Goal: Communication & Community: Answer question/provide support

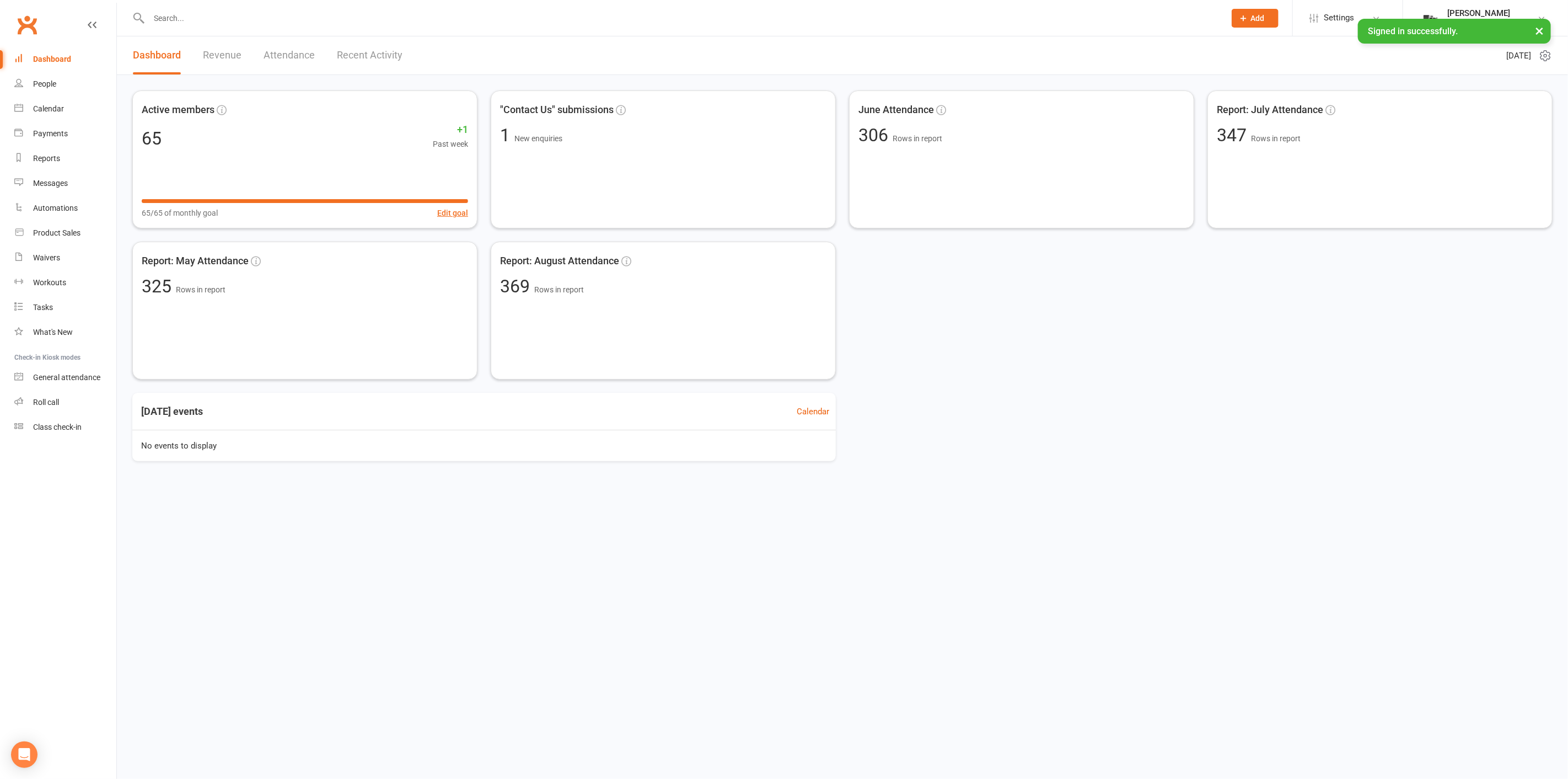
click at [243, 60] on div "Dashboard Revenue Attendance Recent Activity" at bounding box center [267, 55] width 302 height 38
click at [234, 61] on link "Revenue" at bounding box center [222, 55] width 38 height 38
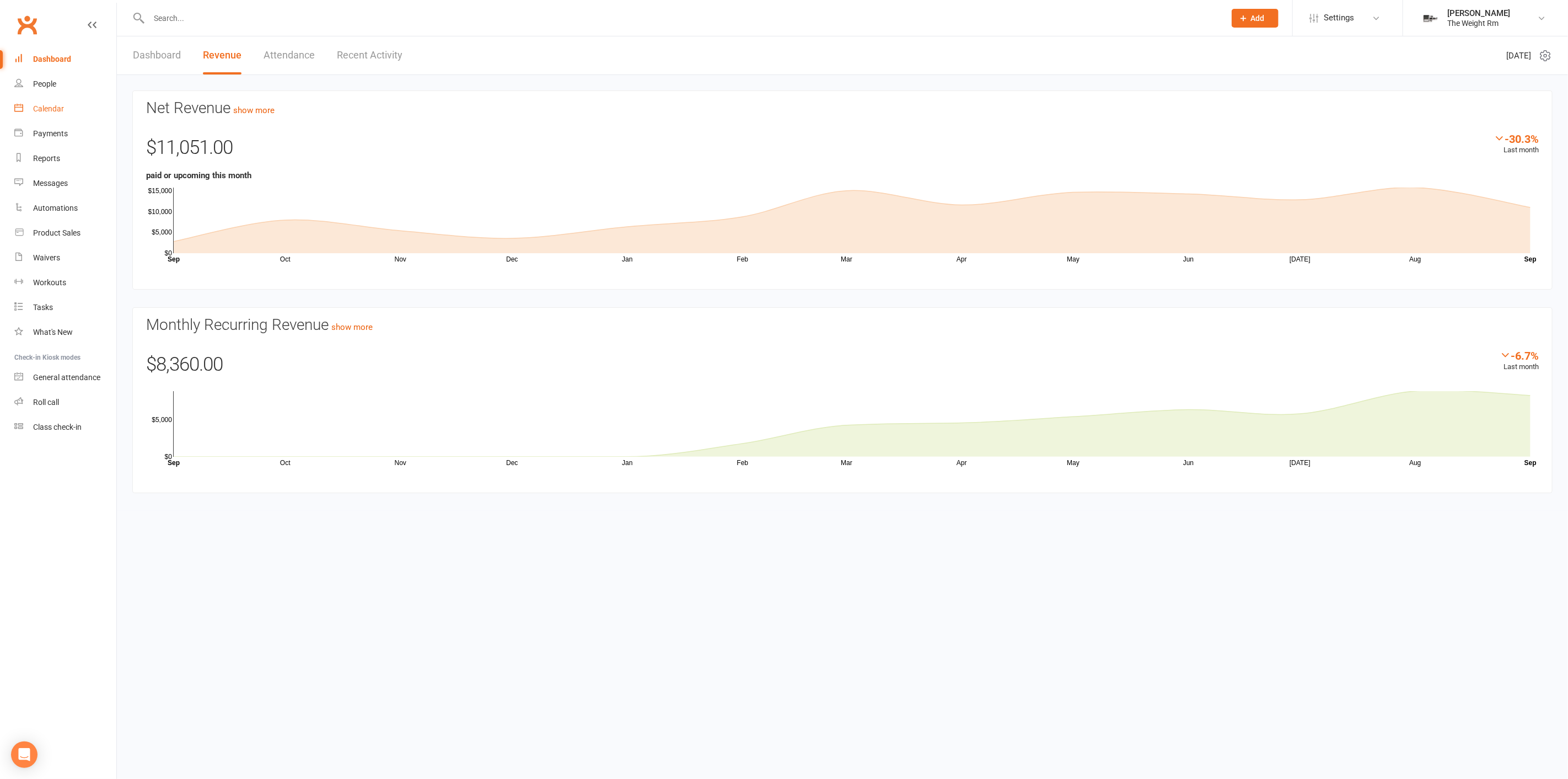
click at [88, 116] on link "Calendar" at bounding box center [65, 109] width 102 height 25
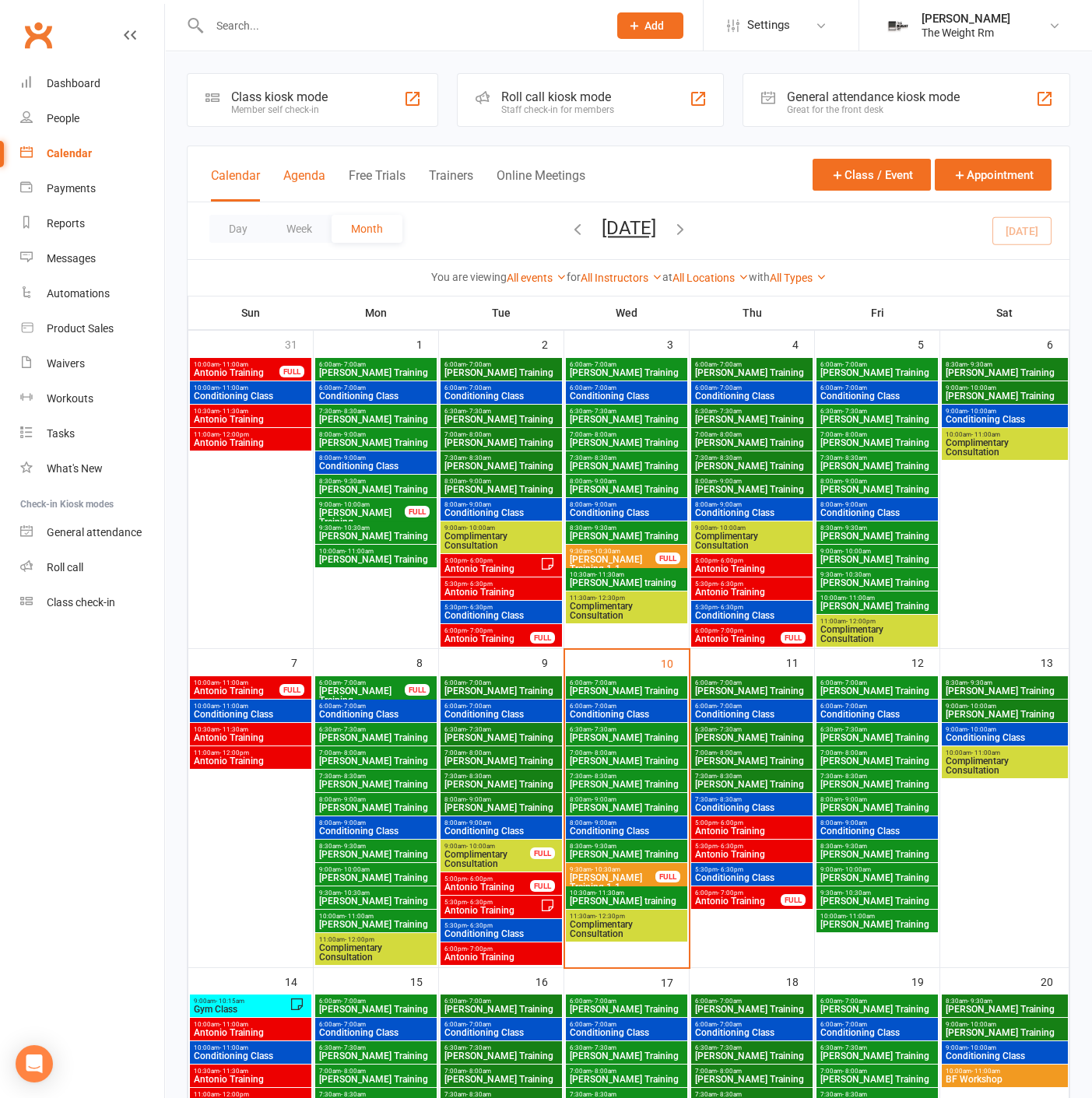
click at [291, 170] on button "Agenda" at bounding box center [304, 184] width 42 height 33
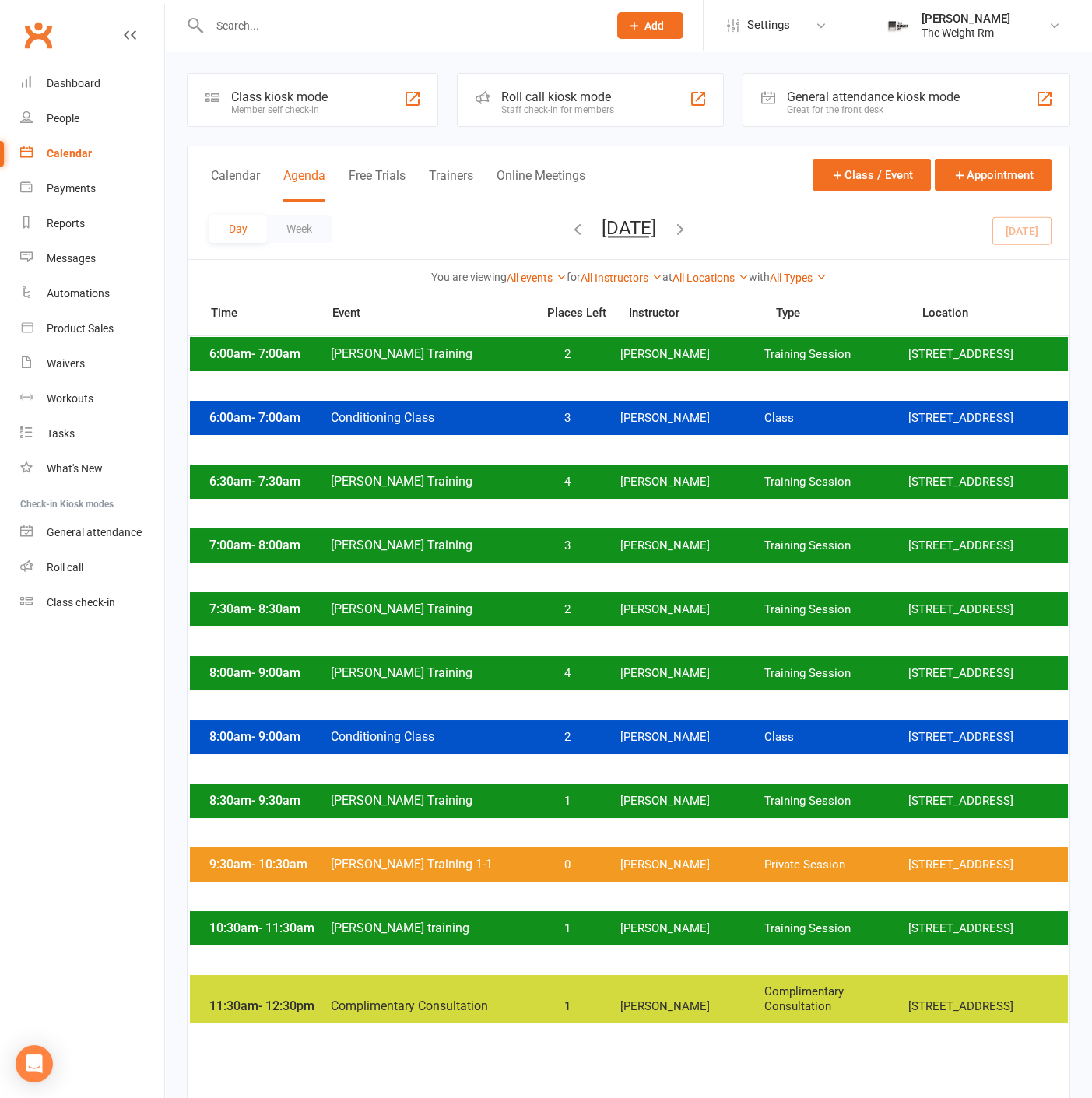
click at [322, 42] on div at bounding box center [391, 25] width 410 height 50
click at [320, 32] on input "text" at bounding box center [401, 26] width 392 height 22
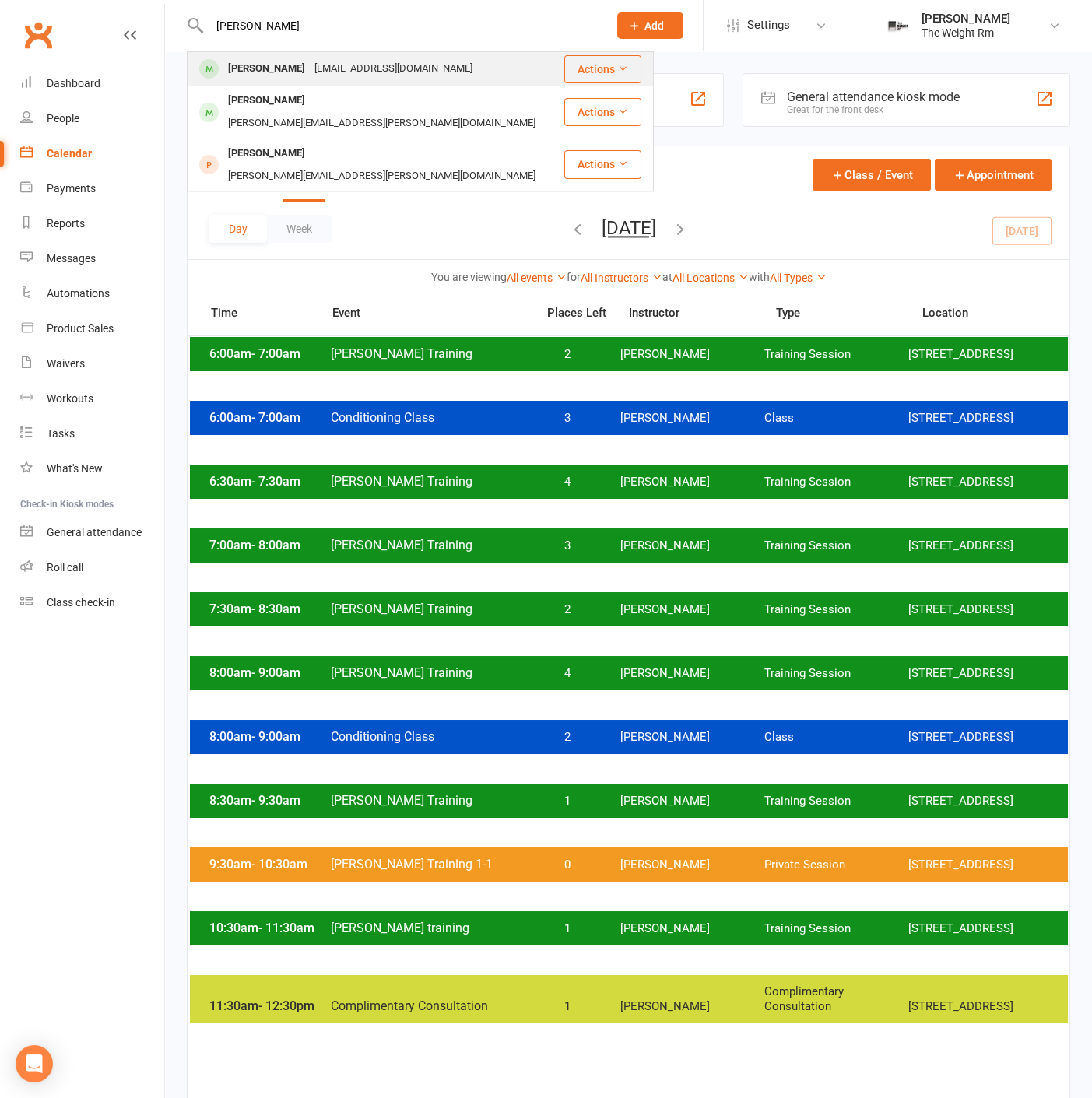
type input "[PERSON_NAME]"
click at [310, 65] on div "[EMAIL_ADDRESS][DOMAIN_NAME]" at bounding box center [393, 69] width 167 height 23
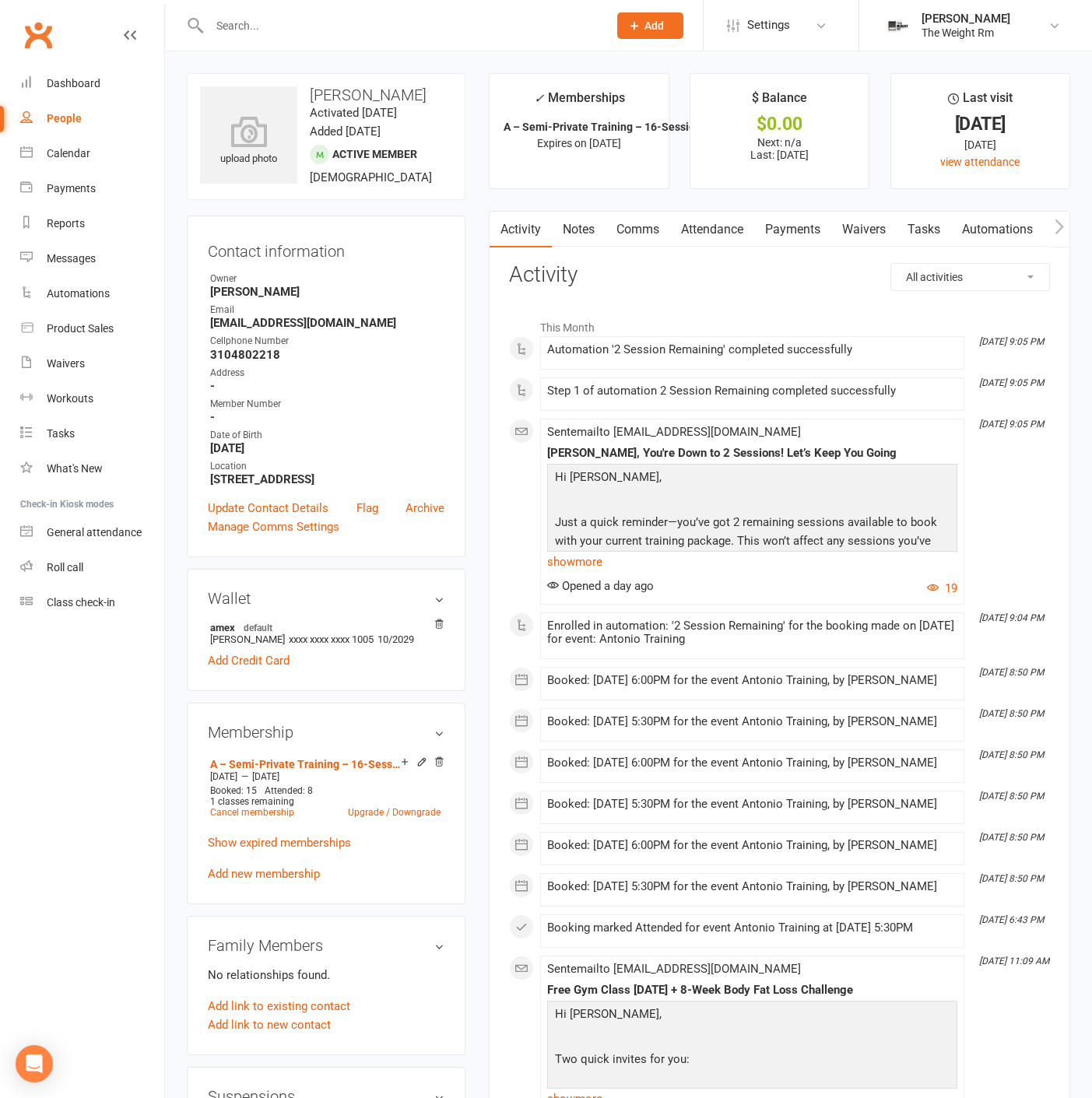
click at [641, 235] on link "Comms" at bounding box center [638, 229] width 64 height 36
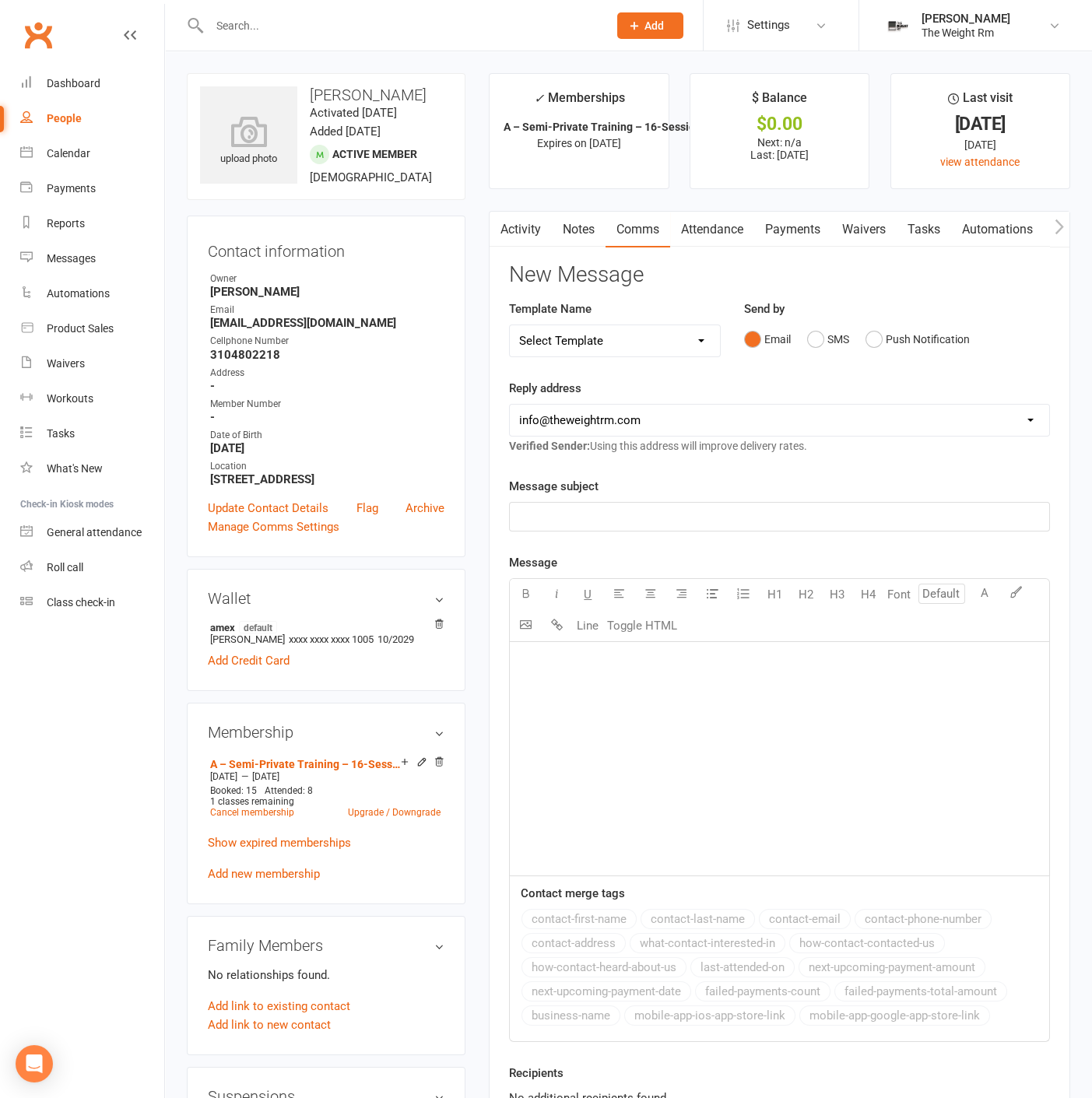
click at [602, 672] on div "﻿" at bounding box center [779, 759] width 539 height 233
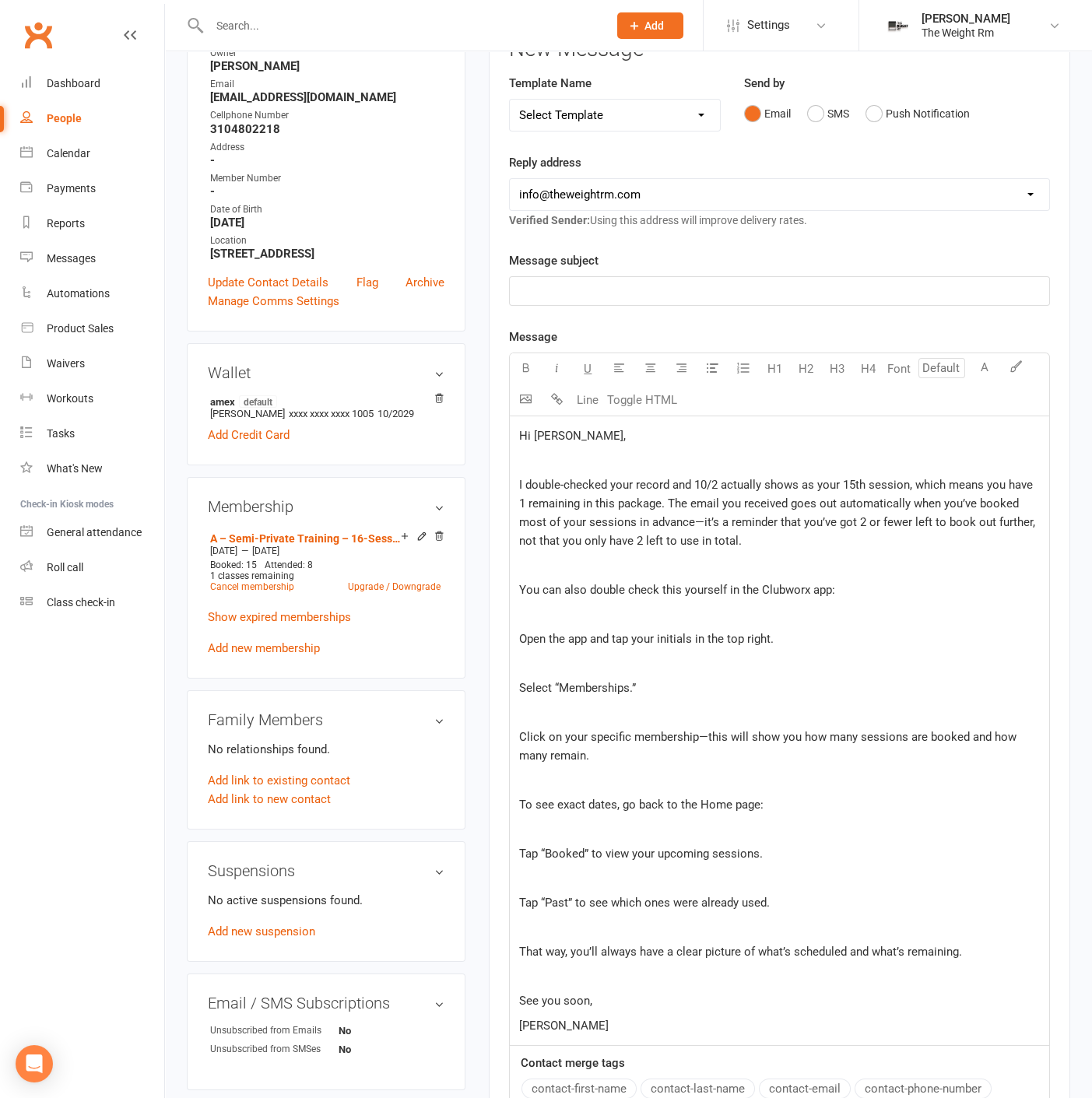
scroll to position [93, 0]
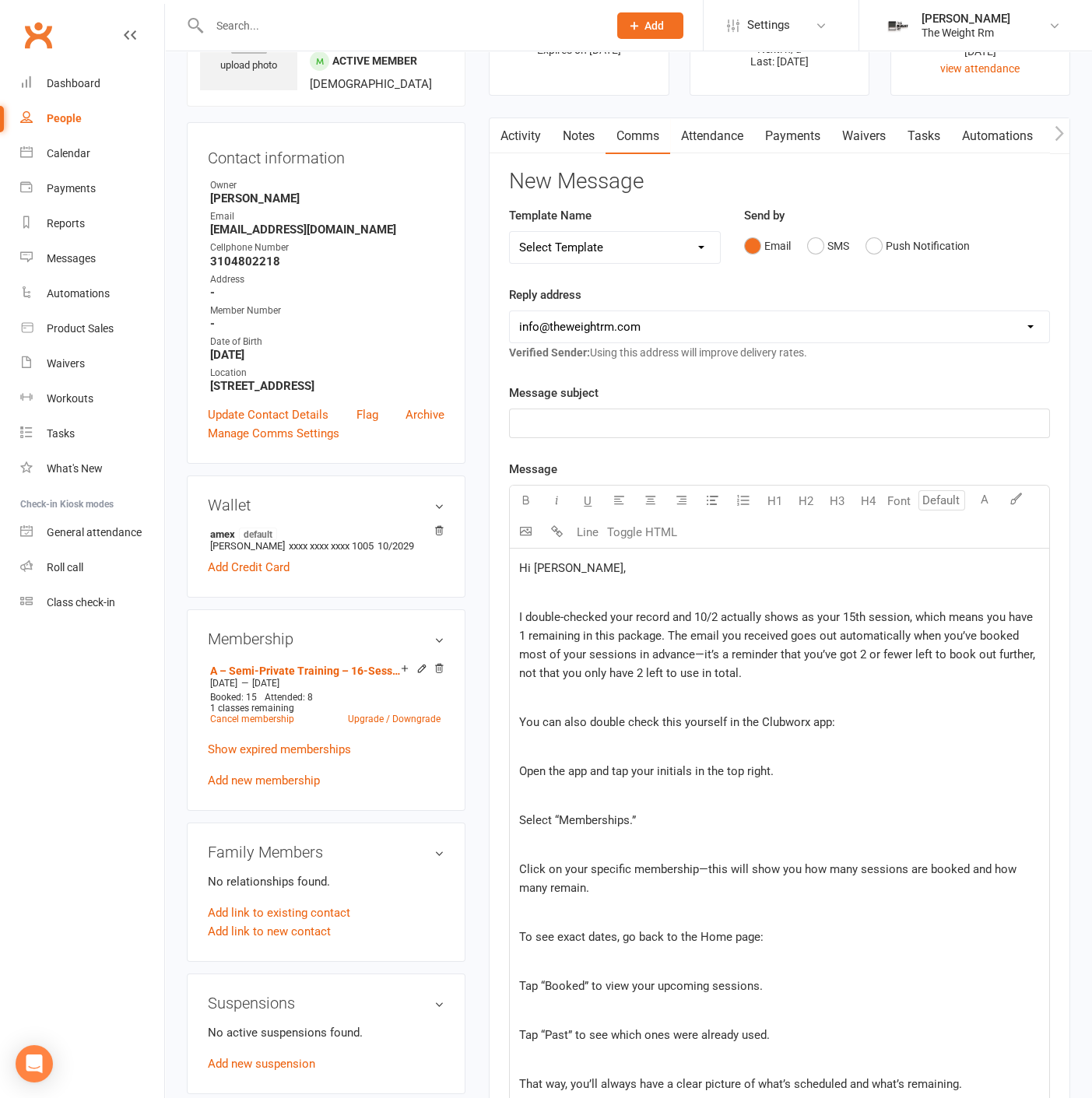
click at [569, 426] on p "﻿" at bounding box center [778, 424] width 520 height 19
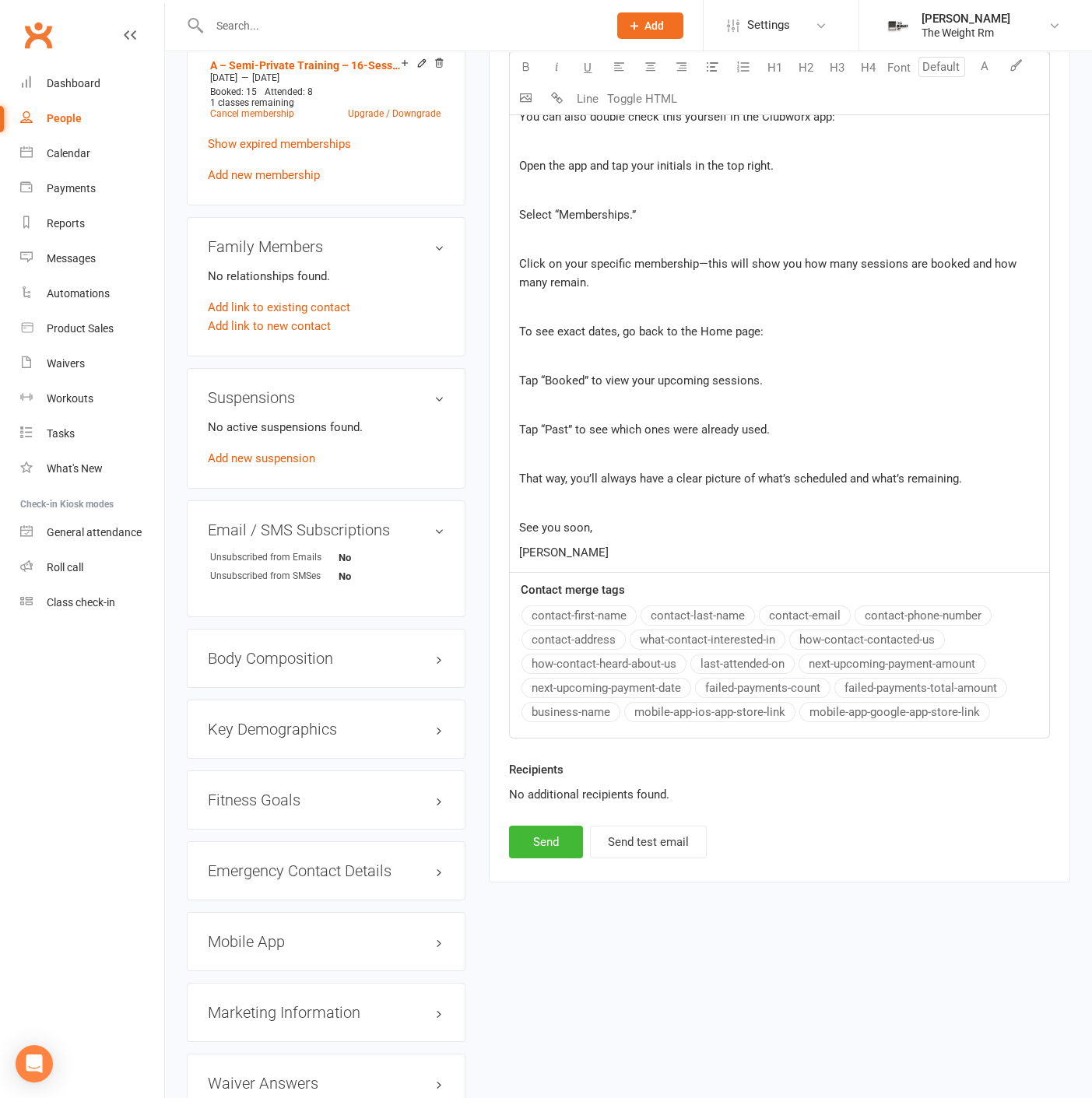
click at [541, 611] on div "Message Select image from library U H1 H2 H3 H4 Font A Line Toggle HTML Hi Bett…" at bounding box center [779, 297] width 540 height 885
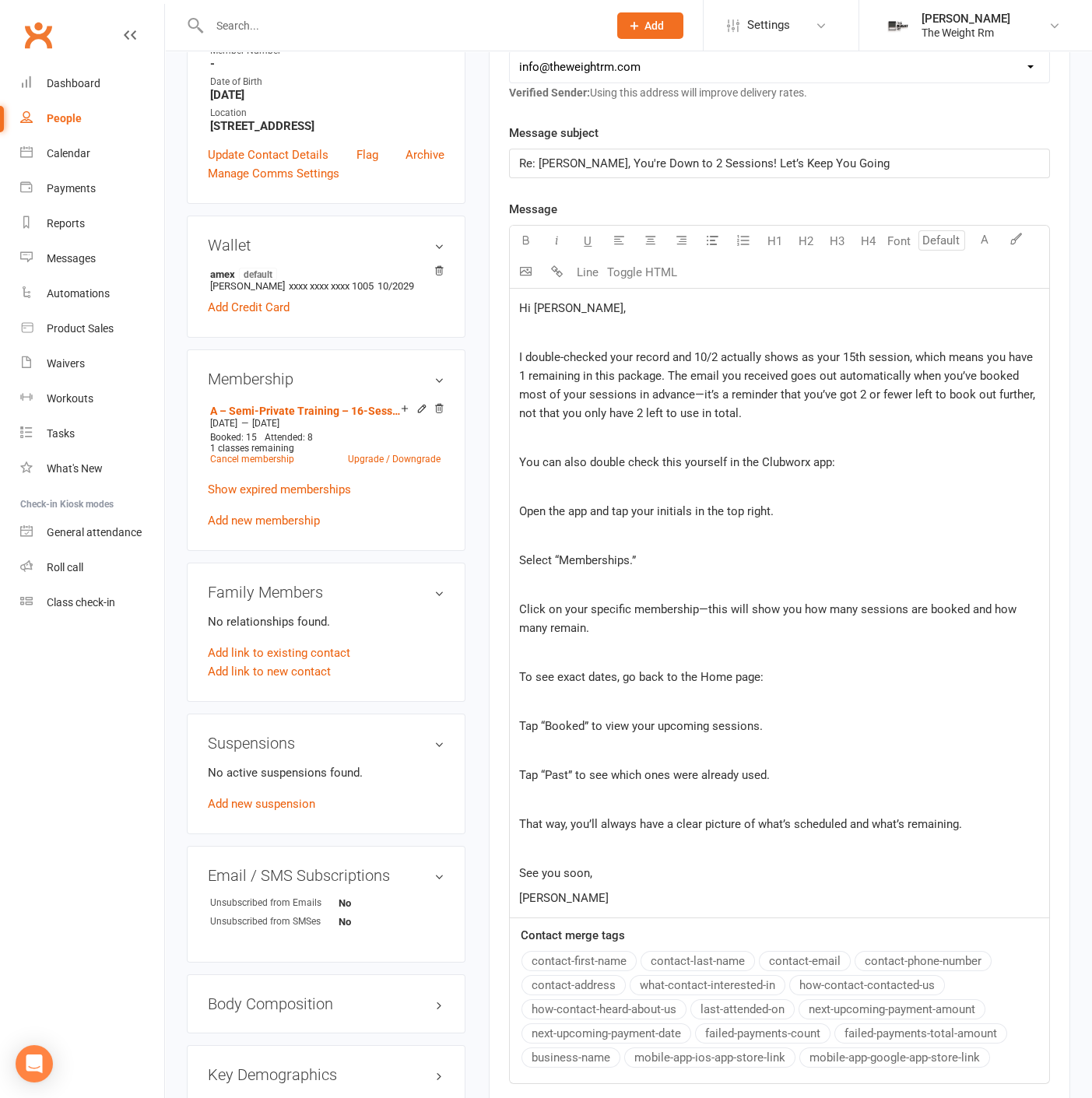
click at [653, 497] on div "Hi Betty, ﻿ I double-checked your record and 10/2 actually shows as your 15th s…" at bounding box center [779, 604] width 539 height 630
drag, startPoint x: 824, startPoint y: 391, endPoint x: 845, endPoint y: 403, distance: 24.2
click at [845, 403] on p "I double-checked your record and 10/2 actually shows as your 15th session, whic…" at bounding box center [778, 385] width 520 height 75
click at [779, 343] on div "Hi Betty, ﻿ I double-checked your record and 10/2 actually shows as your 15th s…" at bounding box center [779, 604] width 539 height 630
drag, startPoint x: 826, startPoint y: 393, endPoint x: 997, endPoint y: 397, distance: 171.0
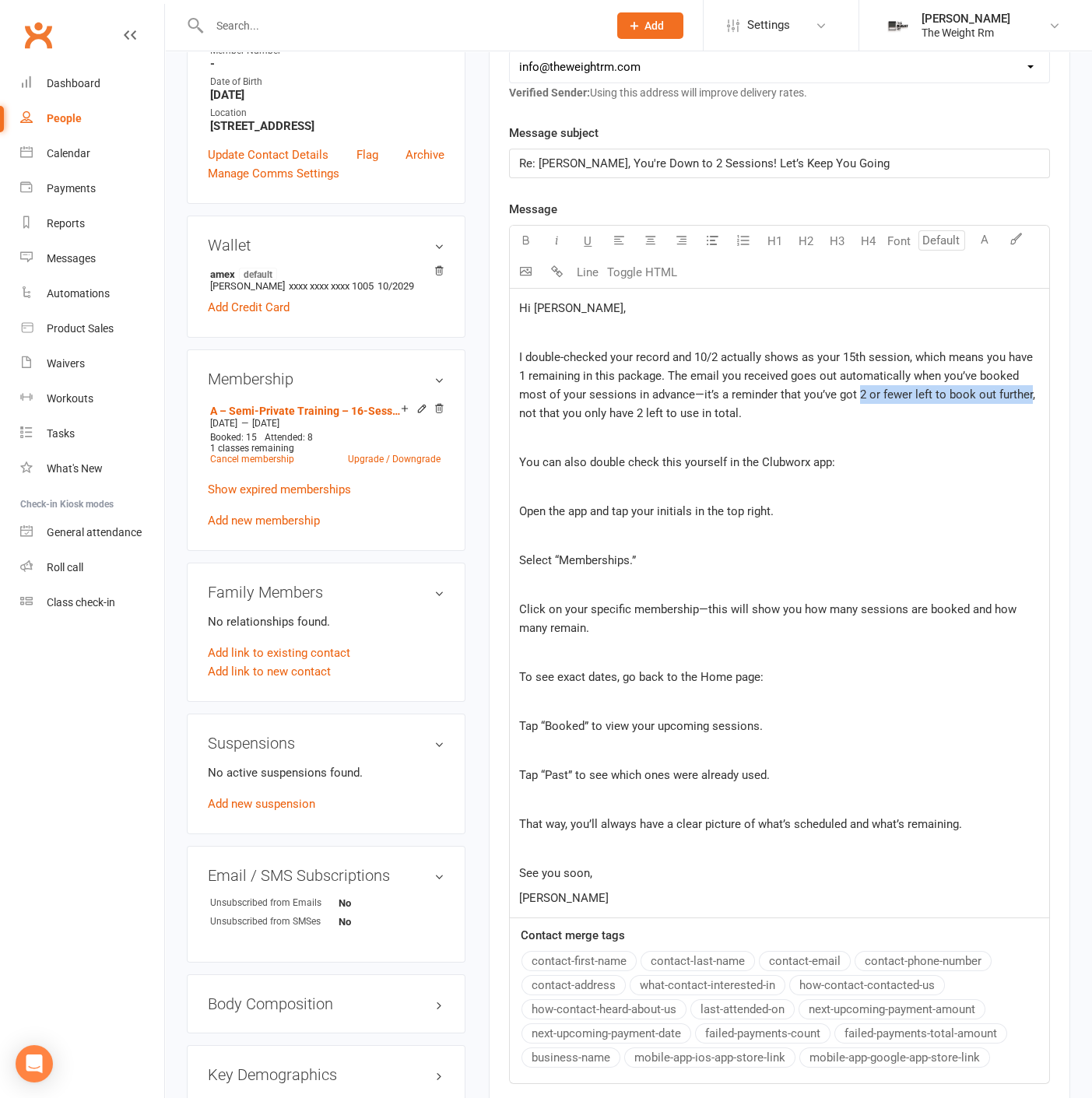
click at [997, 397] on span "I double-checked your record and 10/2 actually shows as your 15th session, whic…" at bounding box center [777, 385] width 519 height 70
click at [553, 240] on icon "button" at bounding box center [556, 240] width 11 height 11
click at [690, 455] on span "You can also double check this yourself in the Clubworx app:" at bounding box center [676, 462] width 316 height 14
click at [571, 535] on p "﻿" at bounding box center [778, 537] width 520 height 19
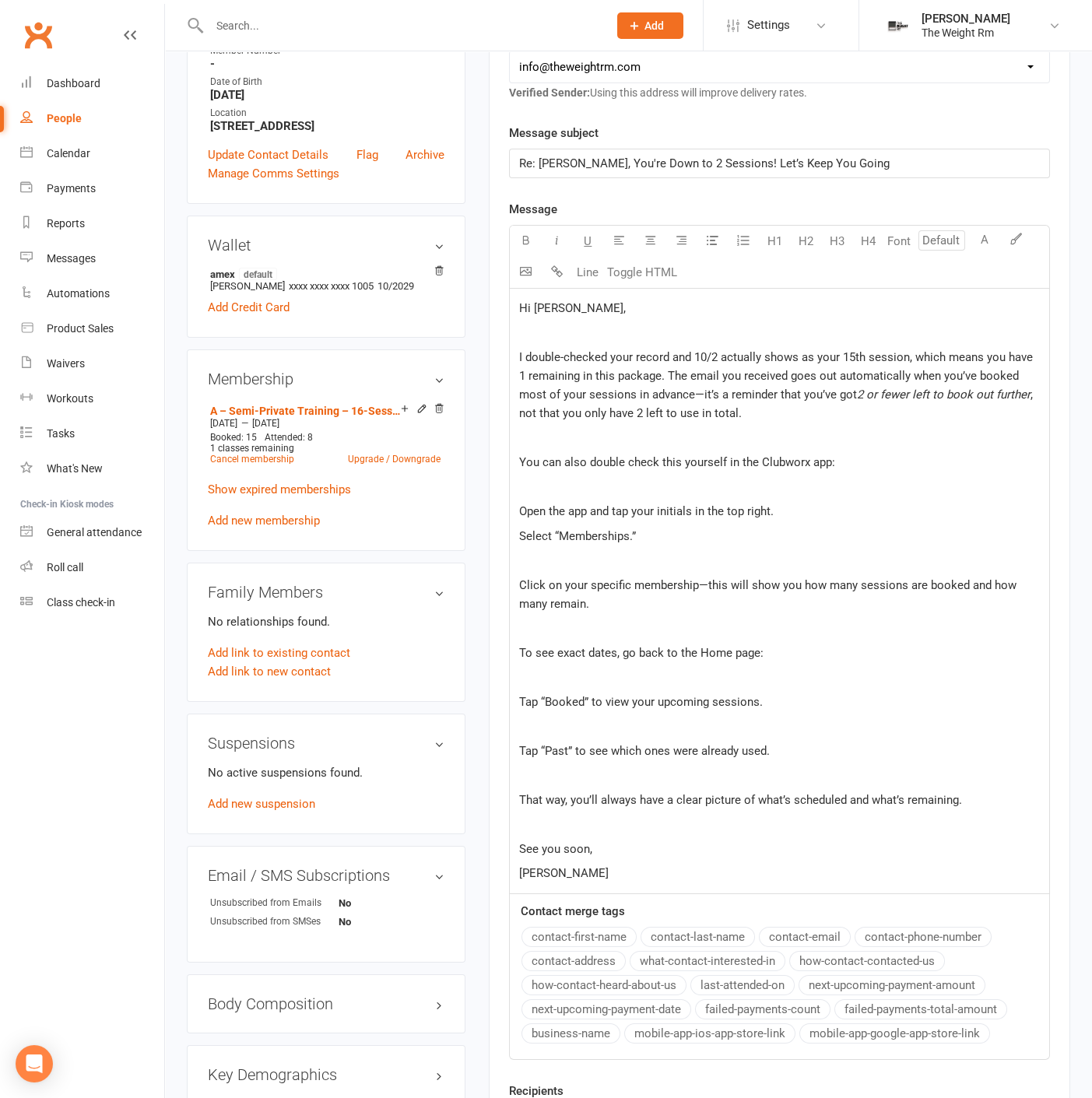
click at [567, 545] on div "Hi Betty, ﻿ I double-checked your record and 10/2 actually shows as your 15th s…" at bounding box center [779, 592] width 539 height 605
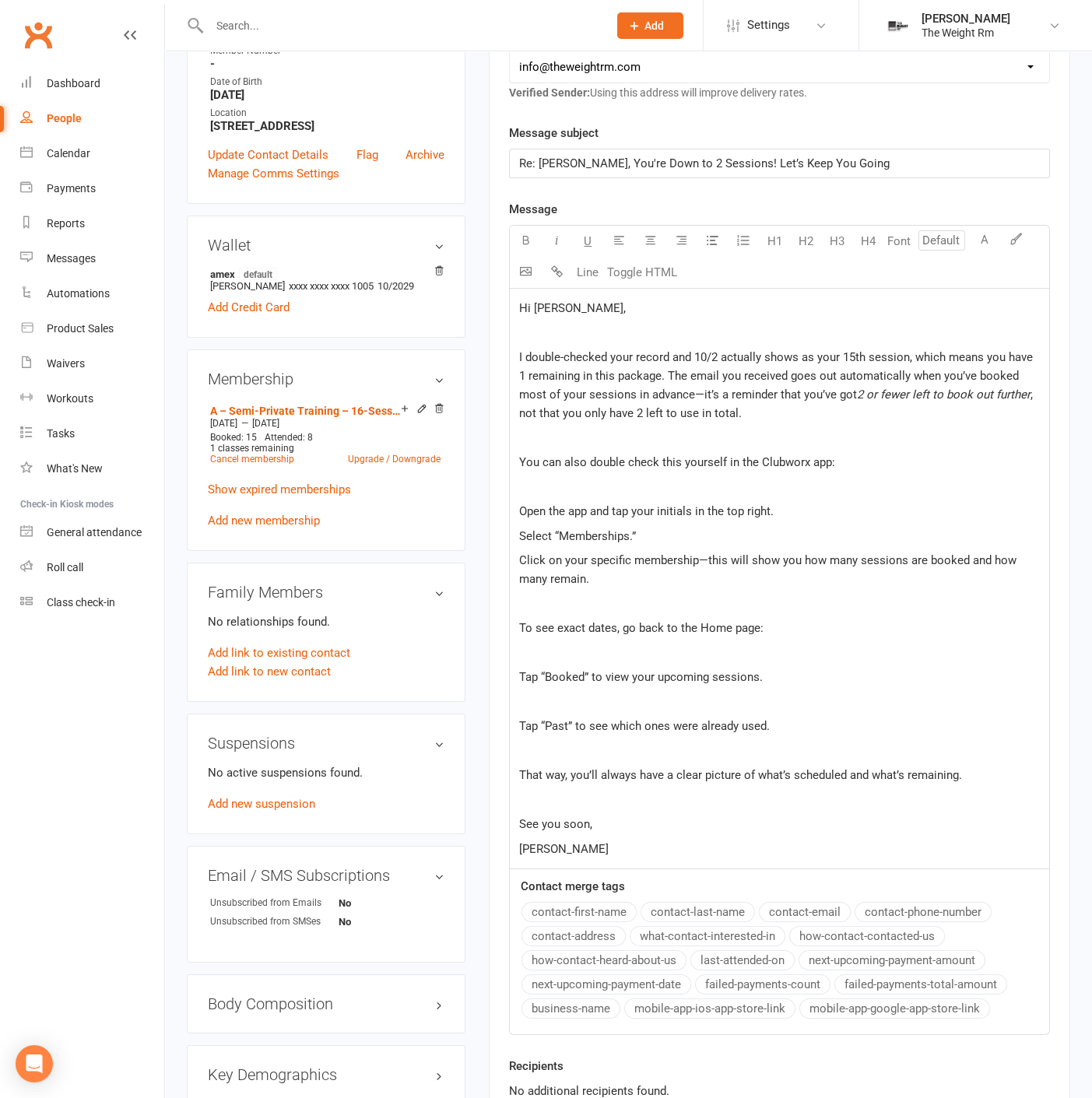
click at [575, 589] on div "Hi Betty, ﻿ I double-checked your record and 10/2 actually shows as your 15th s…" at bounding box center [779, 579] width 539 height 580
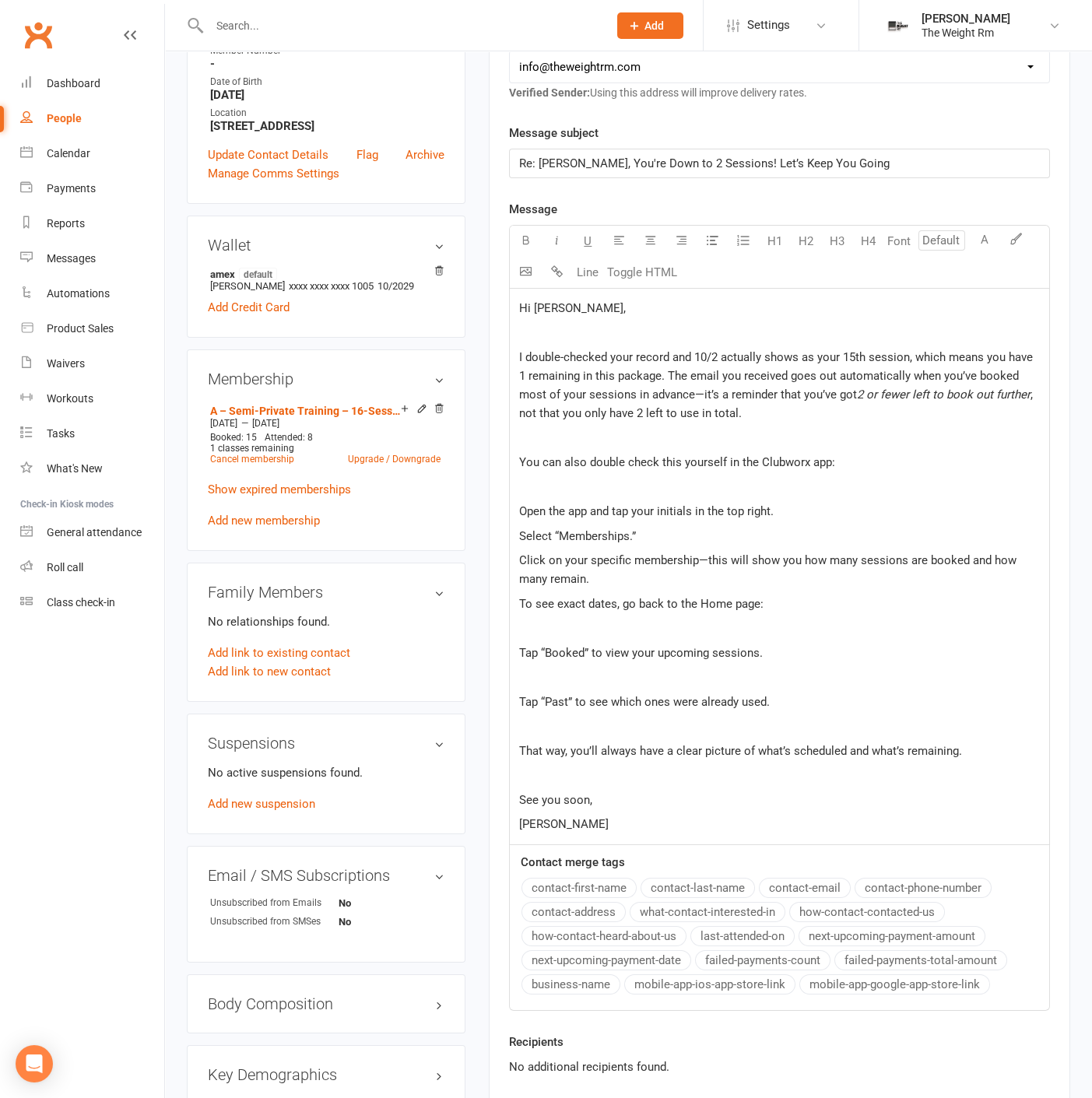
click at [576, 620] on p "﻿" at bounding box center [778, 629] width 520 height 19
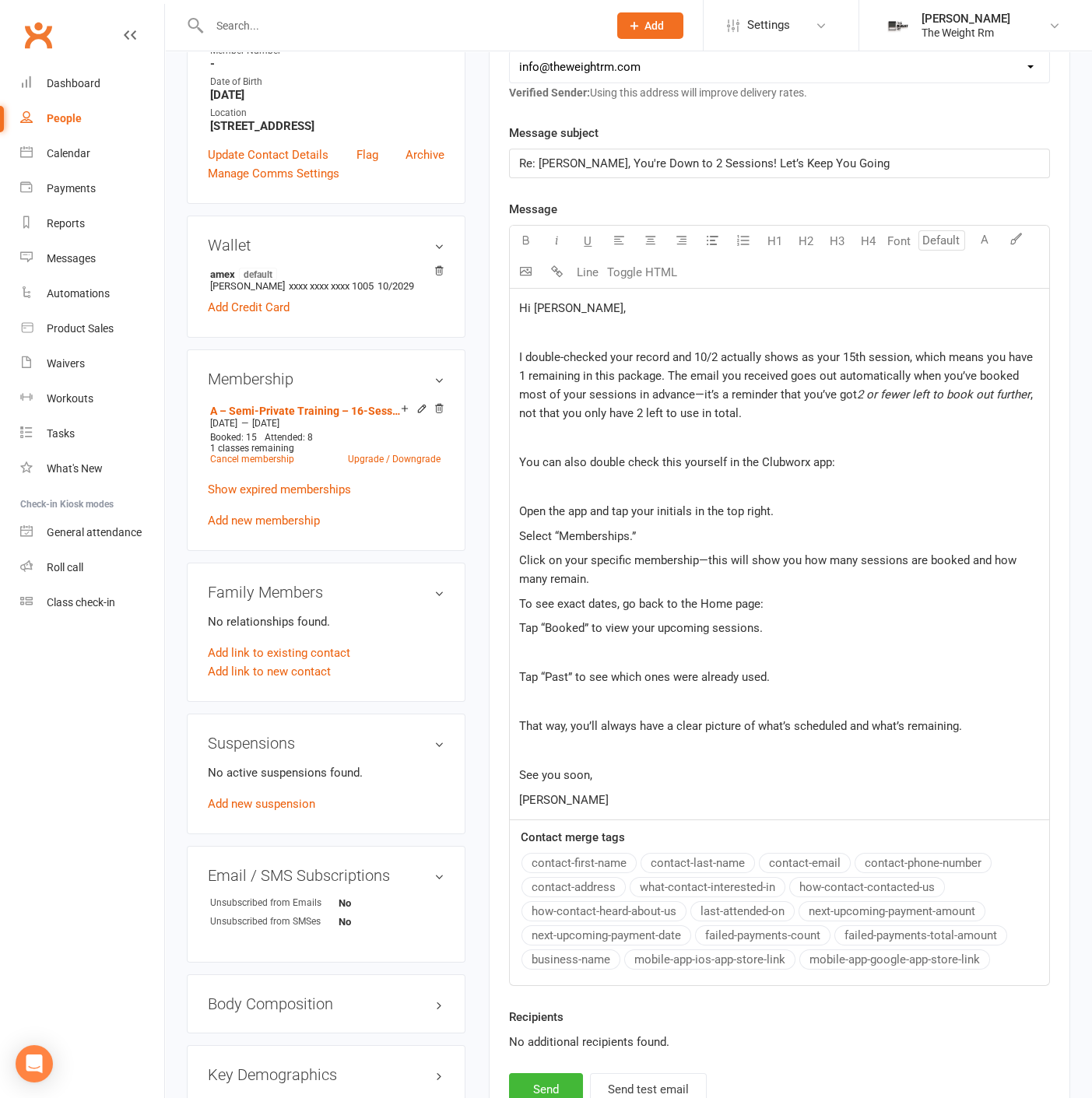
click at [578, 650] on p "﻿" at bounding box center [778, 653] width 520 height 19
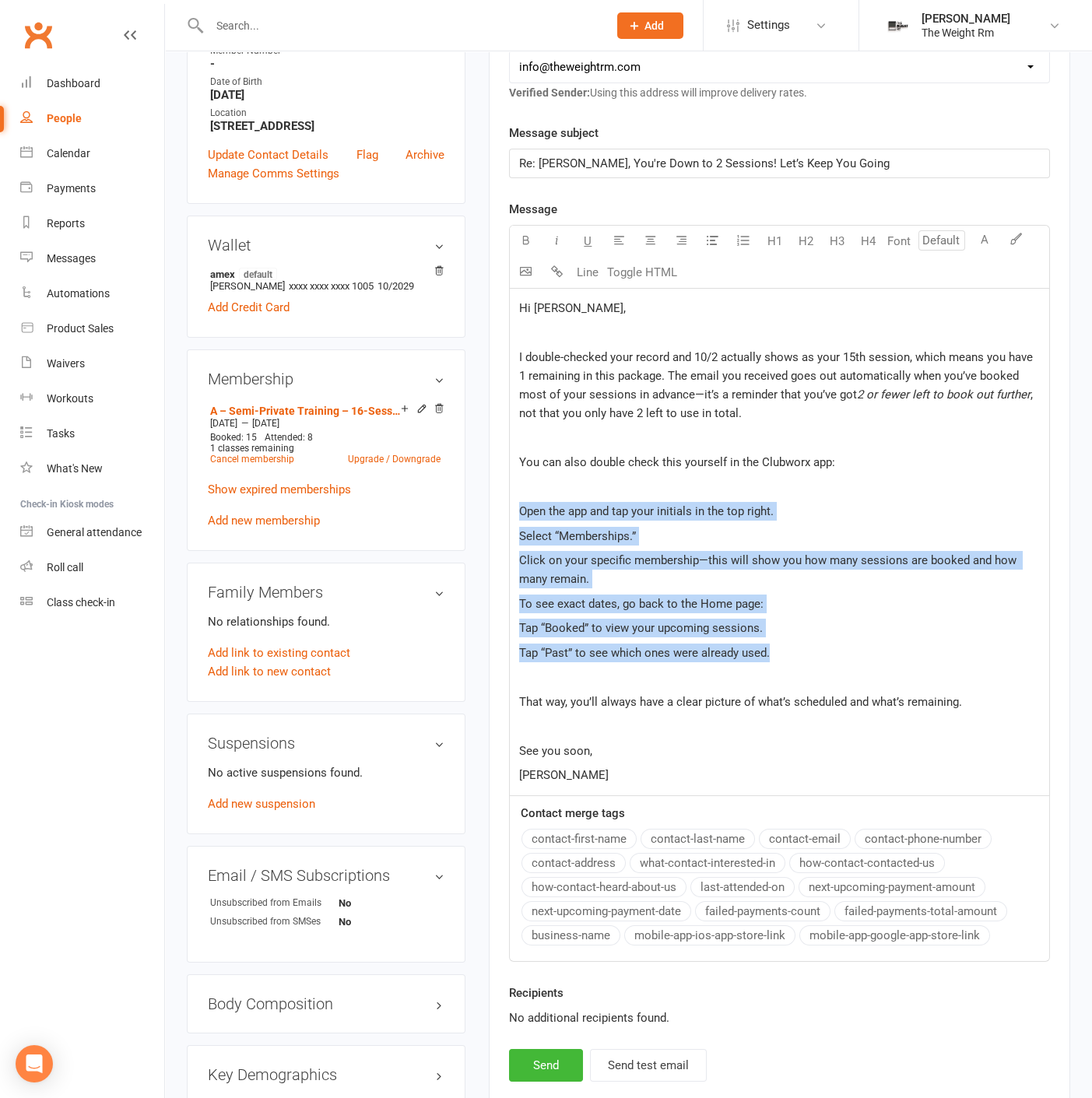
drag, startPoint x: 774, startPoint y: 641, endPoint x: 521, endPoint y: 497, distance: 291.1
click at [521, 497] on div "Hi Betty, ﻿ I double-checked your record and 10/2 actually shows as your 15th s…" at bounding box center [779, 542] width 539 height 506
click at [742, 236] on icon "button" at bounding box center [743, 240] width 15 height 15
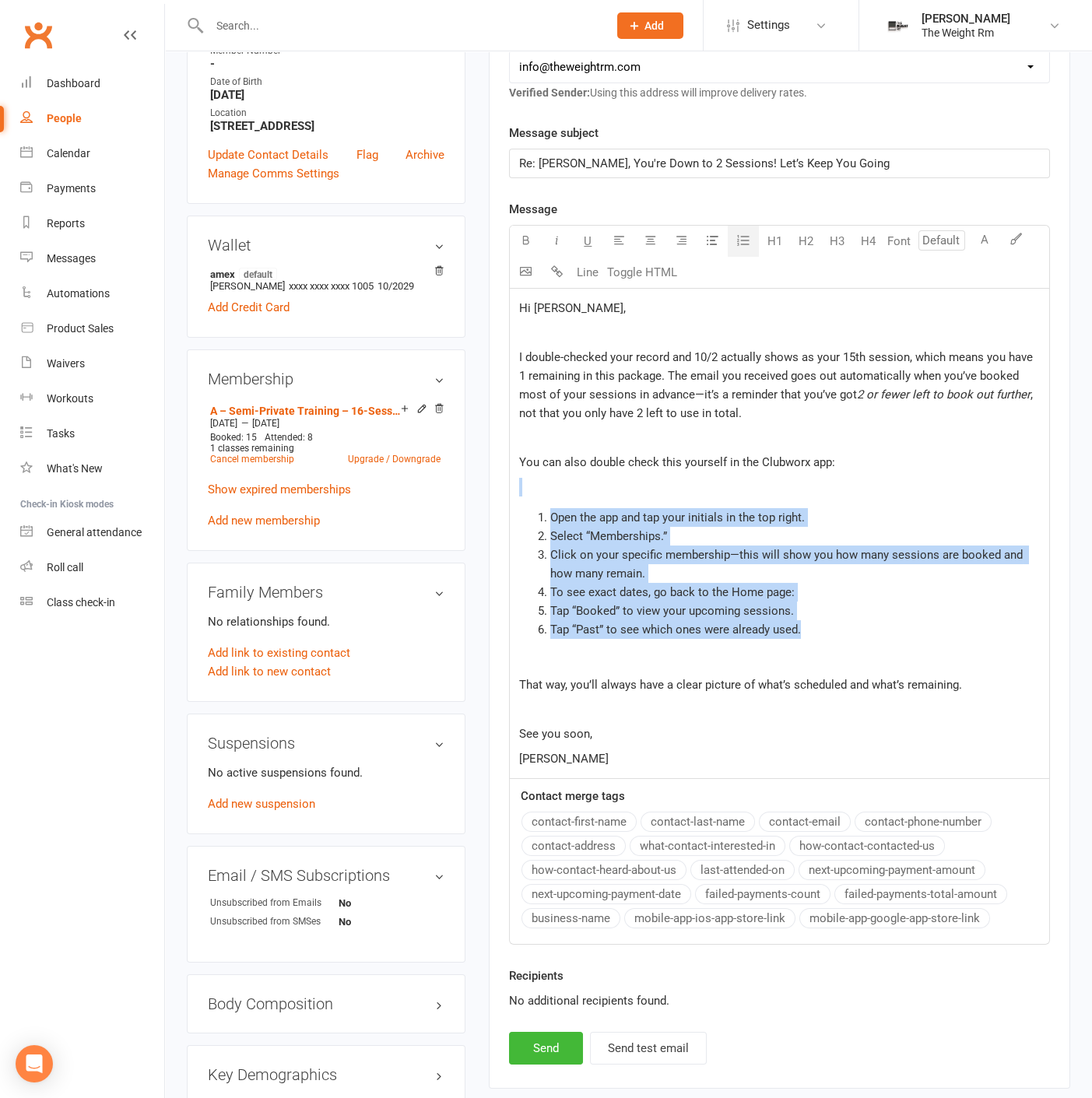
click at [550, 601] on li "Tap “Booked” to view your upcoming sessions." at bounding box center [794, 611] width 489 height 19
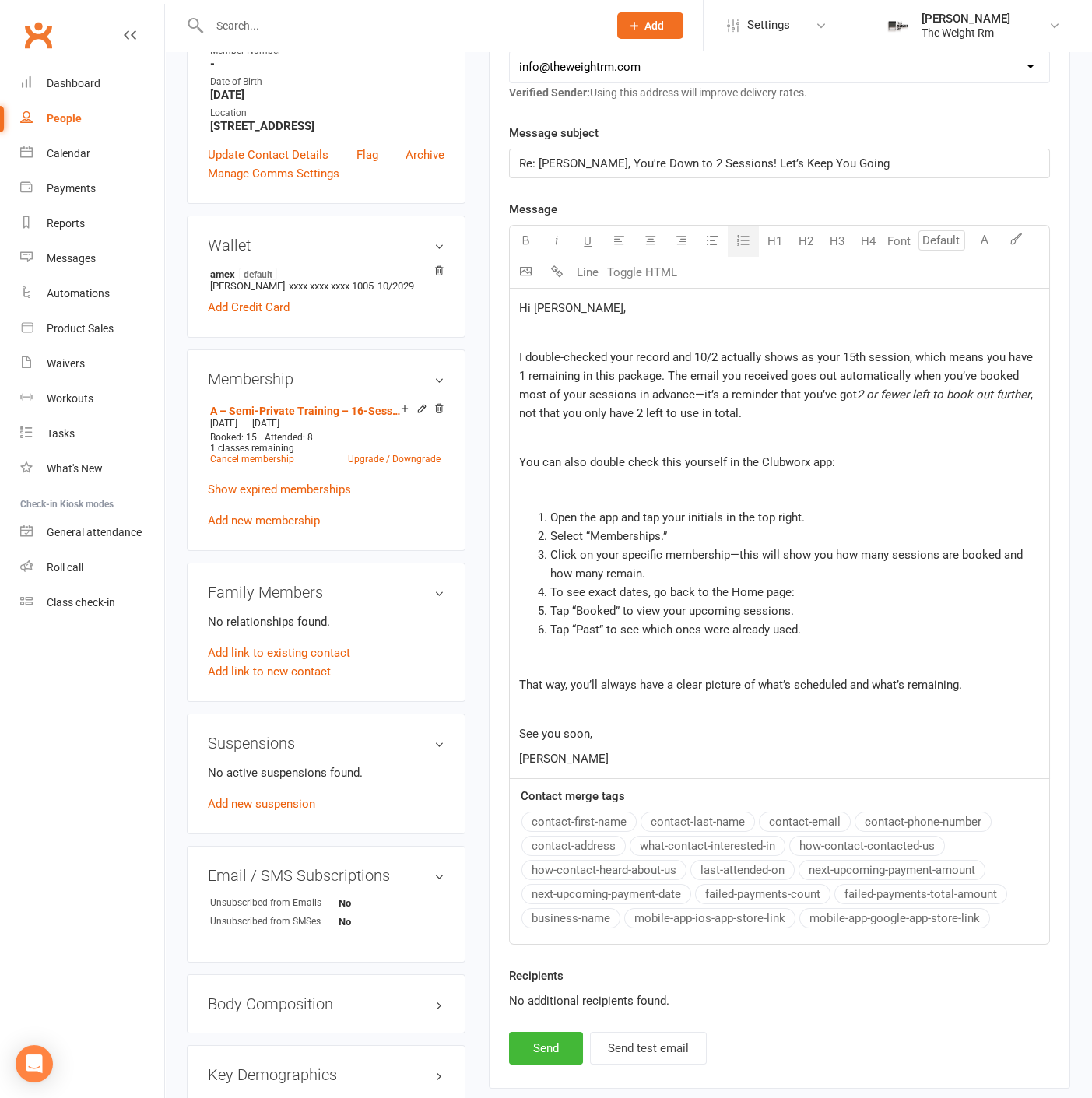
click at [550, 591] on li "To see exact dates, go back to the Home page:" at bounding box center [794, 593] width 489 height 19
click at [550, 610] on span "Tap “Booked” to view your upcoming sessions." at bounding box center [671, 611] width 244 height 14
click at [614, 613] on span "Tap “Booked” to view your upcoming sessions." at bounding box center [671, 611] width 244 height 14
click at [554, 613] on span "Tap “Booked” to view your upcoming sessions." at bounding box center [671, 611] width 244 height 14
click at [553, 610] on span "Tap “Booked” to view your upcoming sessions." at bounding box center [671, 611] width 244 height 14
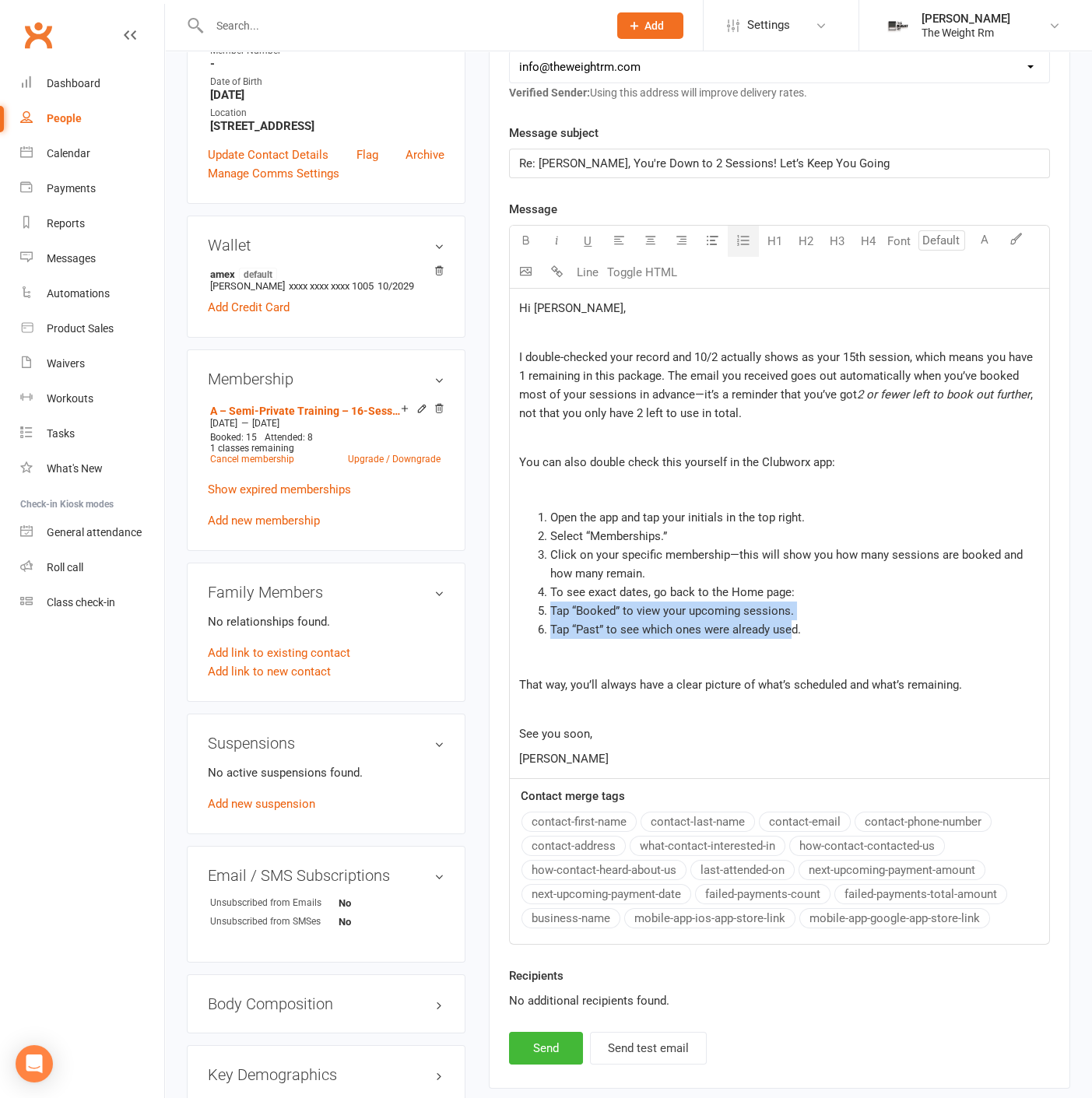
drag, startPoint x: 769, startPoint y: 623, endPoint x: 508, endPoint y: 614, distance: 261.2
click at [509, 614] on div "Hi Betty, ﻿ I double-checked your record and 10/2 actually shows as your 15th s…" at bounding box center [779, 535] width 540 height 491
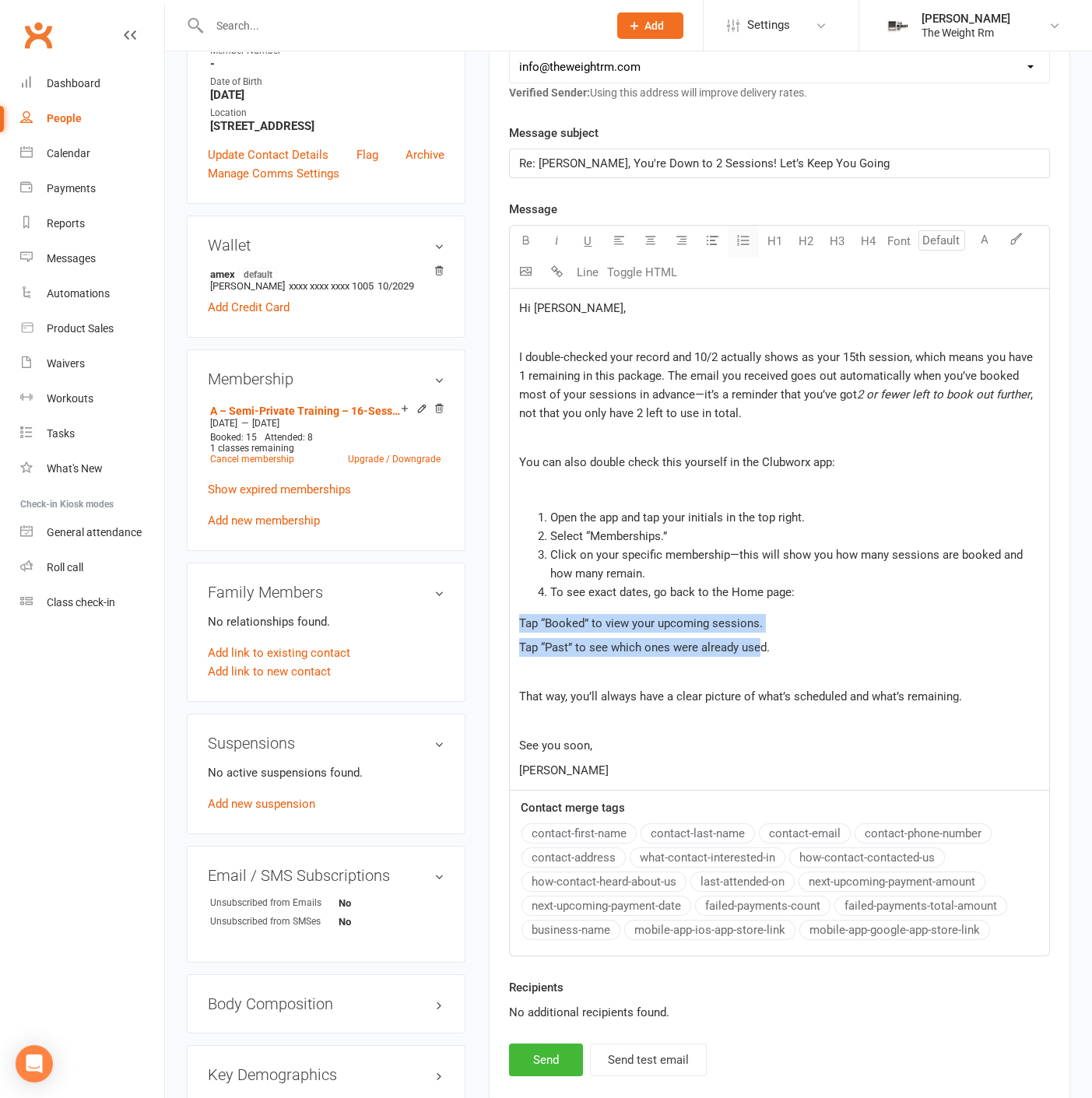
click at [738, 241] on icon "button" at bounding box center [743, 240] width 15 height 15
click at [743, 604] on div "Hi Betty, ﻿ I double-checked your record and 10/2 actually shows as your 15th s…" at bounding box center [779, 540] width 539 height 502
click at [542, 616] on span "Tap “Booked” to view your upcoming sessions." at bounding box center [640, 623] width 244 height 14
click at [519, 616] on span "Tap “Booked” to view your upcoming sessions." at bounding box center [640, 623] width 244 height 14
click at [527, 622] on span "Tap “Booked” to view your upcoming sessions." at bounding box center [640, 623] width 244 height 14
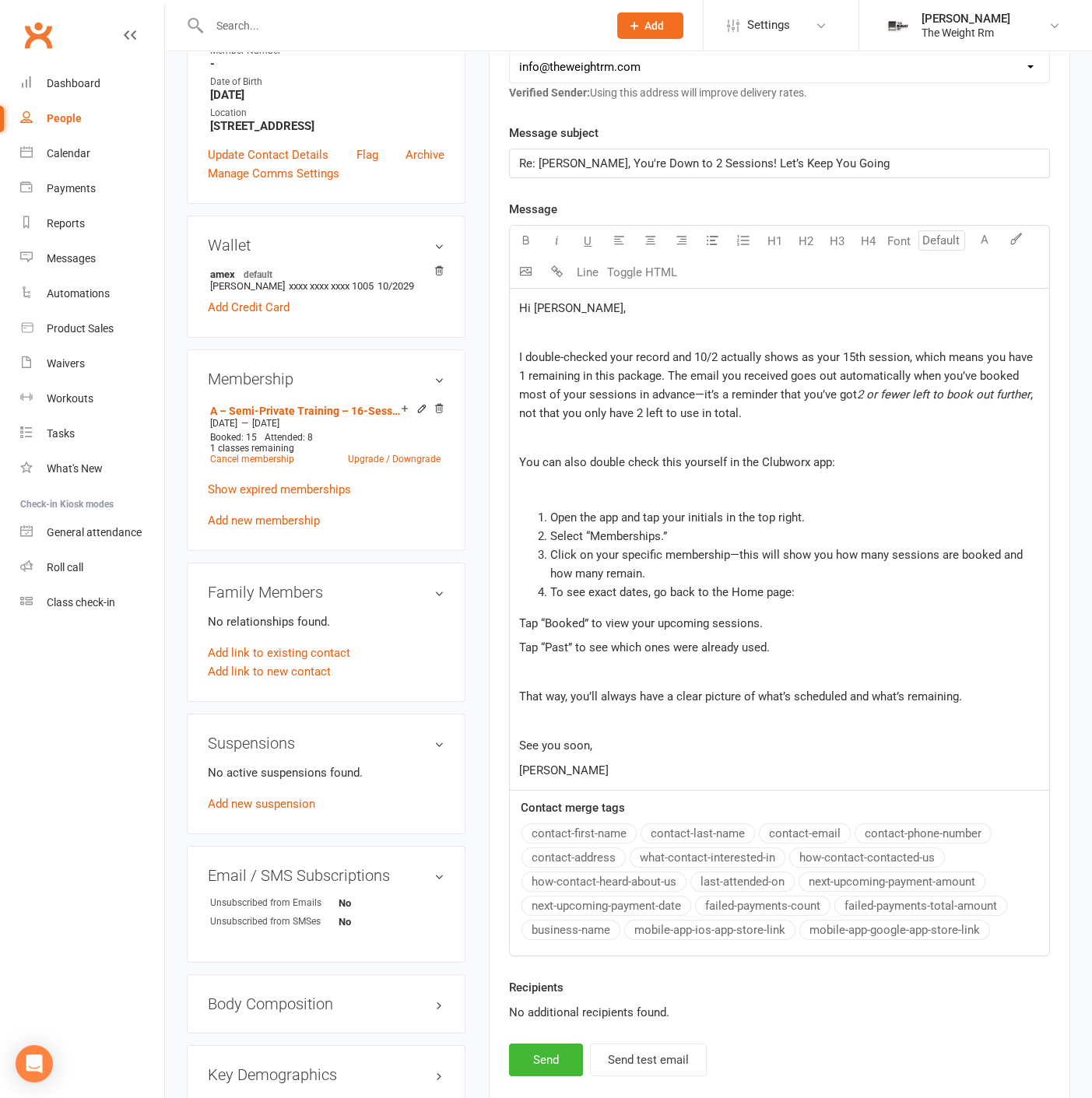
click at [520, 623] on span "Tap “Booked” to view your upcoming sessions." at bounding box center [640, 623] width 244 height 14
click at [662, 667] on p "﻿" at bounding box center [778, 672] width 520 height 19
click at [550, 588] on li "To see exact dates, go back to the Home page:" at bounding box center [794, 593] width 489 height 19
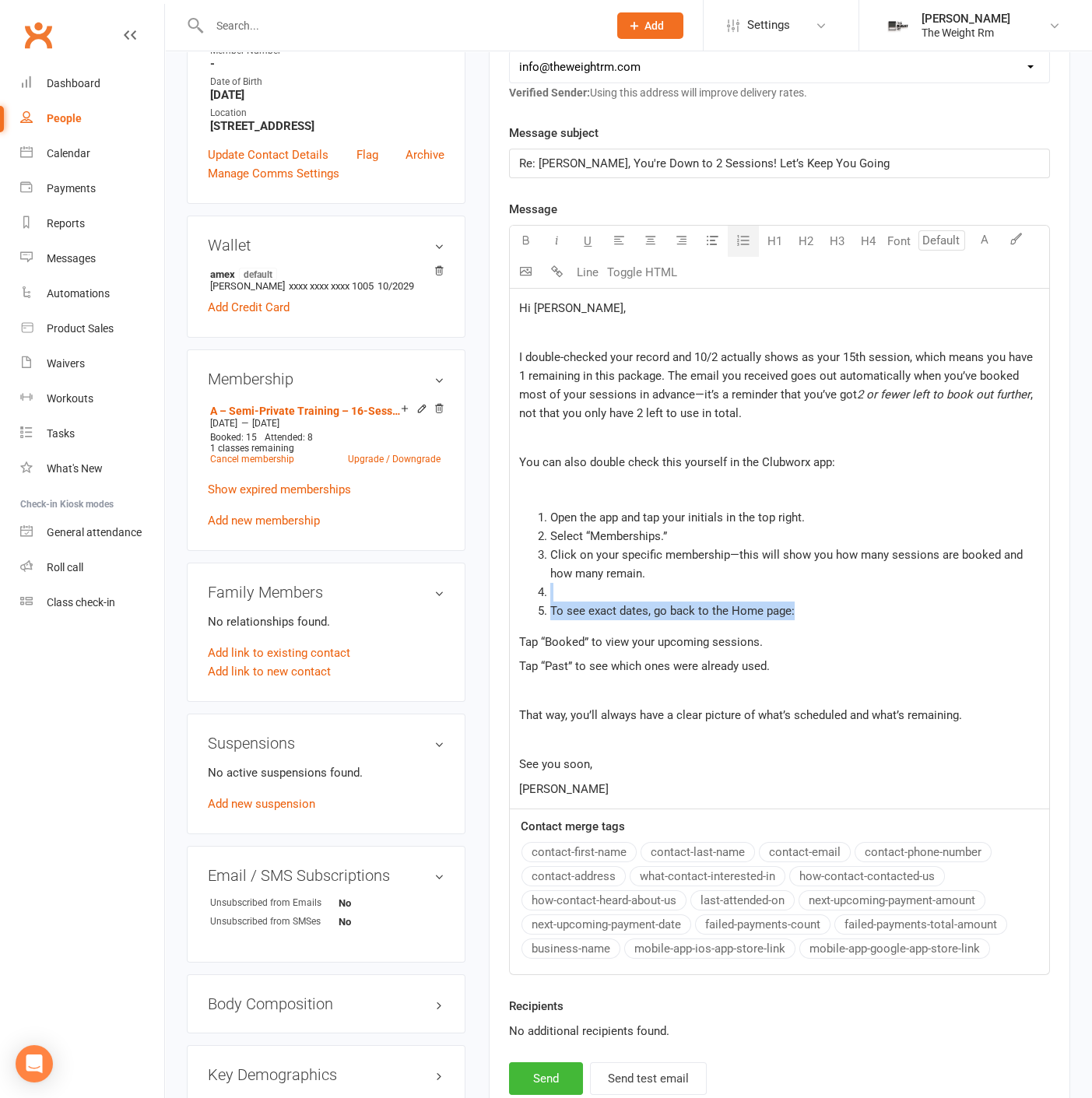
drag, startPoint x: 669, startPoint y: 606, endPoint x: 494, endPoint y: 591, distance: 175.6
click at [494, 591] on div "Activity Notes Comms Attendance Payments Waivers Tasks Automations Workouts Mob…" at bounding box center [778, 488] width 581 height 1261
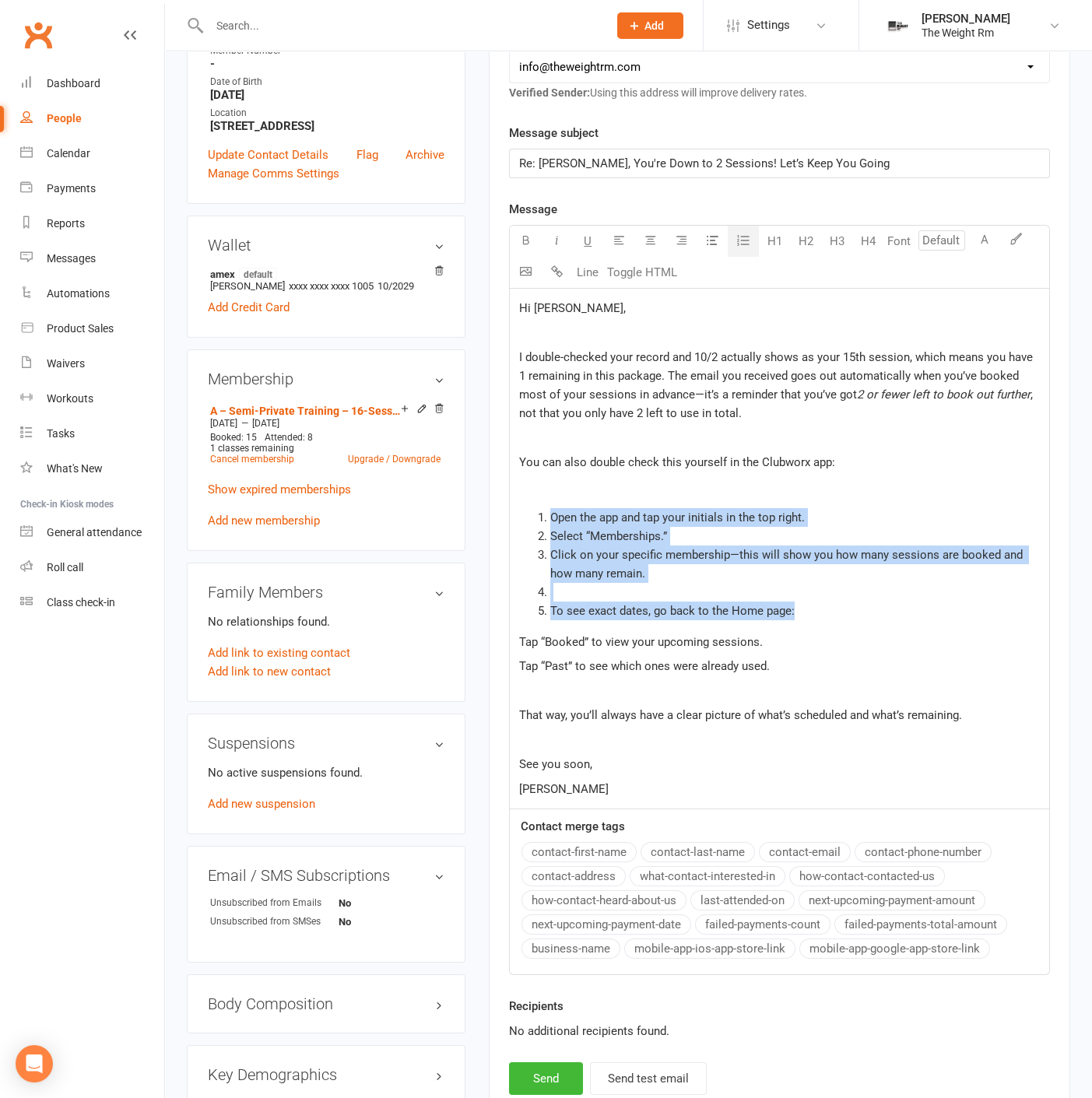
click at [735, 241] on button "button" at bounding box center [742, 241] width 31 height 31
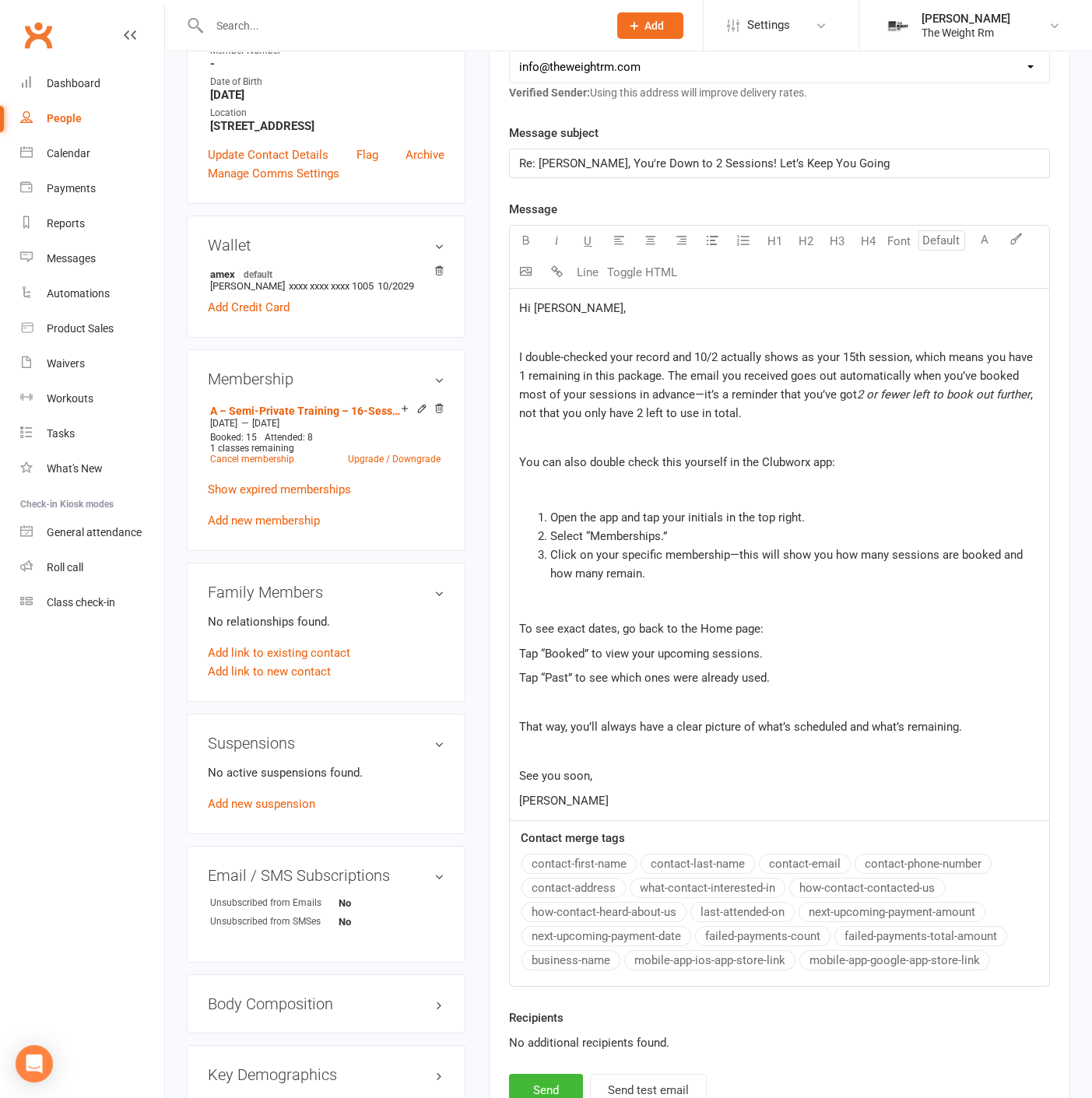
click at [692, 535] on li "Select “Memberships.”" at bounding box center [794, 537] width 489 height 19
drag, startPoint x: 615, startPoint y: 662, endPoint x: 500, endPoint y: 652, distance: 115.4
click at [500, 652] on div "Activity Notes Comms Attendance Payments Waivers Tasks Automations Workouts Mob…" at bounding box center [778, 494] width 581 height 1273
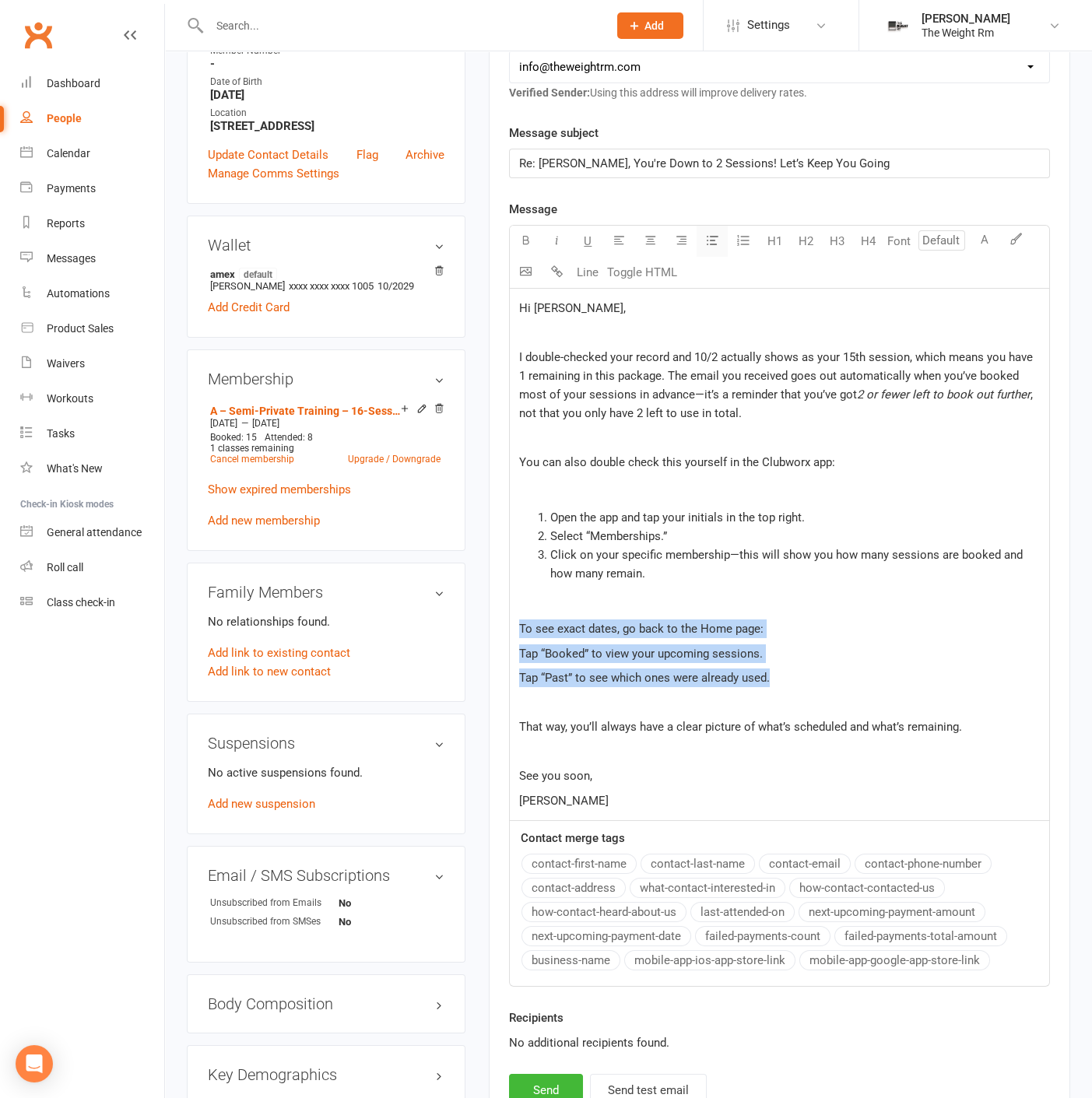
click at [706, 237] on icon "button" at bounding box center [712, 240] width 11 height 11
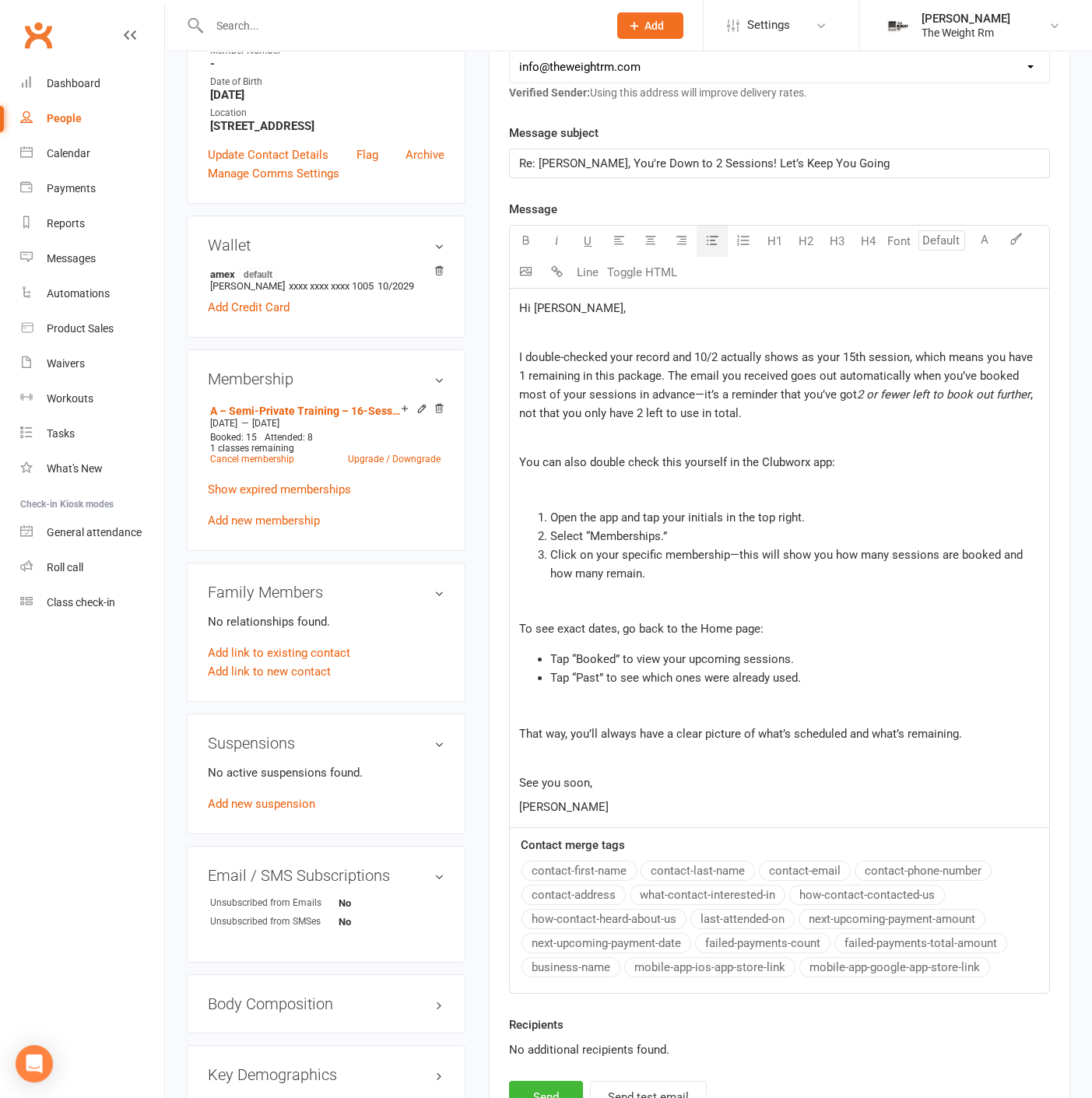
click at [732, 549] on span "Click on your specific membership—this will show you how many sessions are book…" at bounding box center [787, 564] width 475 height 32
click at [672, 490] on p "﻿" at bounding box center [778, 487] width 520 height 19
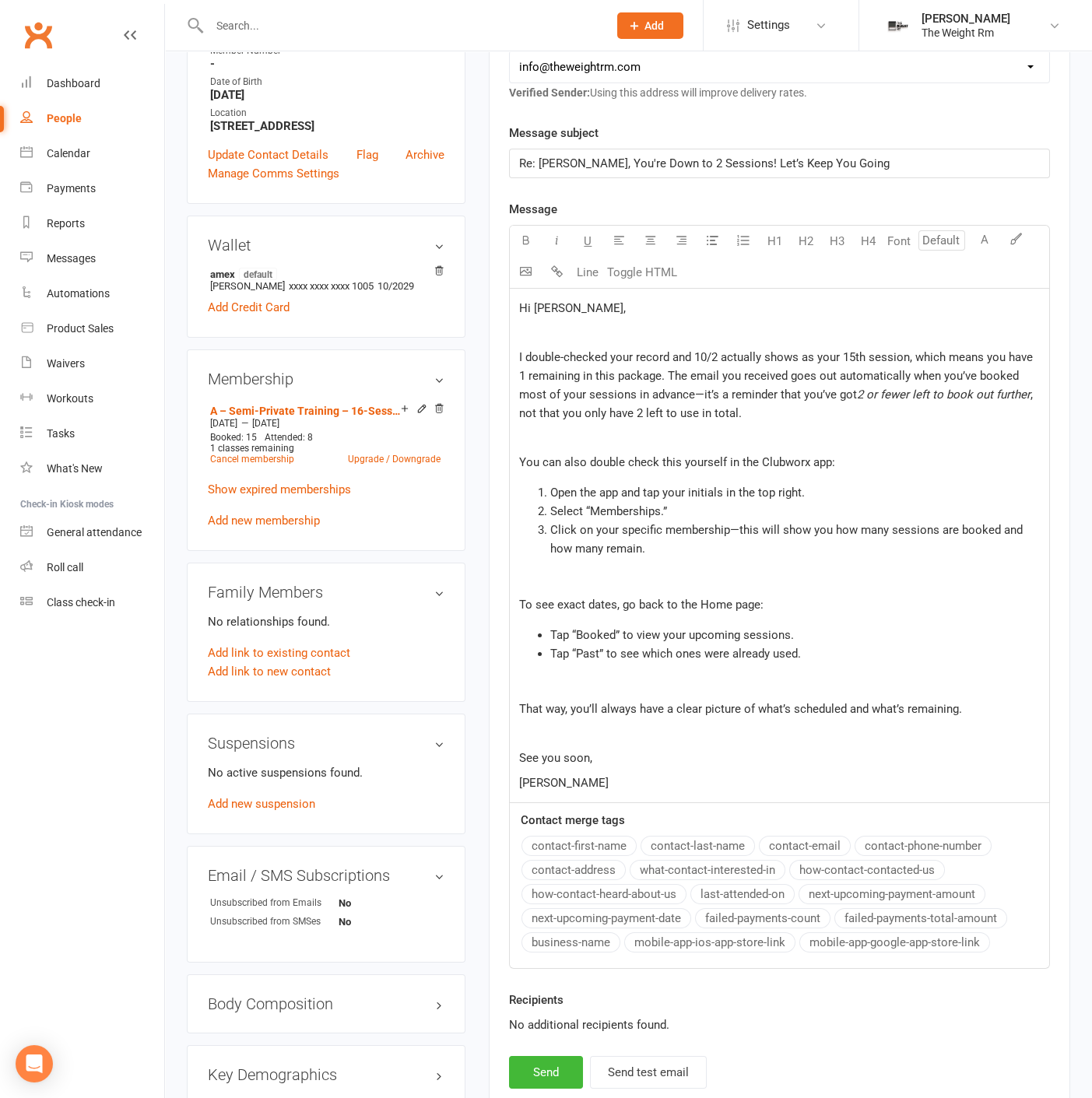
click at [669, 588] on div "Hi Betty, ﻿ I double-checked your record and 10/2 actually shows as your 15th s…" at bounding box center [779, 546] width 539 height 515
click at [909, 359] on span "I double-checked your record and 10/2 actually shows as your 15th session, whic…" at bounding box center [776, 375] width 517 height 51
click at [901, 352] on span "I double-checked your record and 10/2 actually shows as your 15th session, whic…" at bounding box center [776, 375] width 517 height 51
click at [903, 354] on span "I double-checked your record and 10/2 actually shows as your 15th session, whic…" at bounding box center [776, 375] width 517 height 51
click at [905, 355] on span "I double-checked your record and 10/2 actually shows as your 15th session, whic…" at bounding box center [776, 375] width 517 height 51
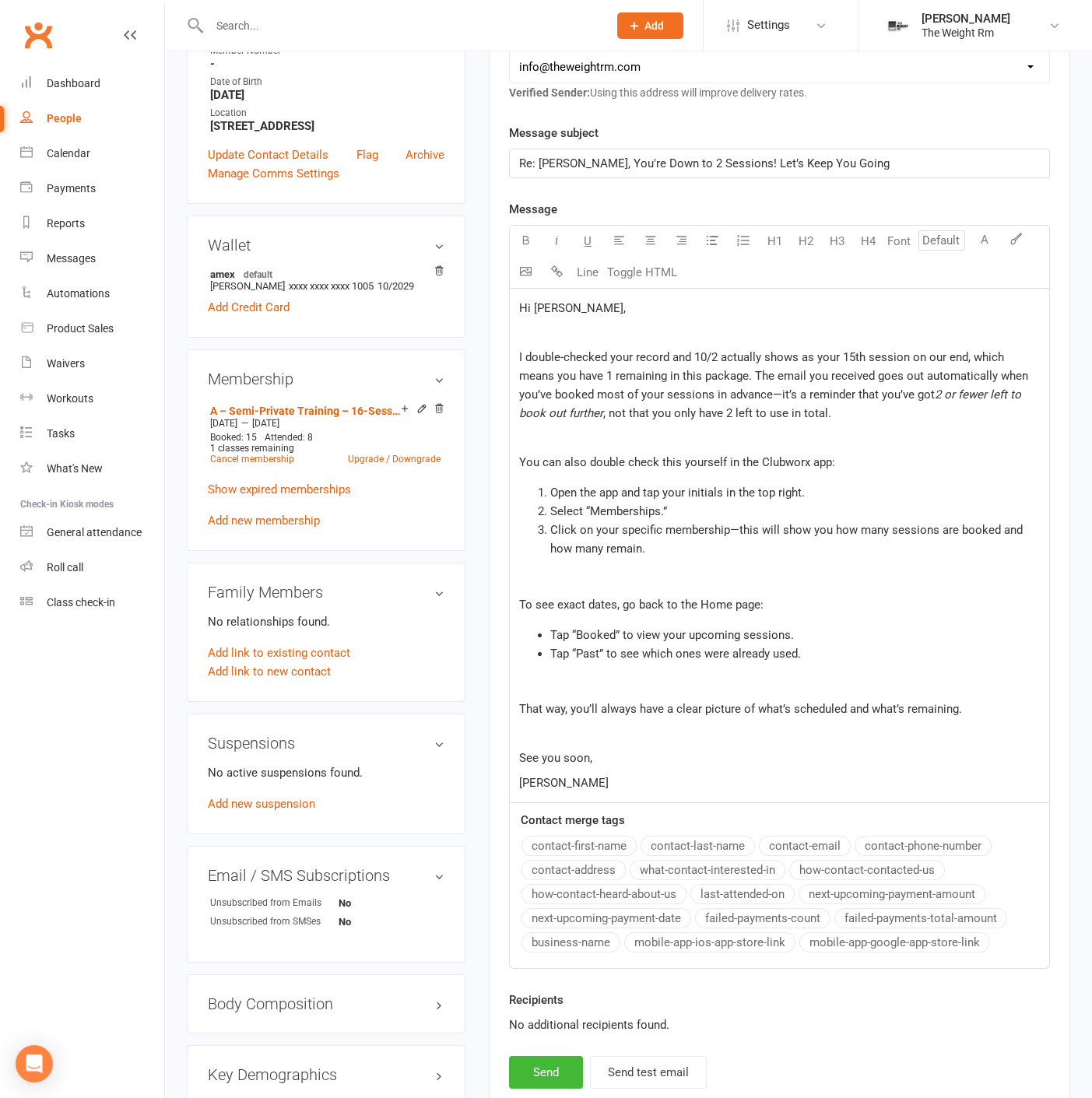
click at [825, 696] on div "Hi Betty, ﻿ I double-checked your record and 10/2 actually shows as your 15th s…" at bounding box center [779, 546] width 539 height 515
click at [822, 680] on p "﻿" at bounding box center [778, 685] width 520 height 19
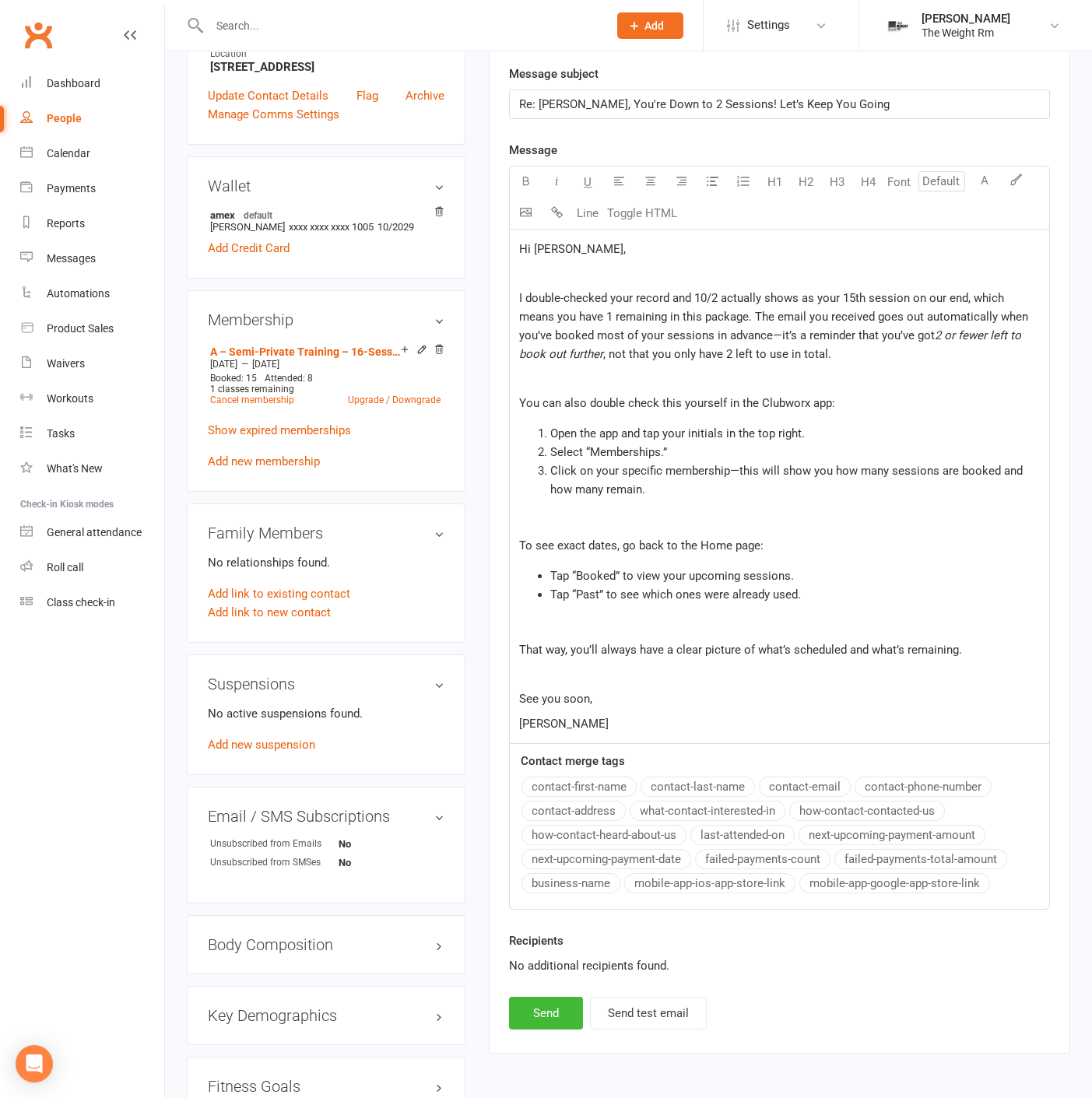
scroll to position [440, 0]
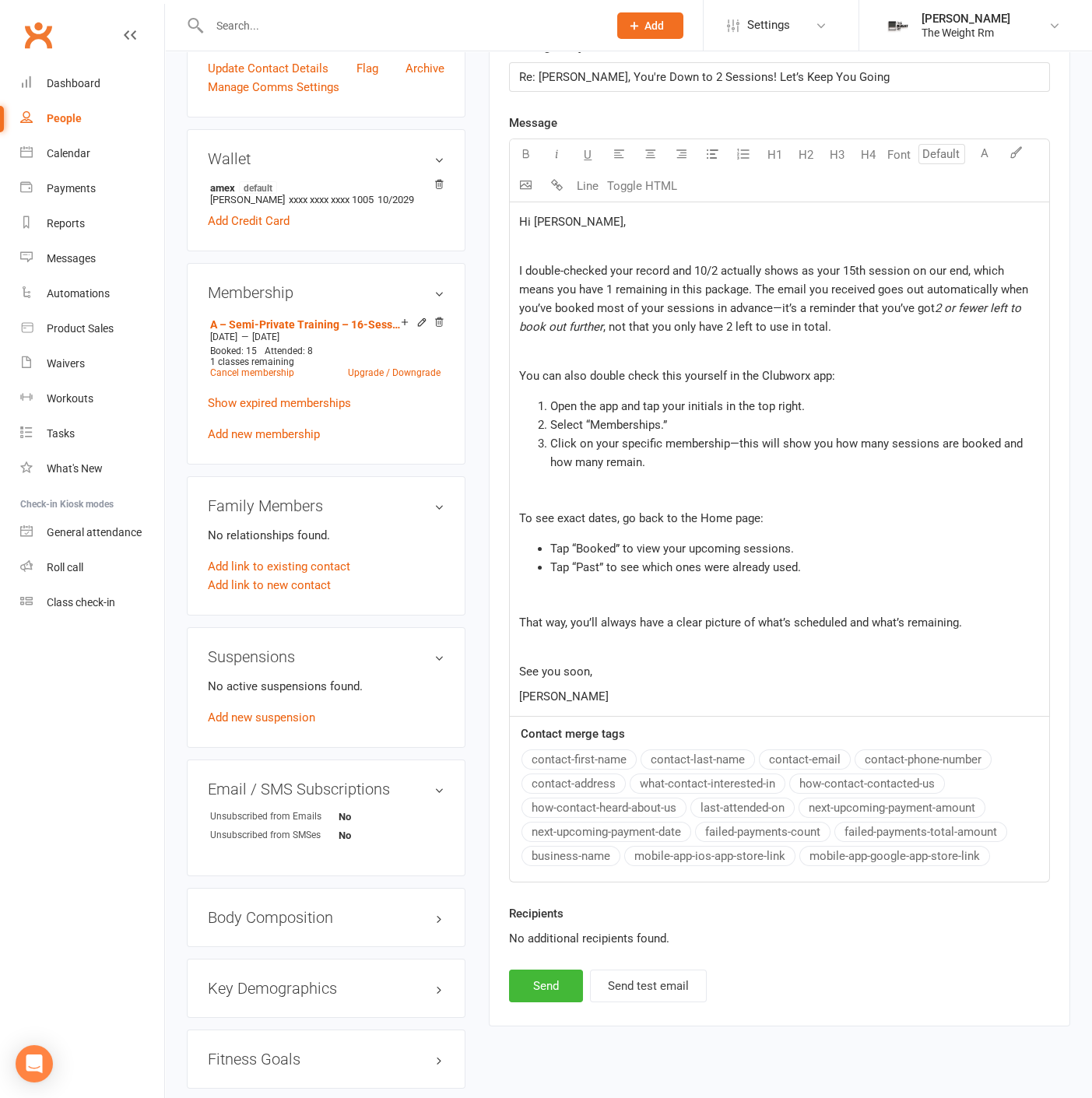
click at [861, 655] on div "Hi Betty, ﻿ I double-checked your record and 10/2 actually shows as your 15th s…" at bounding box center [779, 459] width 539 height 515
click at [845, 628] on p "That way, you’ll always have a clear picture of what’s scheduled and what’s rem…" at bounding box center [778, 623] width 520 height 19
click at [909, 633] on div "Hi Betty, ﻿ I double-checked your record and 10/2 actually shows as your 15th s…" at bounding box center [779, 459] width 539 height 515
click at [882, 663] on p "See you soon," at bounding box center [778, 671] width 520 height 19
drag, startPoint x: 813, startPoint y: 674, endPoint x: 519, endPoint y: 669, distance: 294.0
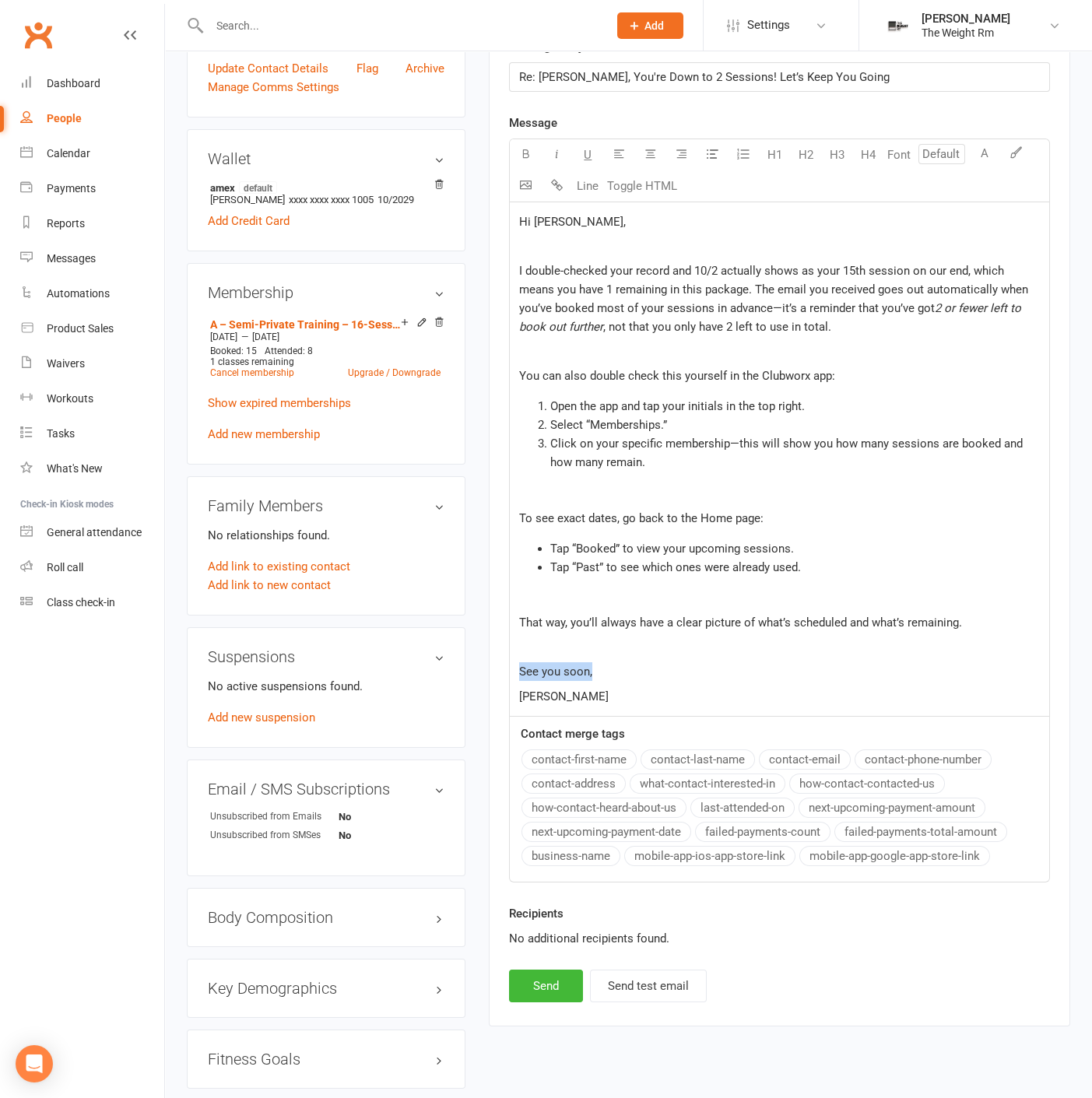
click at [519, 669] on p "See you soon," at bounding box center [778, 671] width 520 height 19
drag, startPoint x: 642, startPoint y: 672, endPoint x: 616, endPoint y: 671, distance: 26.0
click at [616, 671] on span "Let me know if anything on the app looks incorrect and I'll be happy to help" at bounding box center [713, 671] width 389 height 14
click at [754, 668] on span "Let me know if any bookings on the app looks incorrect and I'll be happy to help" at bounding box center [725, 671] width 414 height 14
click at [931, 666] on p "Let me know if any bookings on the app look incorrect and I'll be happy to help" at bounding box center [778, 671] width 520 height 19
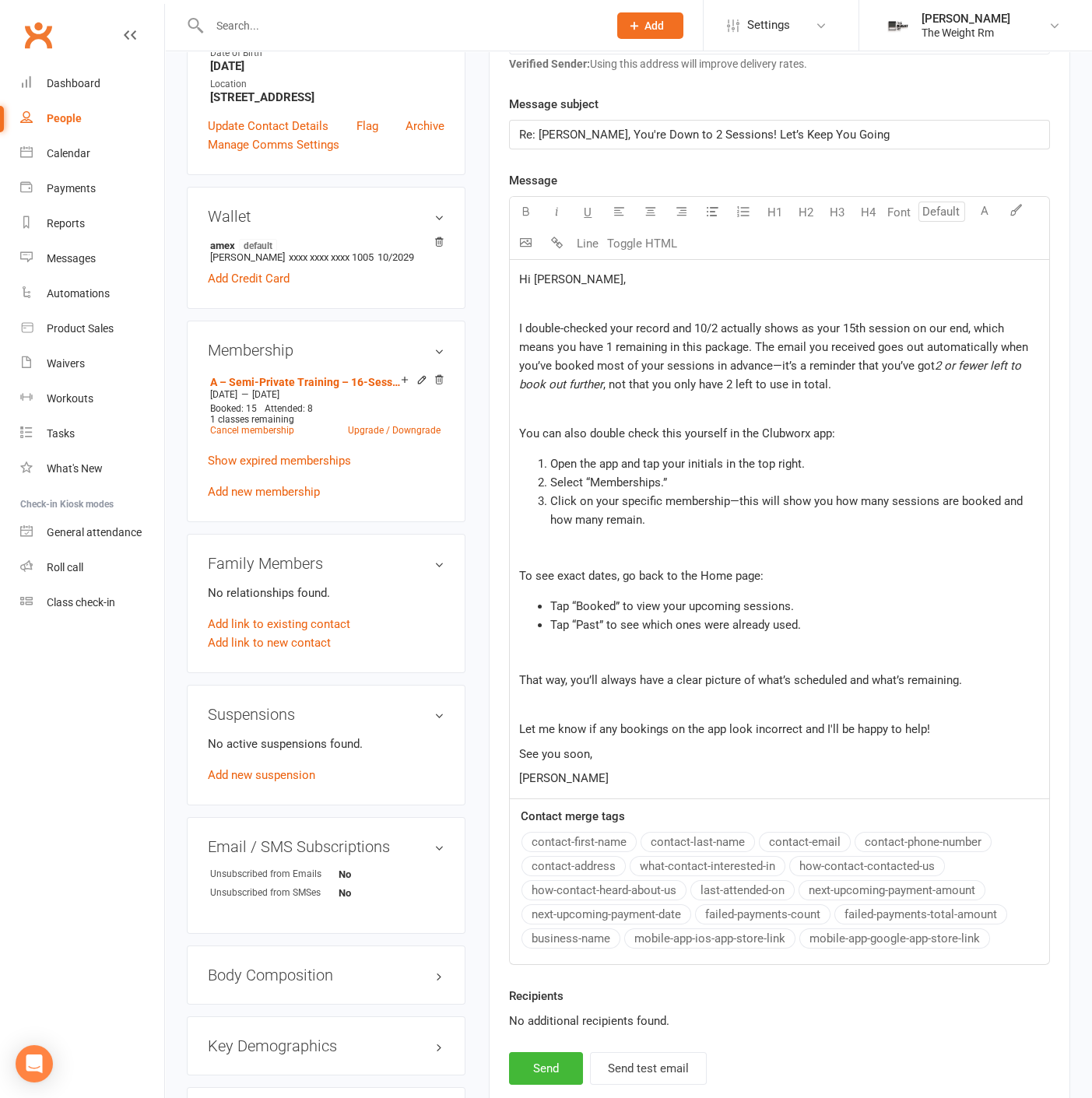
scroll to position [526, 0]
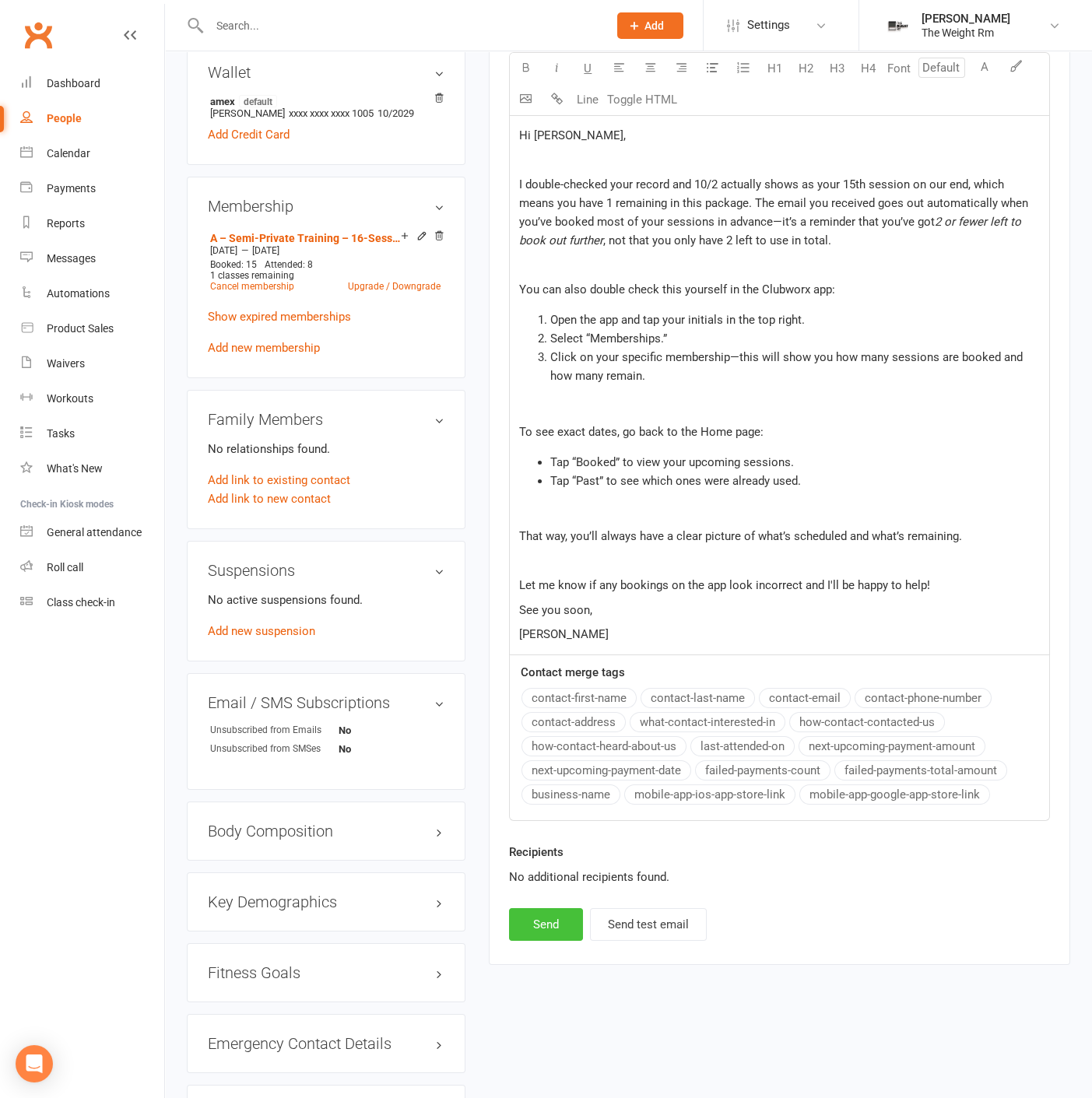
click at [550, 920] on button "Send" at bounding box center [546, 924] width 74 height 32
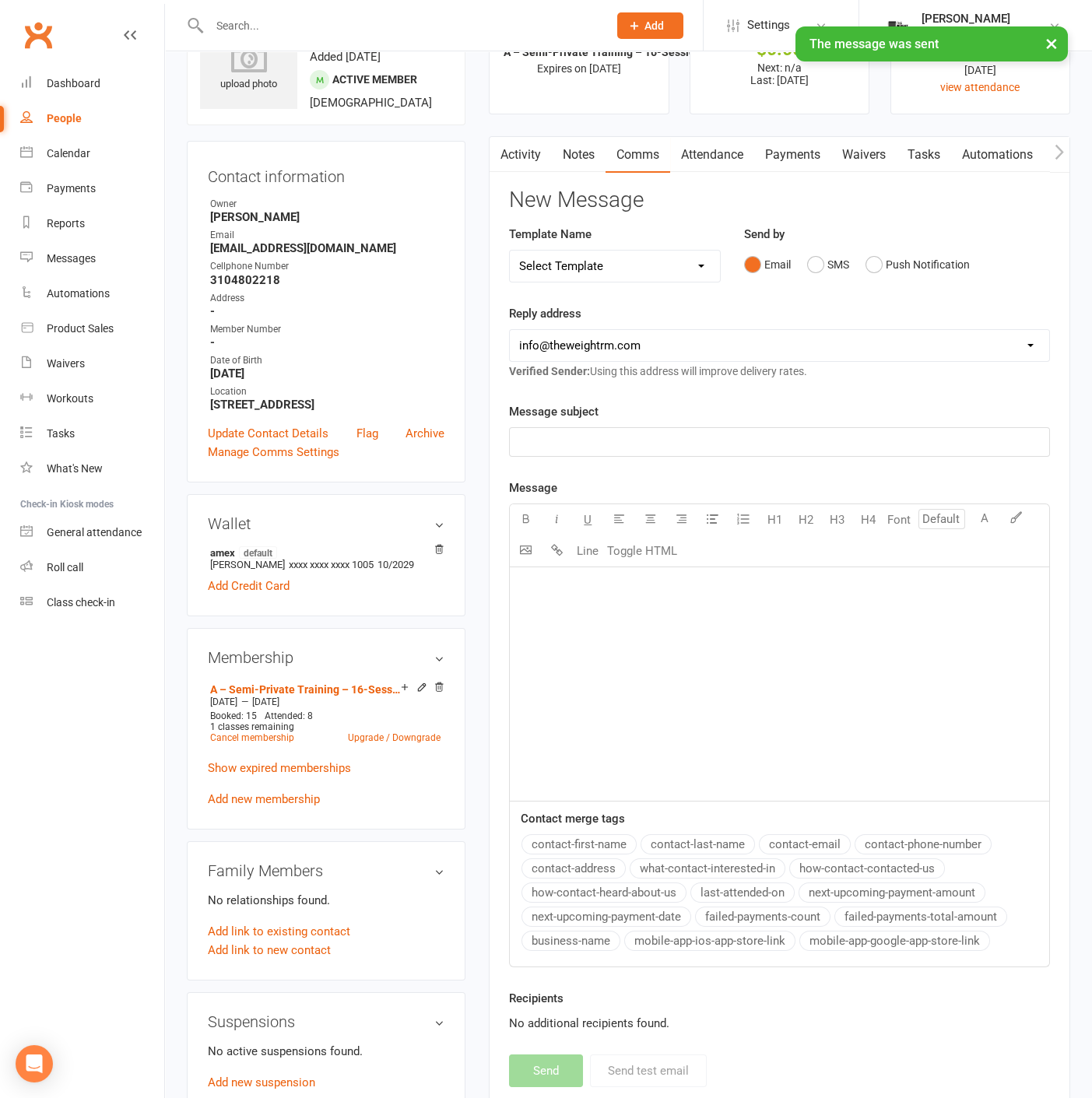
scroll to position [0, 0]
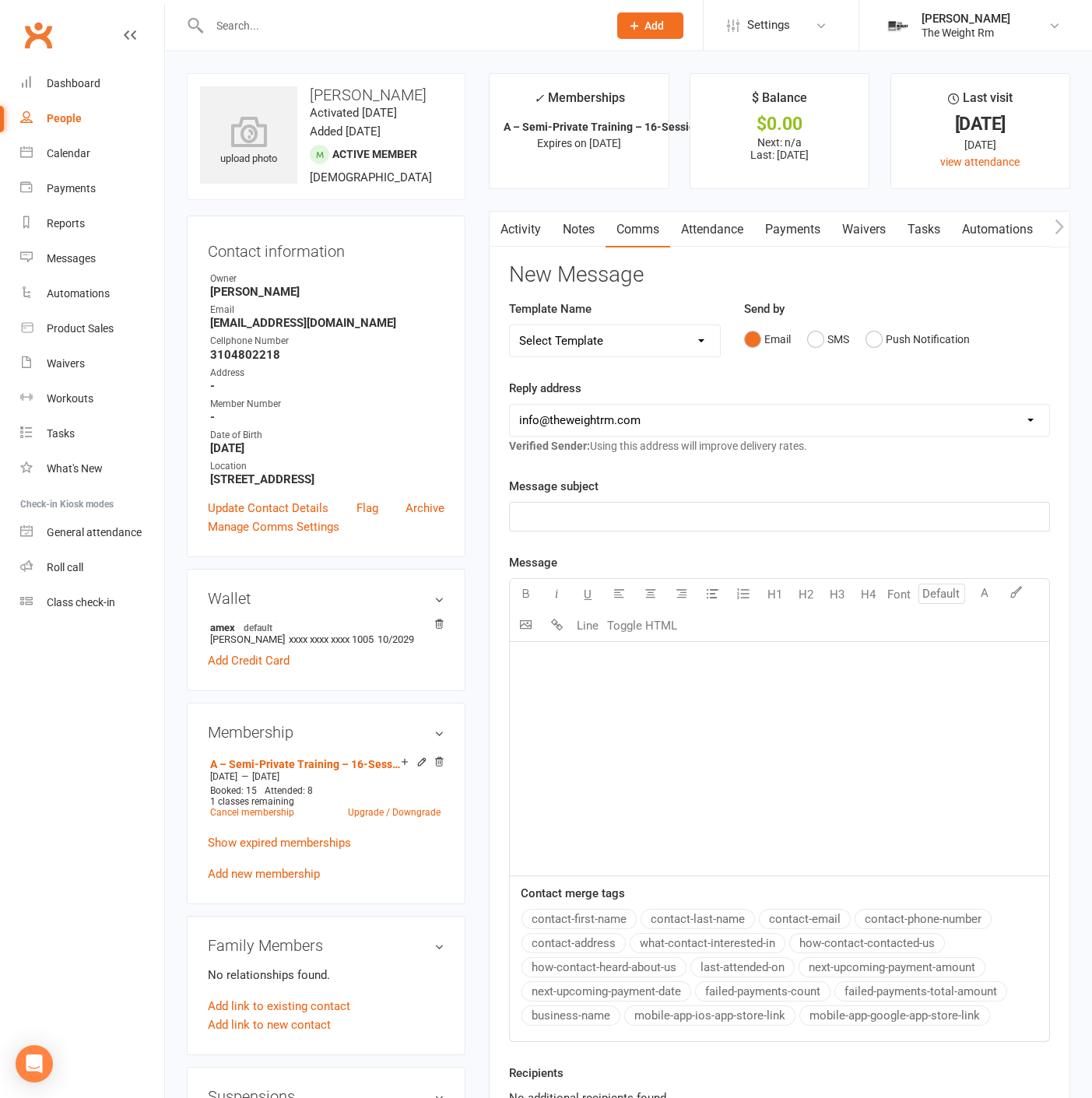
click at [520, 228] on link "Activity" at bounding box center [520, 229] width 63 height 36
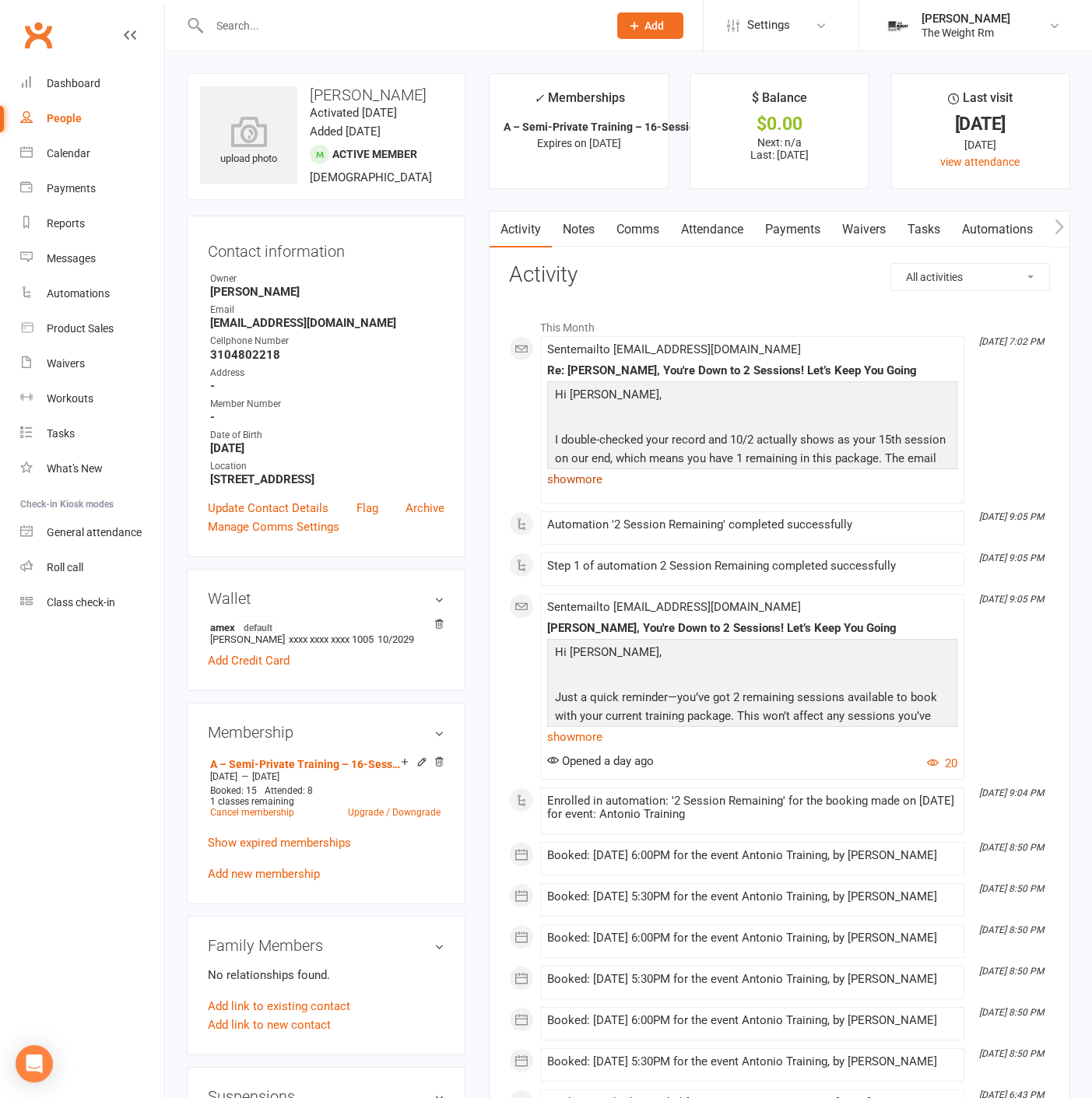
click at [597, 475] on link "show more" at bounding box center [752, 479] width 410 height 22
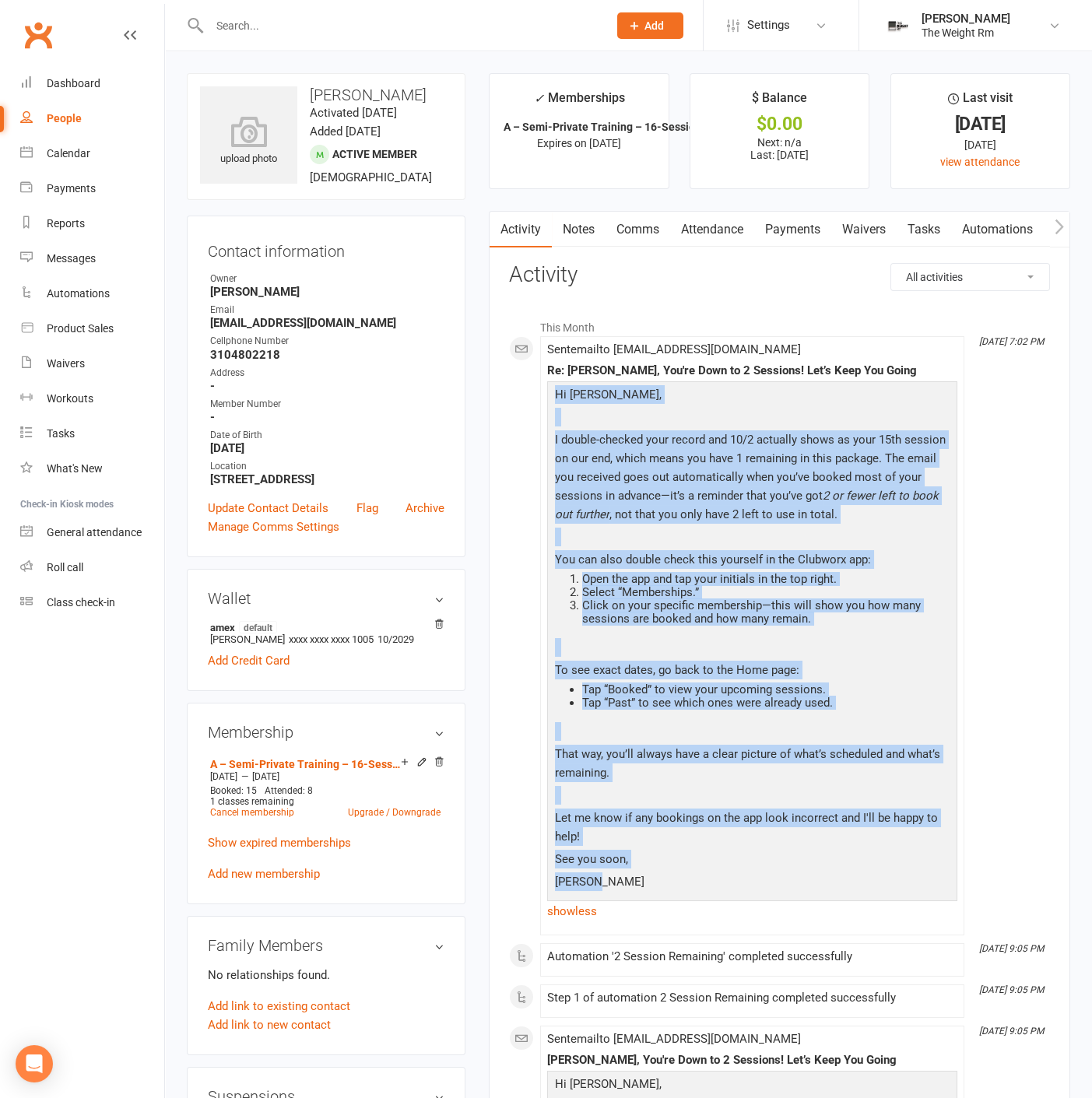
drag, startPoint x: 571, startPoint y: 406, endPoint x: 875, endPoint y: 884, distance: 566.5
click at [875, 884] on div "Hi Betty, I double-checked your record and 10/2 actually shows as your 15th ses…" at bounding box center [752, 640] width 402 height 510
copy div "Hi Betty, I double-checked your record and 10/2 actually shows as your 15th ses…"
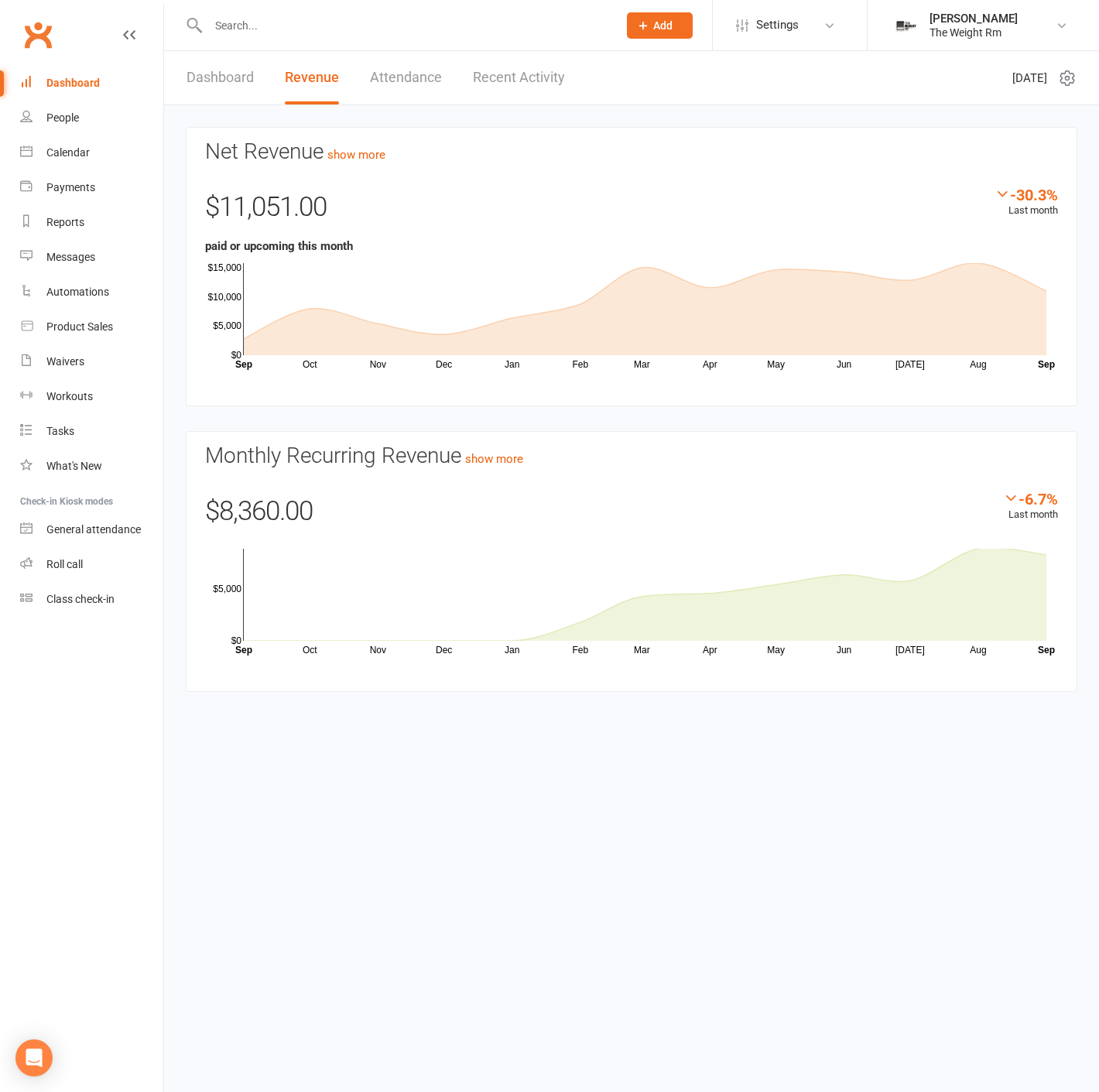
click at [299, 15] on input "text" at bounding box center [406, 25] width 404 height 22
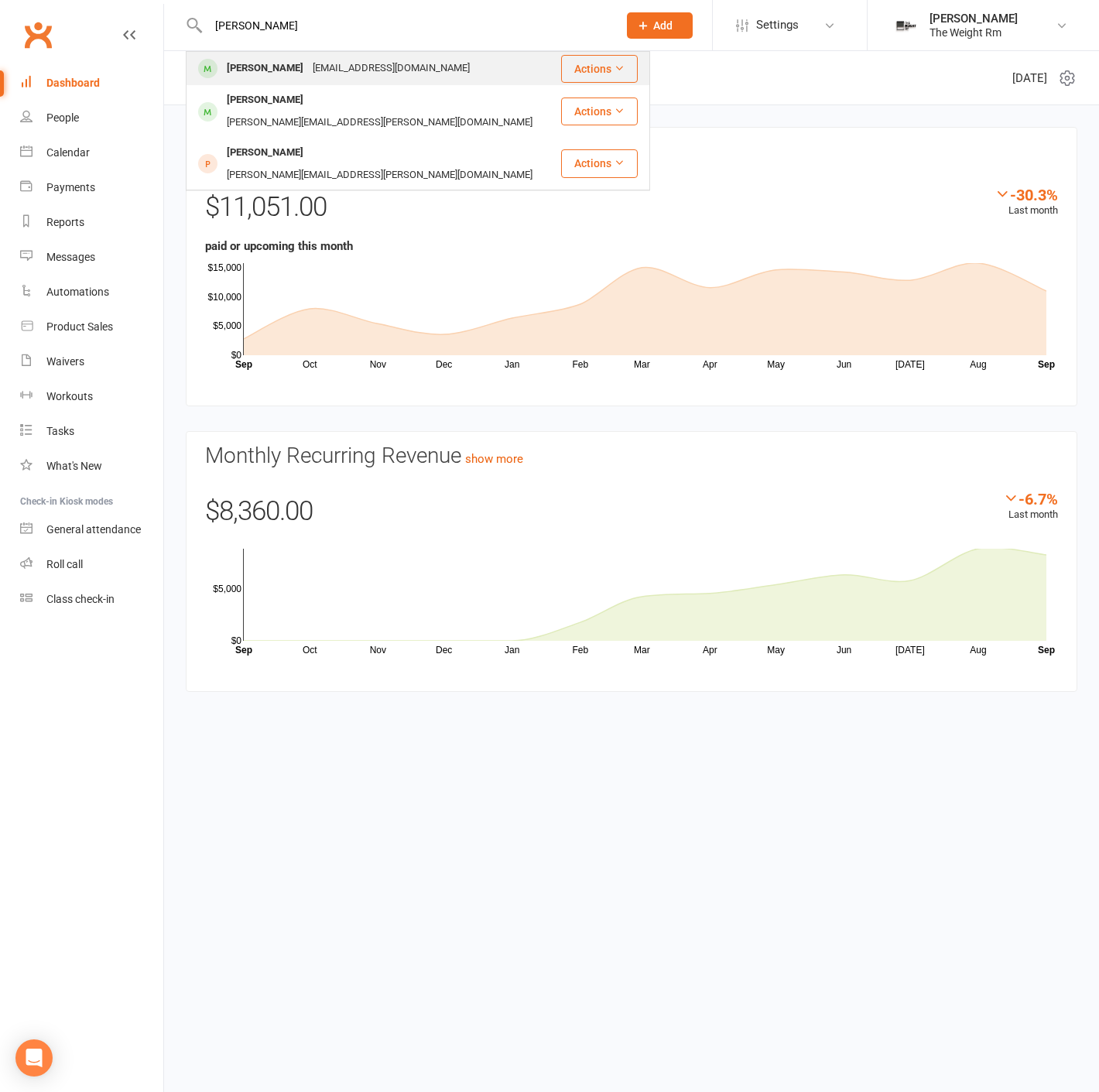
type input "[PERSON_NAME]"
click at [313, 64] on div "[EMAIL_ADDRESS][DOMAIN_NAME]" at bounding box center [391, 69] width 166 height 23
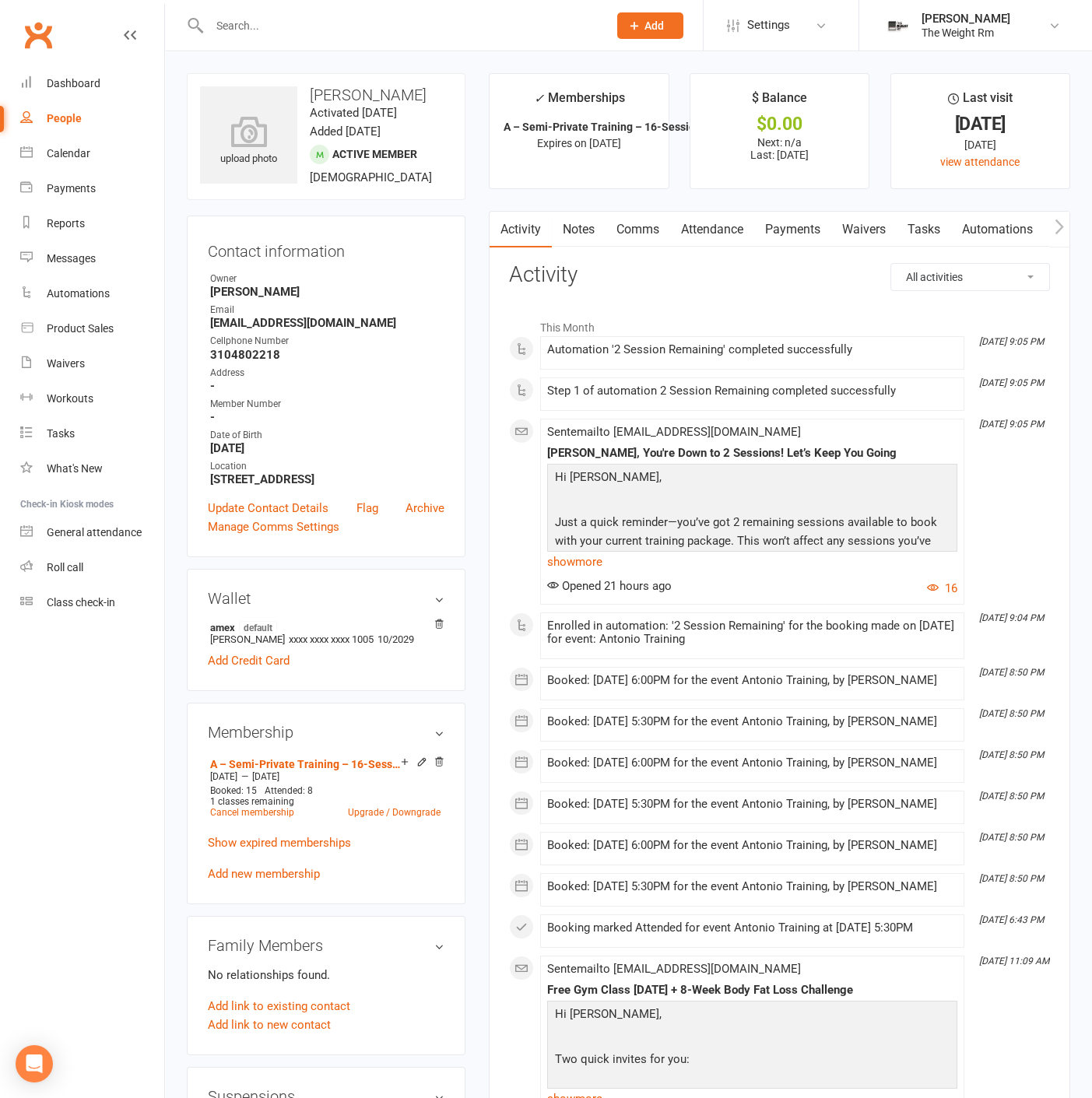
click at [701, 232] on link "Attendance" at bounding box center [712, 229] width 84 height 36
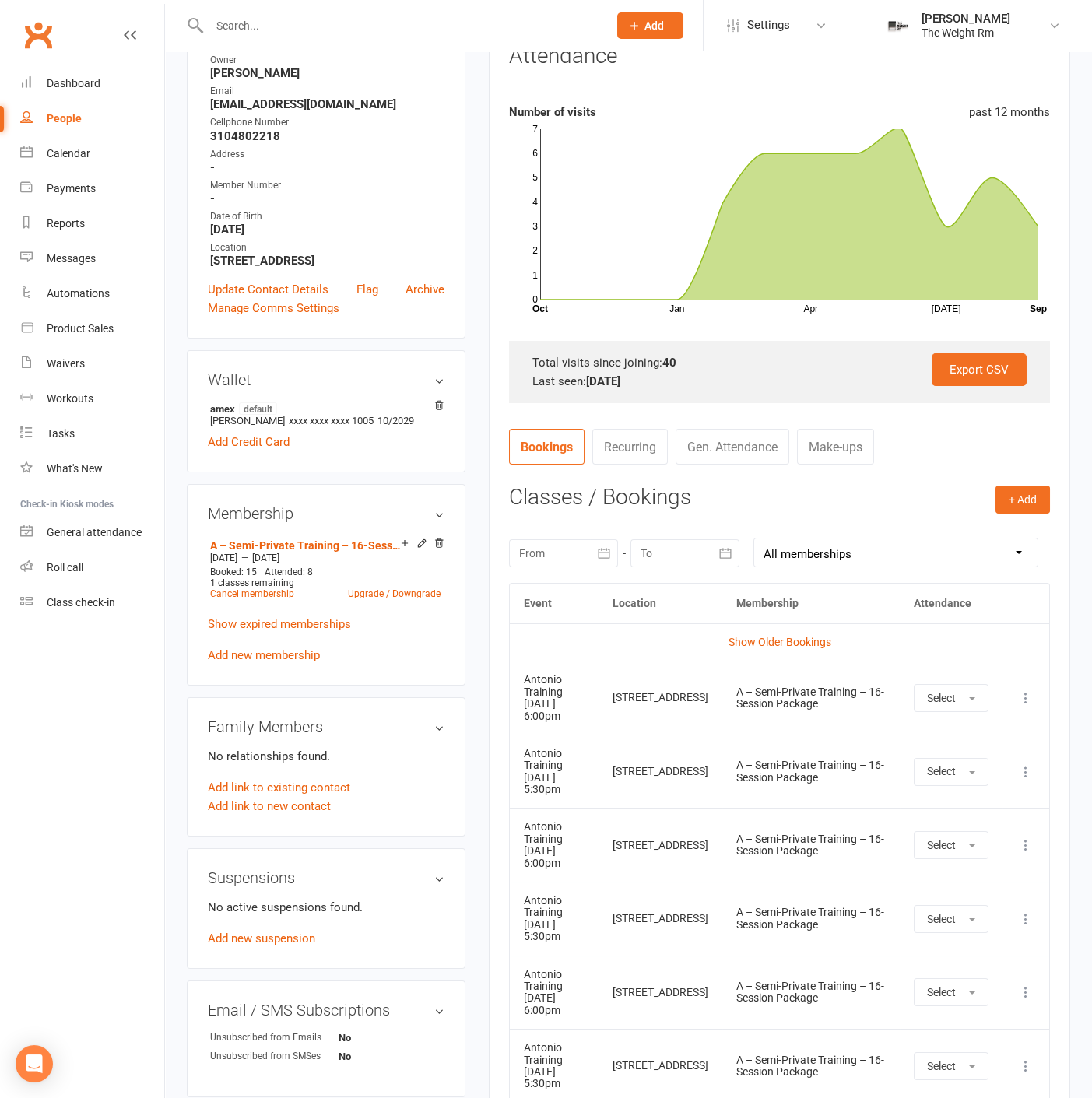
scroll to position [259, 0]
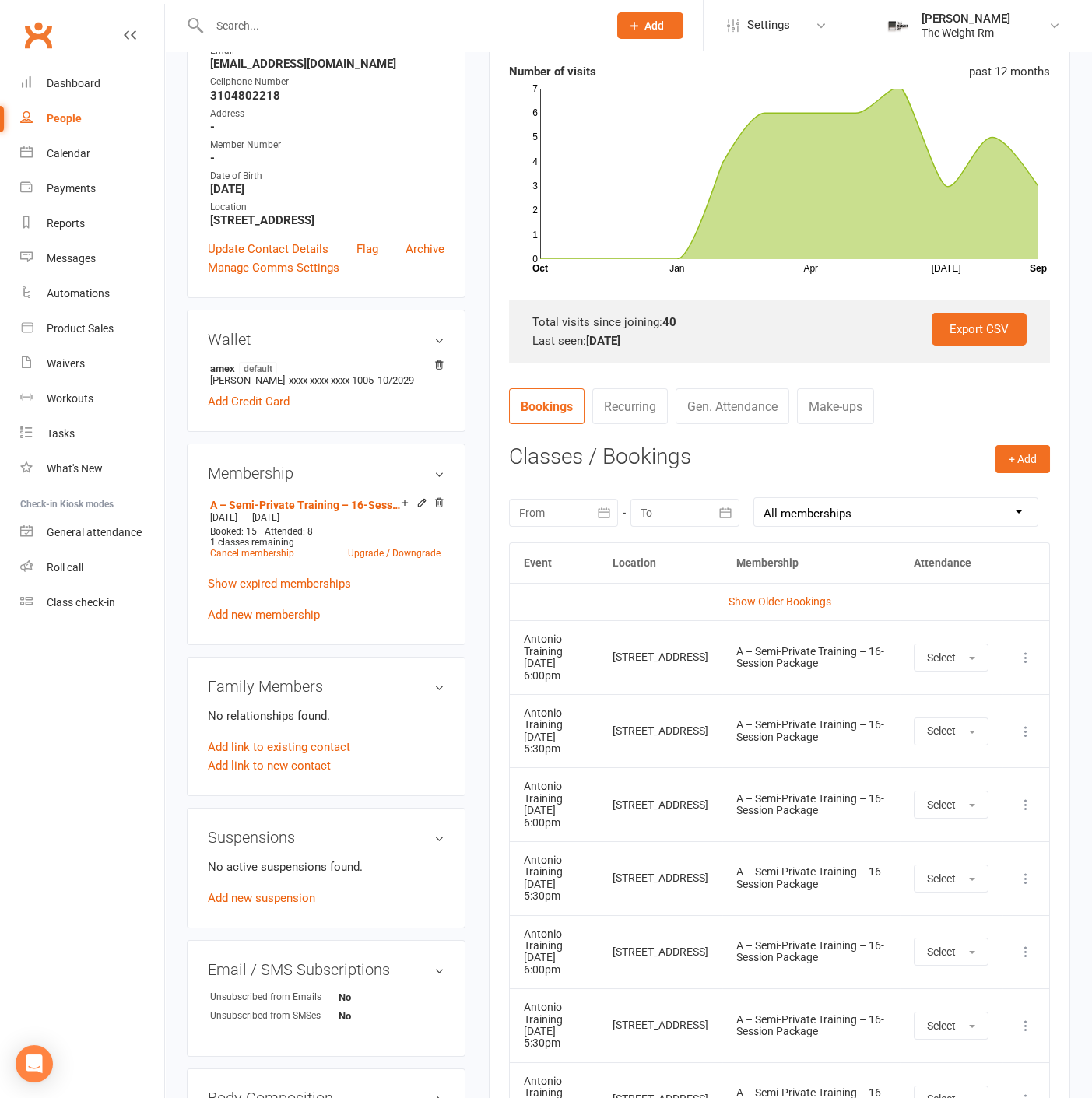
click at [597, 510] on icon "button" at bounding box center [603, 512] width 11 height 10
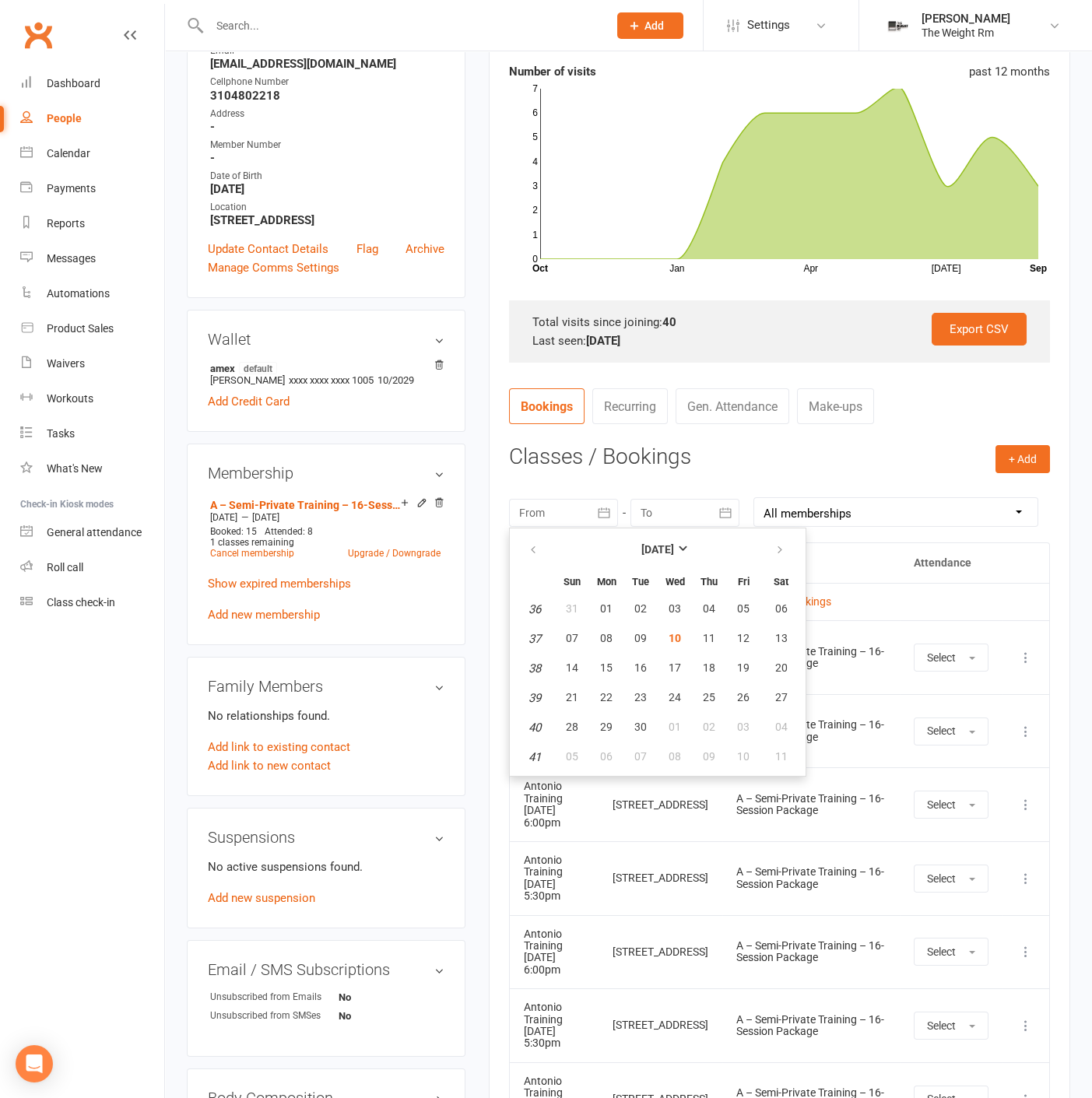
click at [550, 553] on th at bounding box center [535, 550] width 40 height 34
click at [524, 545] on button "button" at bounding box center [534, 551] width 33 height 28
click at [740, 641] on button "08" at bounding box center [743, 639] width 32 height 28
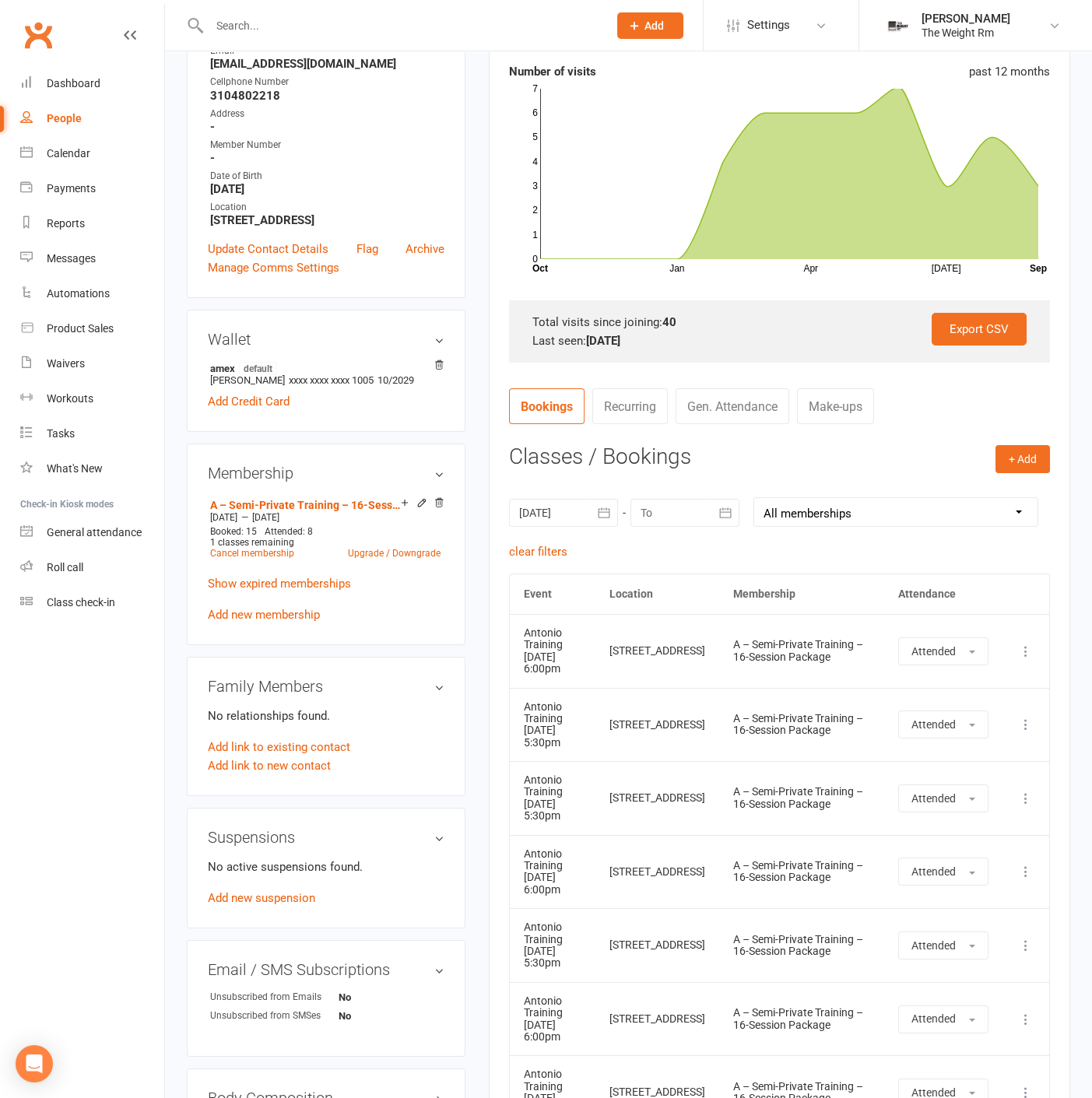
click at [602, 519] on button "button" at bounding box center [604, 513] width 28 height 28
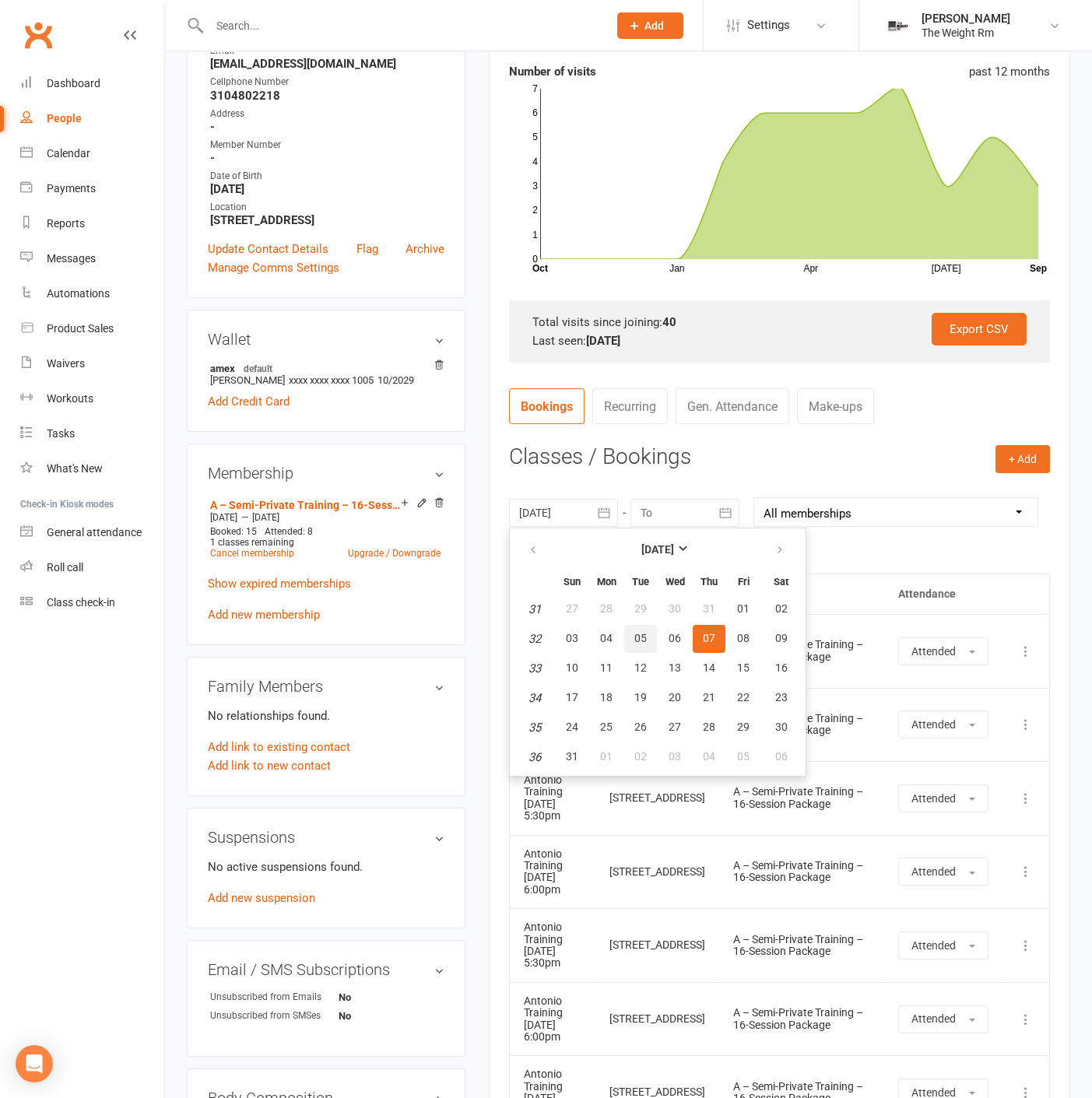
click at [640, 639] on span "05" at bounding box center [640, 637] width 12 height 12
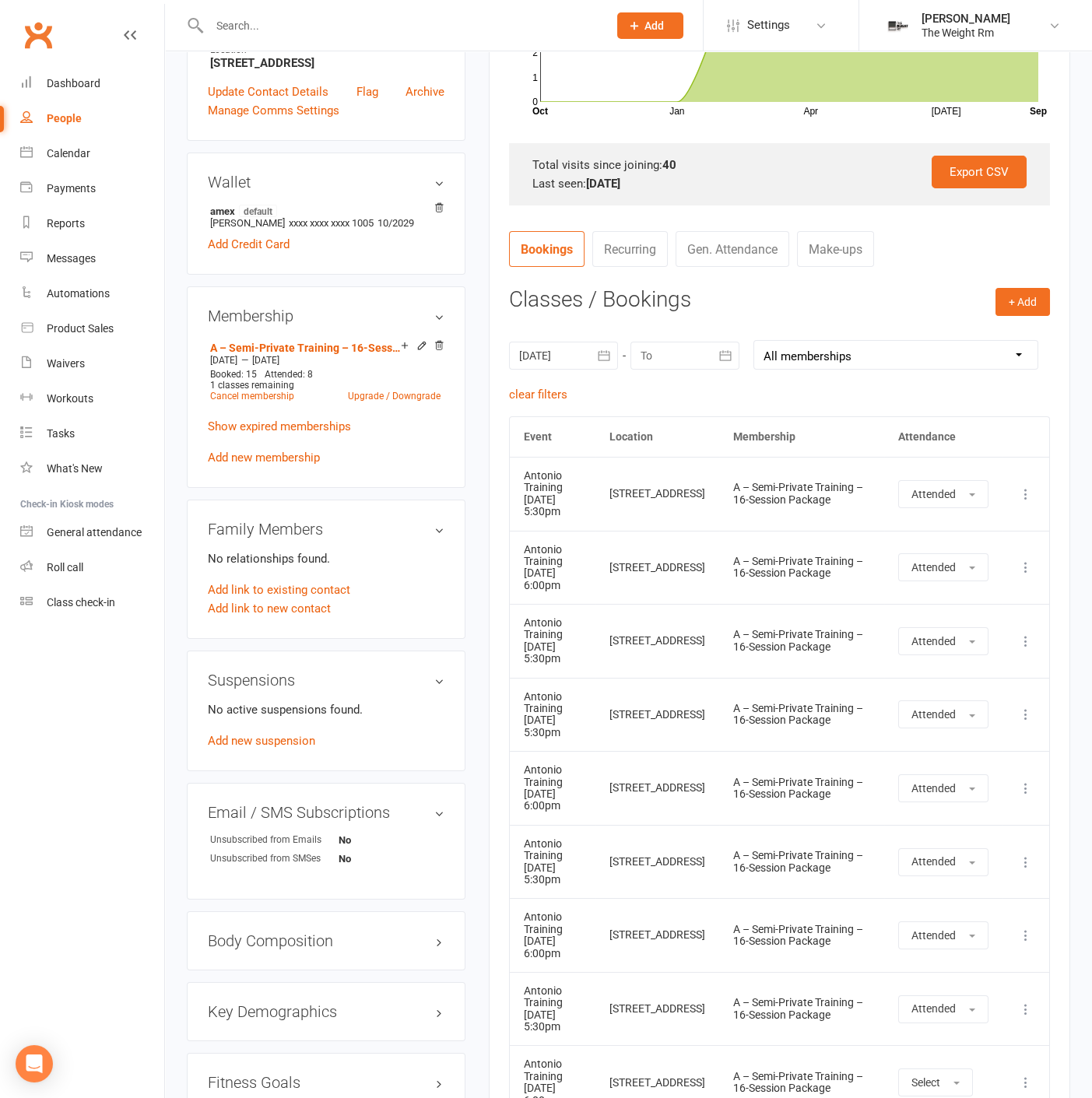
scroll to position [315, 0]
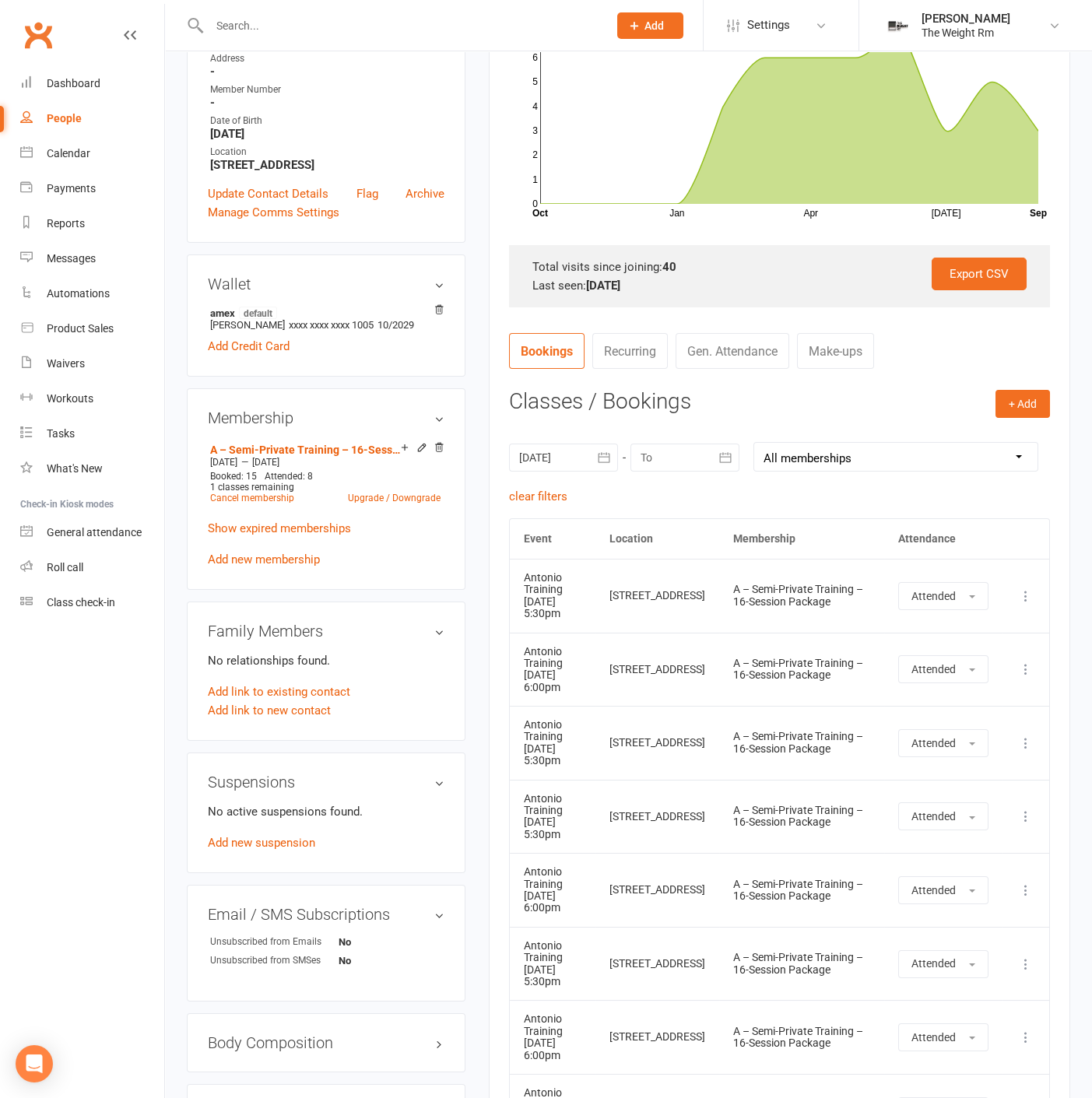
click at [602, 456] on icon "button" at bounding box center [604, 457] width 15 height 15
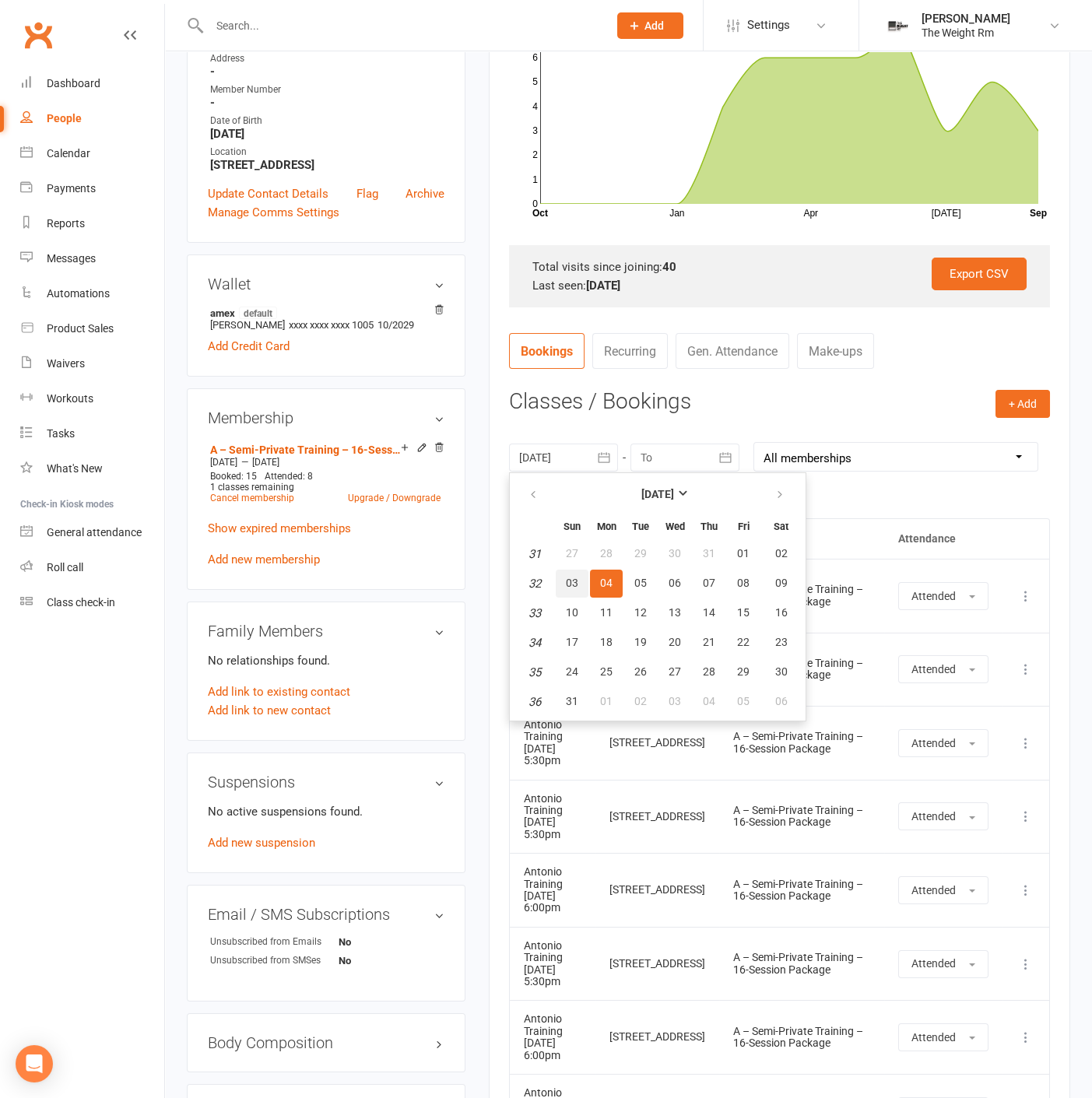
click at [579, 583] on button "03" at bounding box center [572, 584] width 32 height 28
type input "[DATE]"
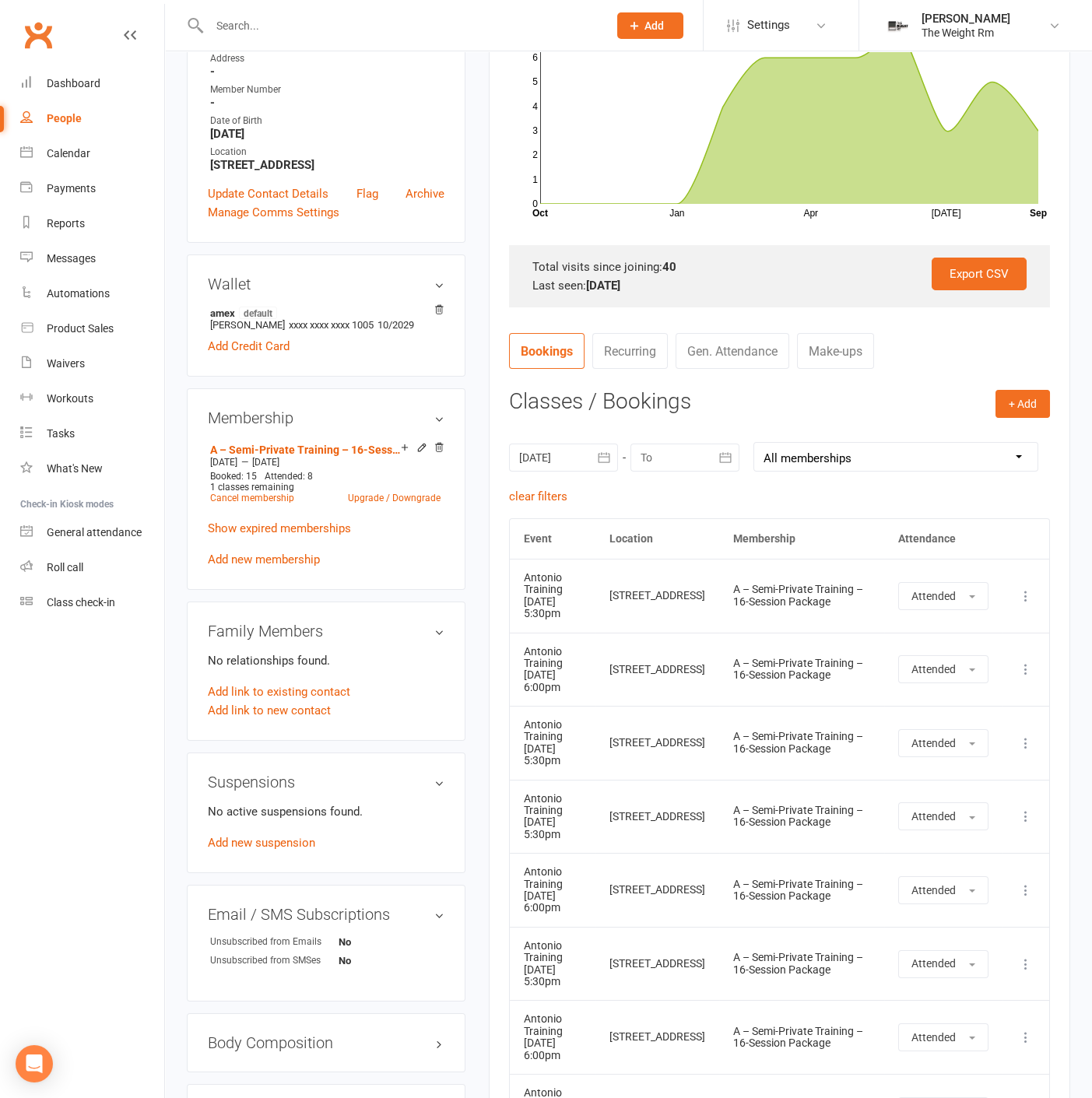
click at [701, 451] on div at bounding box center [684, 458] width 109 height 28
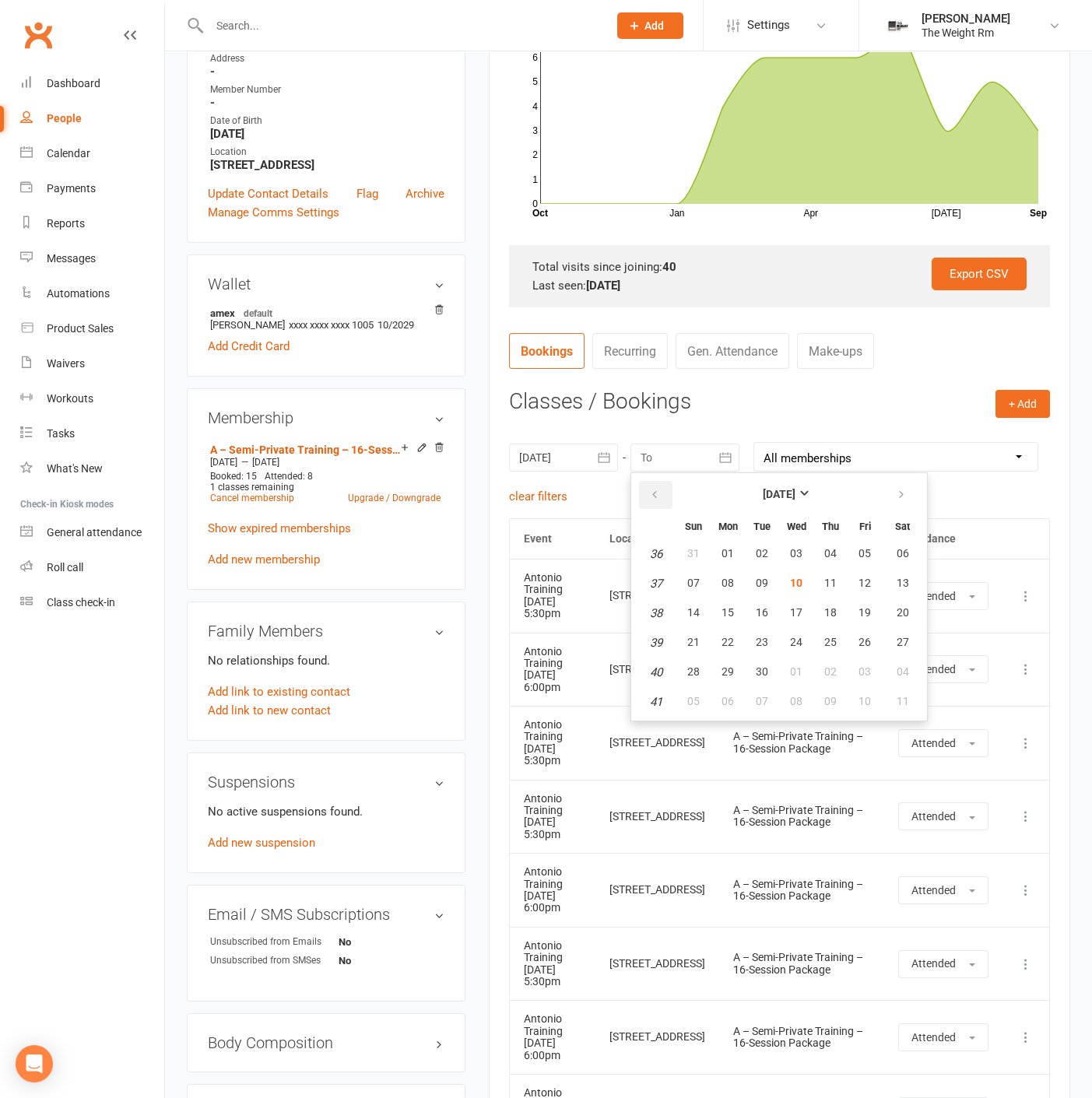
click at [663, 491] on button "button" at bounding box center [655, 495] width 33 height 28
click at [862, 549] on span "01" at bounding box center [864, 553] width 12 height 12
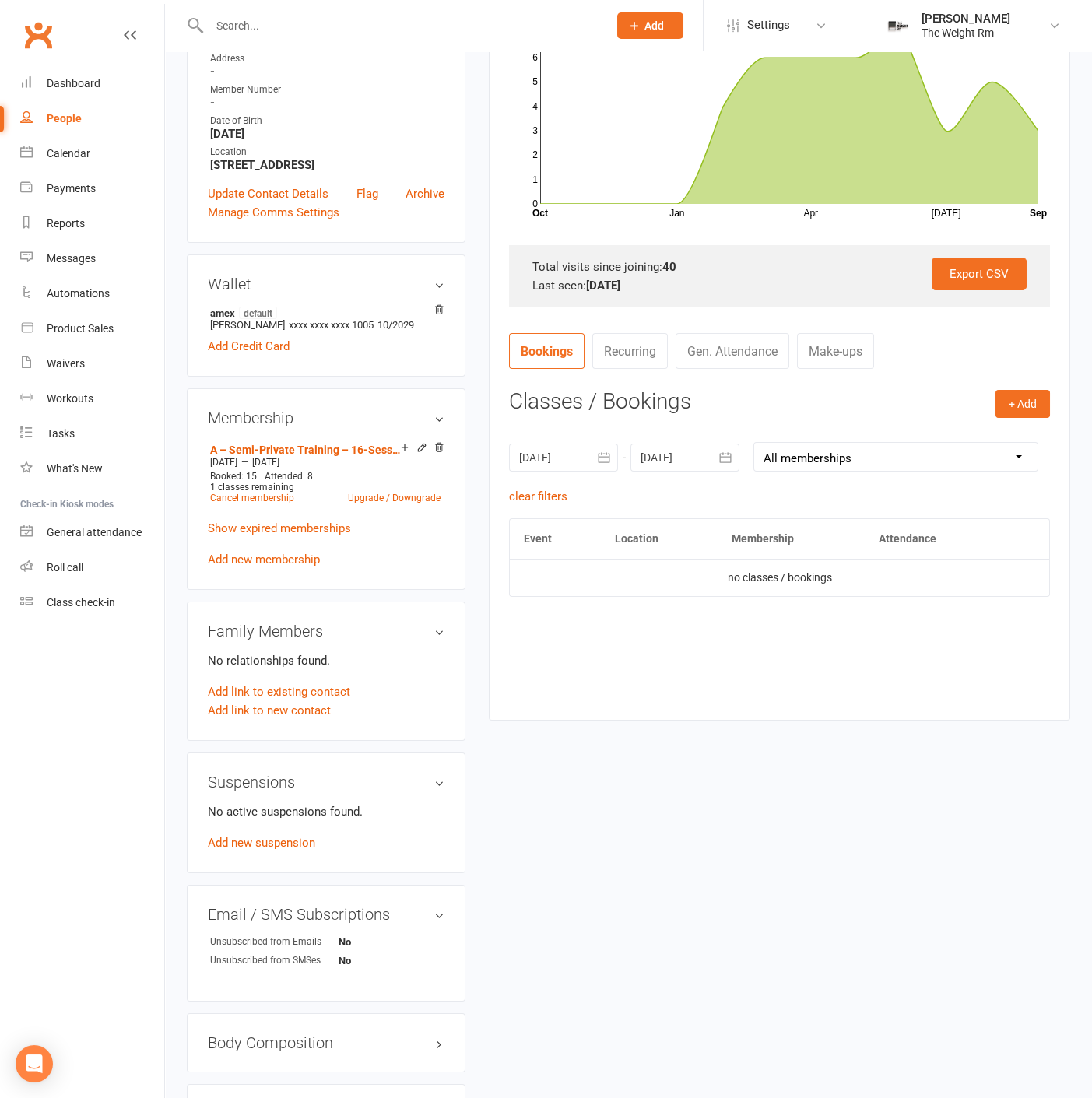
click at [613, 463] on button "button" at bounding box center [604, 458] width 28 height 28
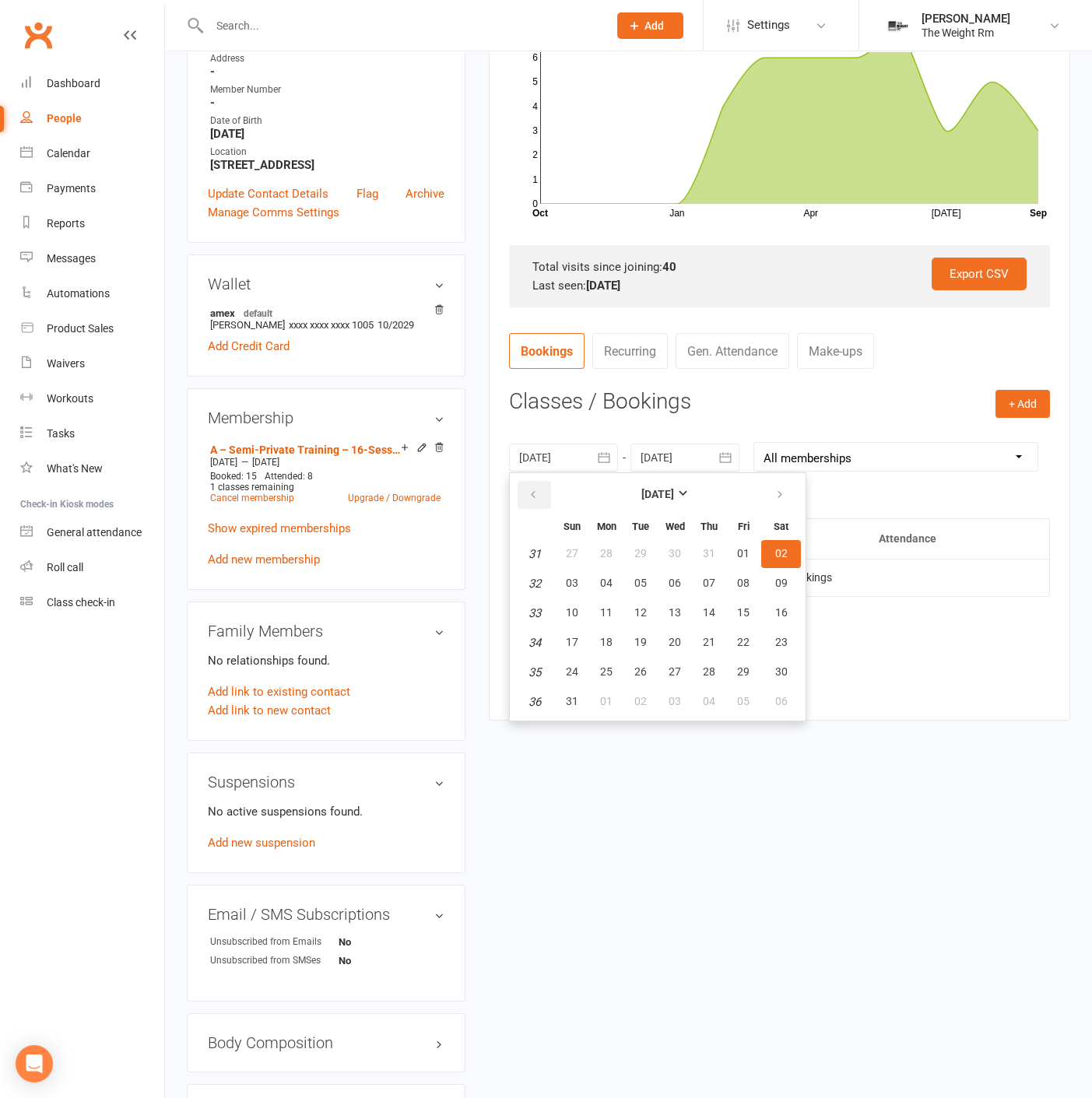
click at [544, 488] on button "button" at bounding box center [534, 495] width 33 height 28
click at [722, 463] on icon "button" at bounding box center [725, 457] width 15 height 15
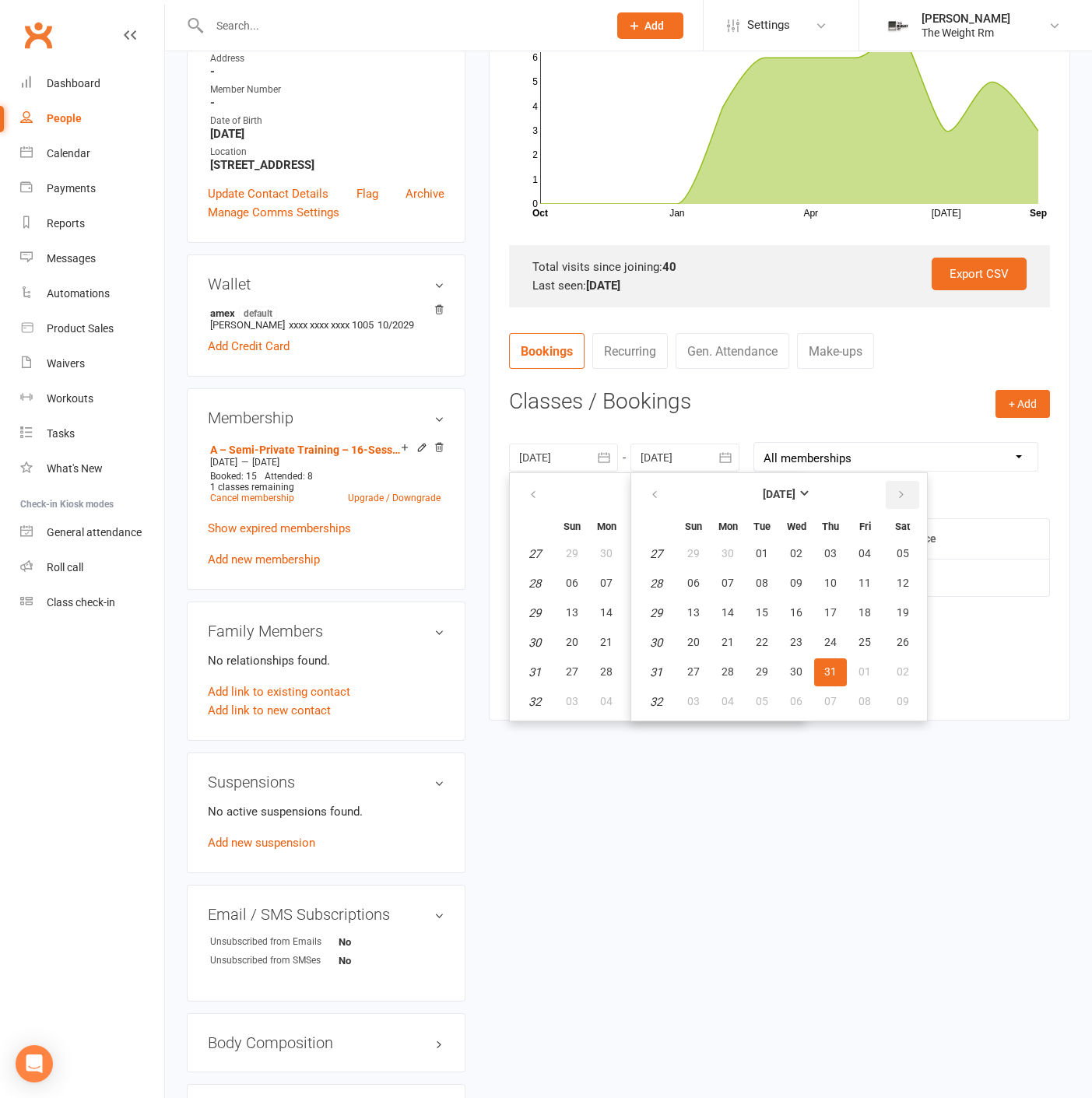
click at [896, 494] on icon "button" at bounding box center [901, 494] width 10 height 12
click at [888, 492] on button "button" at bounding box center [901, 495] width 33 height 28
click at [760, 549] on span "02" at bounding box center [761, 553] width 12 height 12
type input "[DATE]"
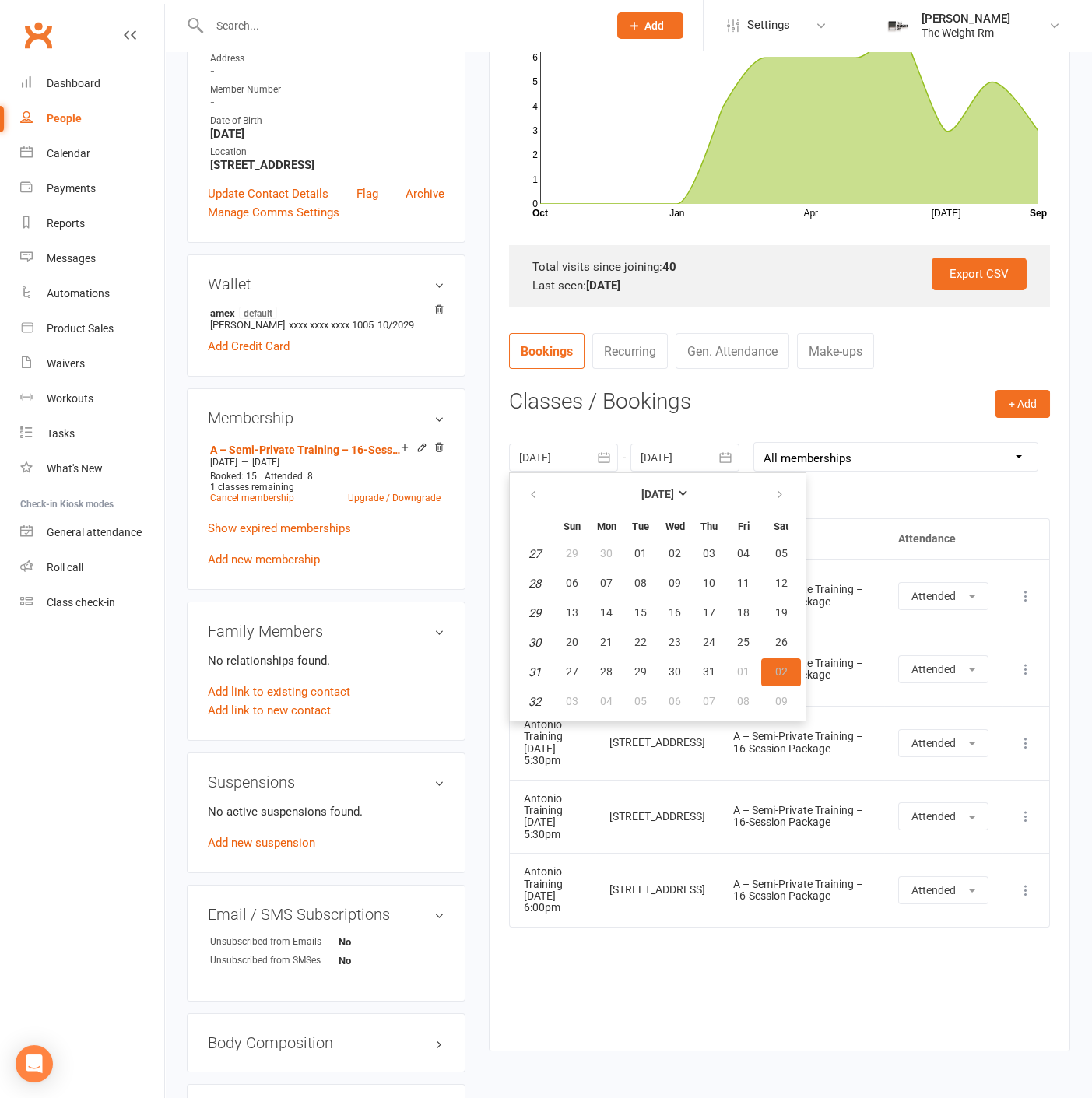
click at [492, 503] on div "Activity Notes Comms Attendance Payments Waivers Tasks Automations Workouts Mob…" at bounding box center [778, 473] width 581 height 1154
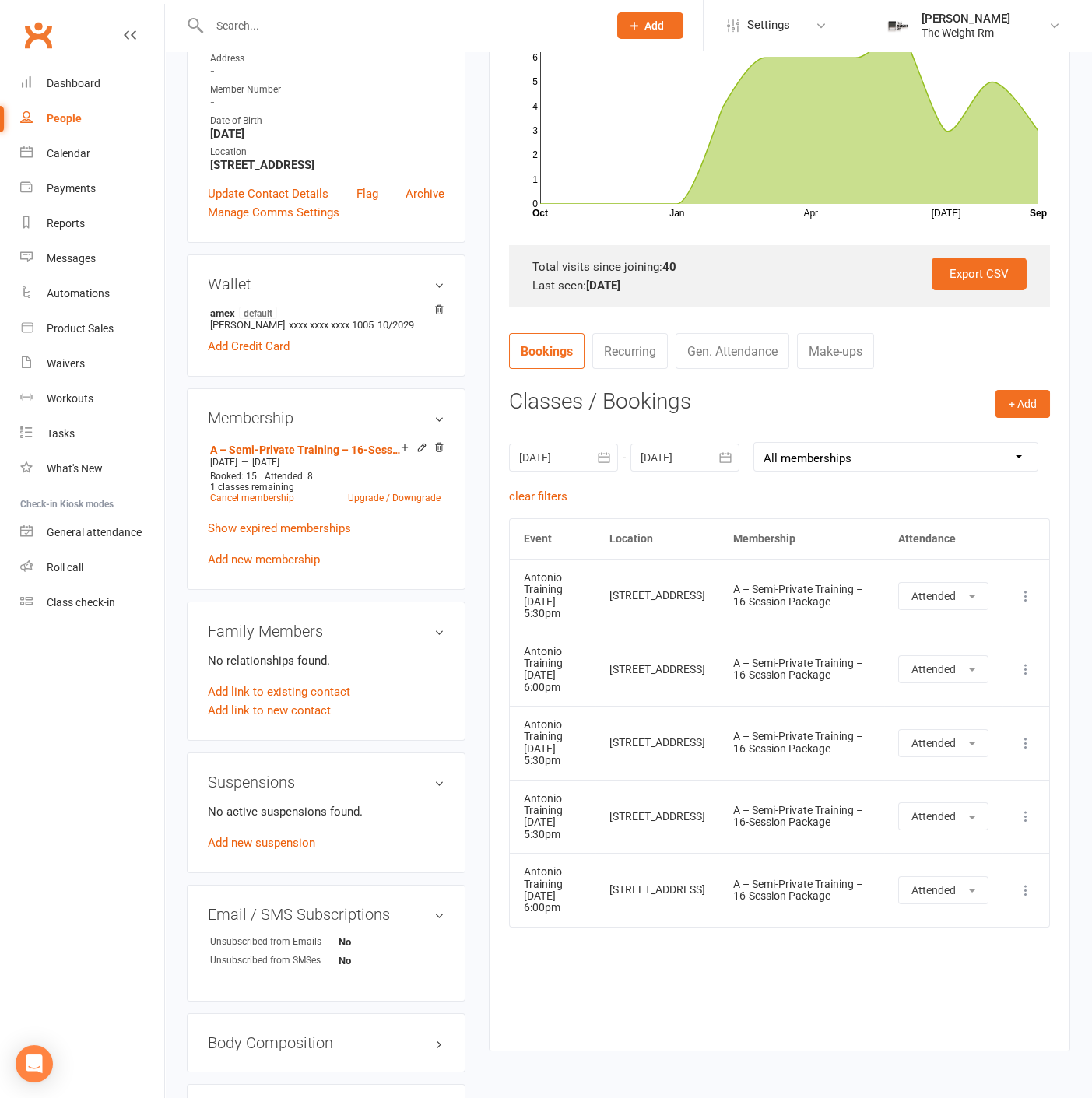
click at [575, 457] on div at bounding box center [563, 458] width 109 height 28
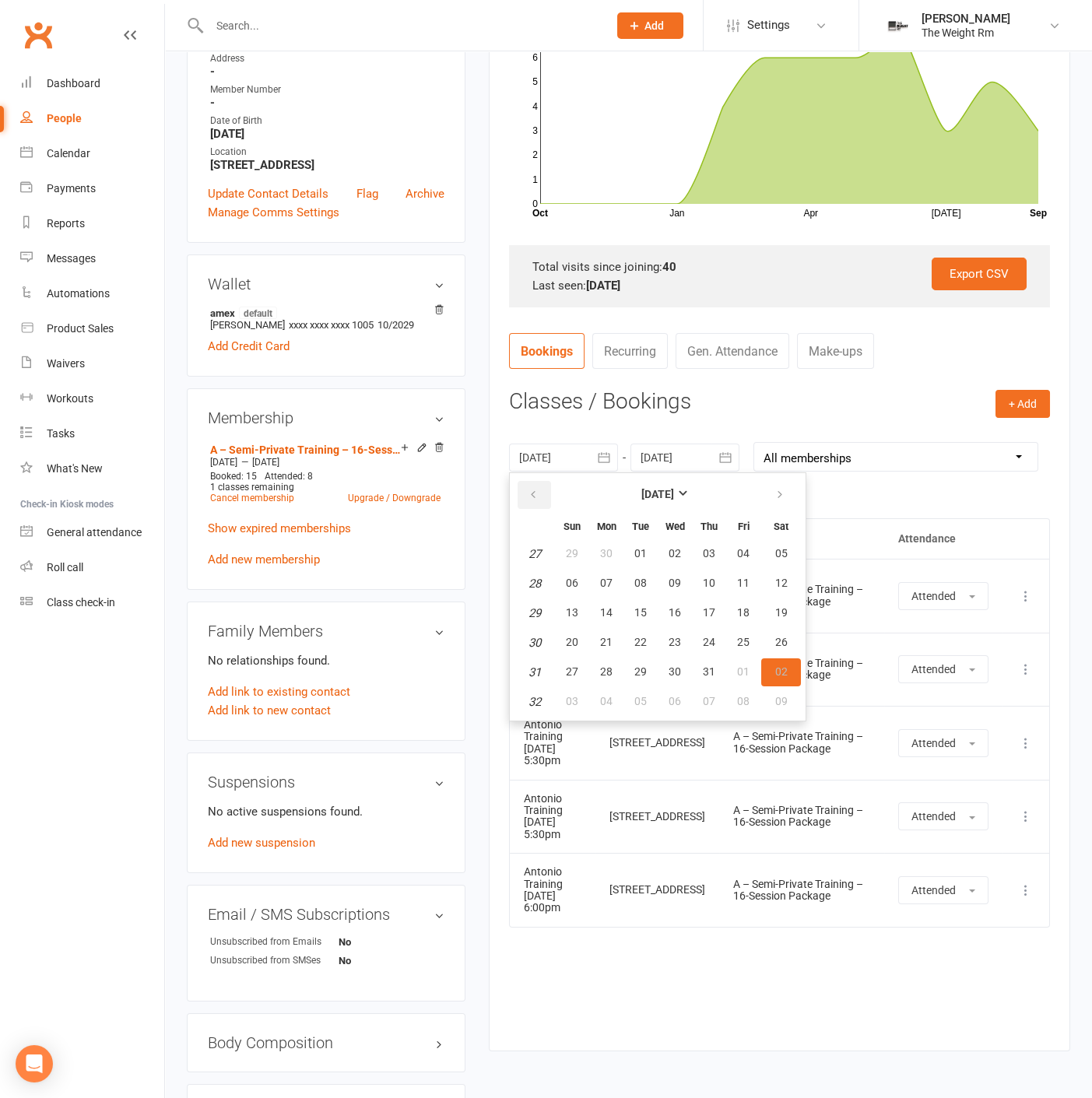
click at [539, 493] on button "button" at bounding box center [534, 495] width 33 height 28
click at [563, 491] on button "[DATE]" at bounding box center [657, 495] width 204 height 28
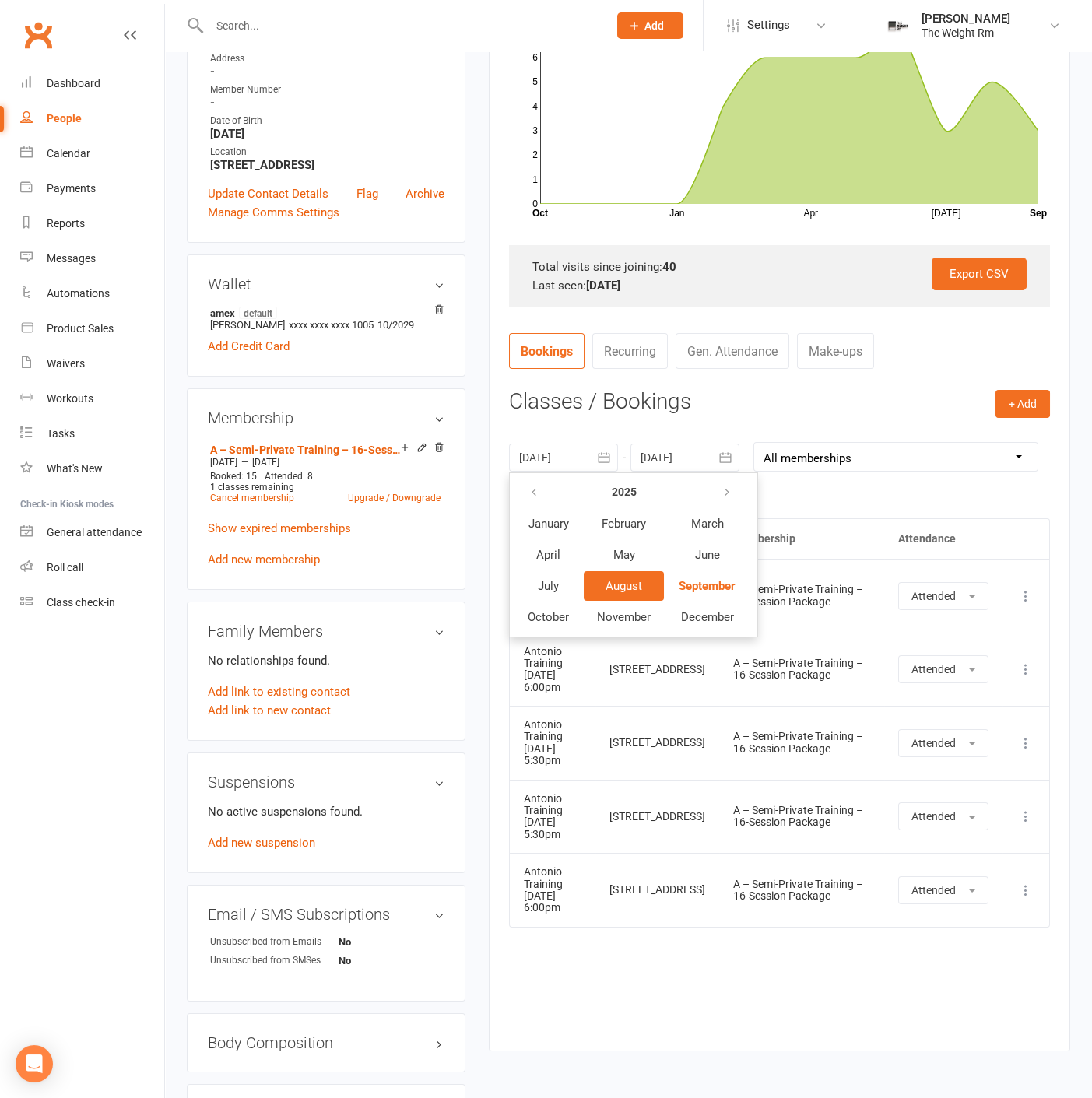
click at [589, 579] on button "August" at bounding box center [624, 585] width 81 height 29
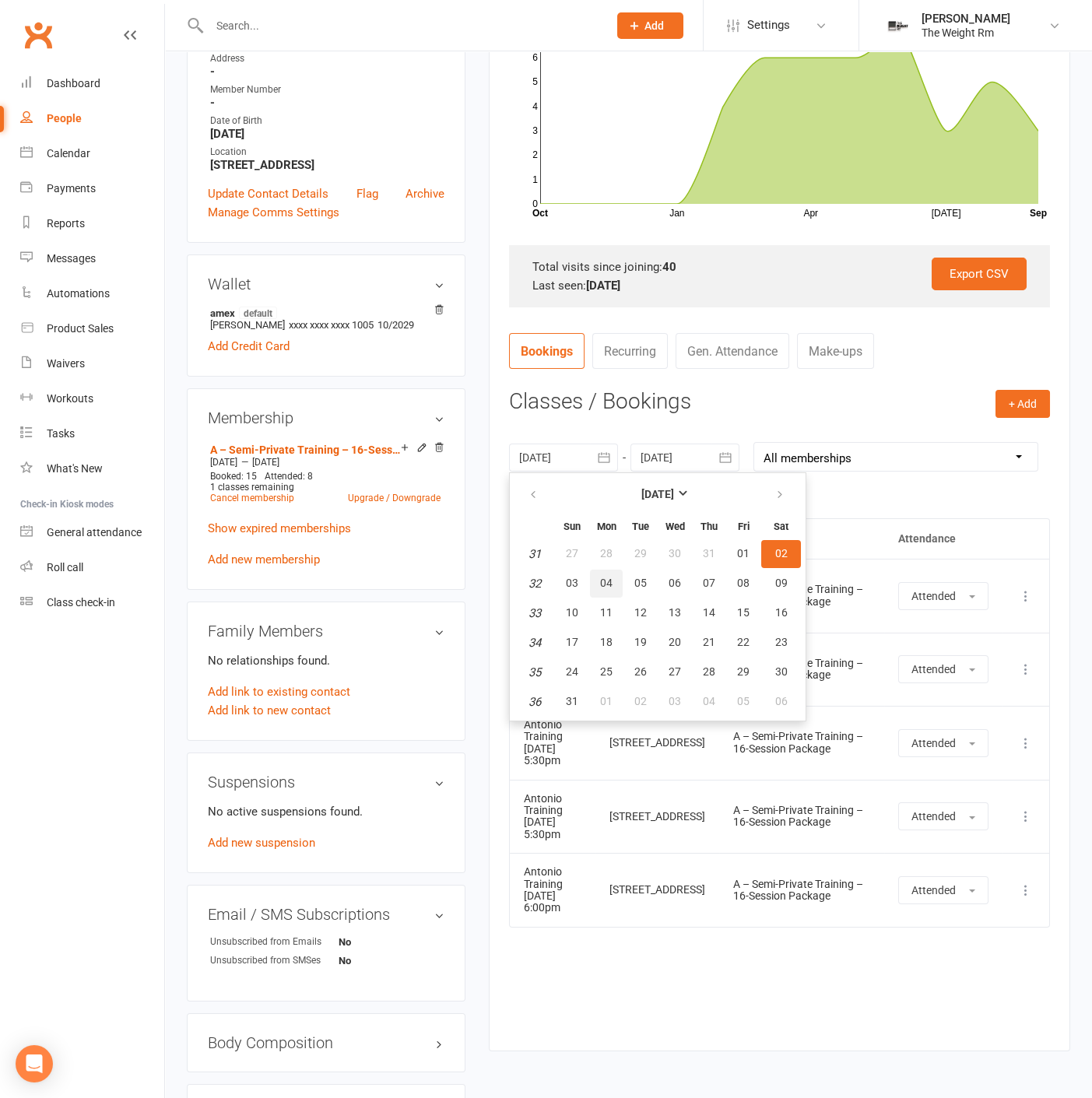
click at [597, 580] on button "04" at bounding box center [606, 584] width 32 height 28
type input "[DATE]"
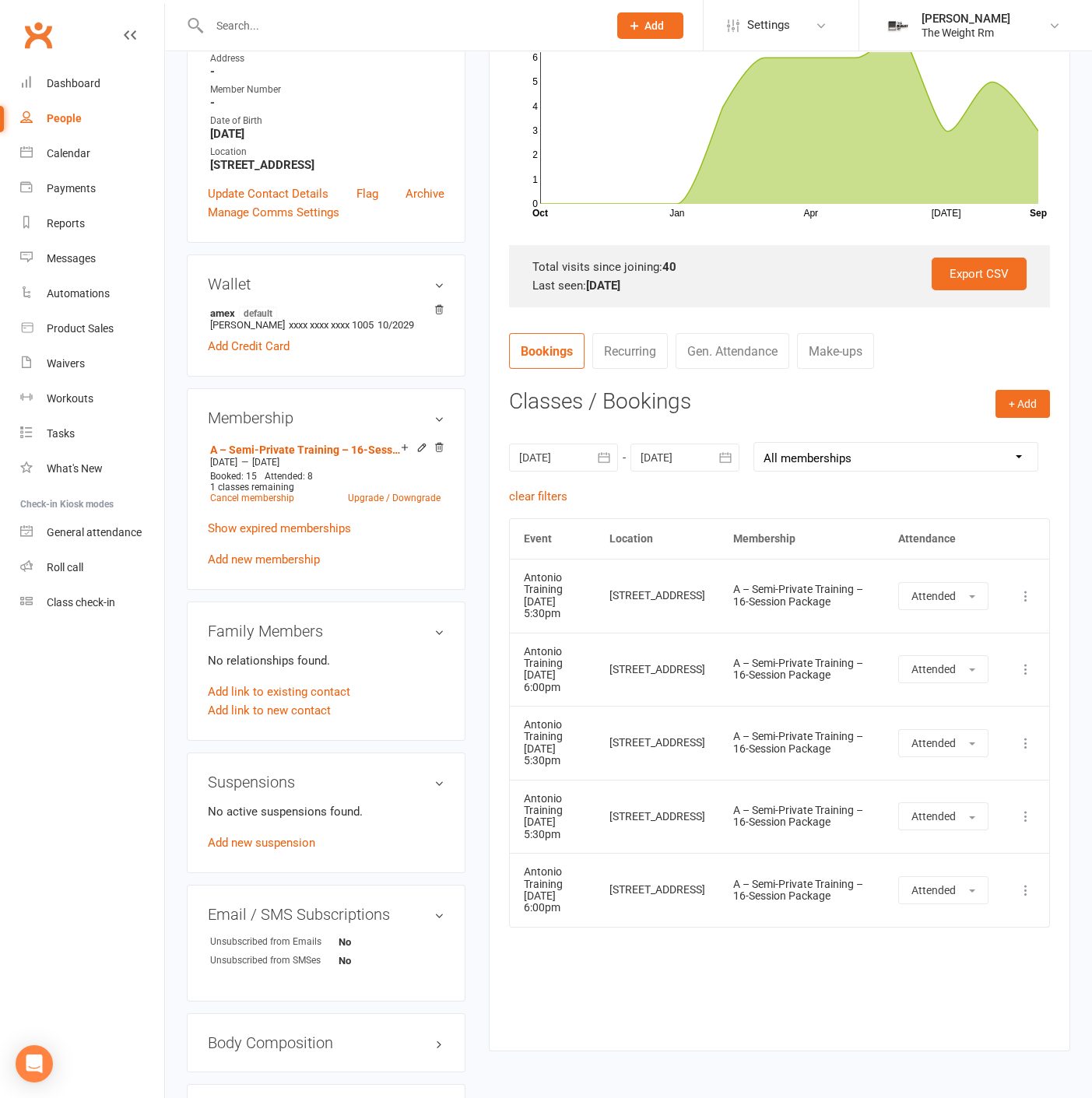
click at [714, 467] on button "button" at bounding box center [725, 458] width 28 height 28
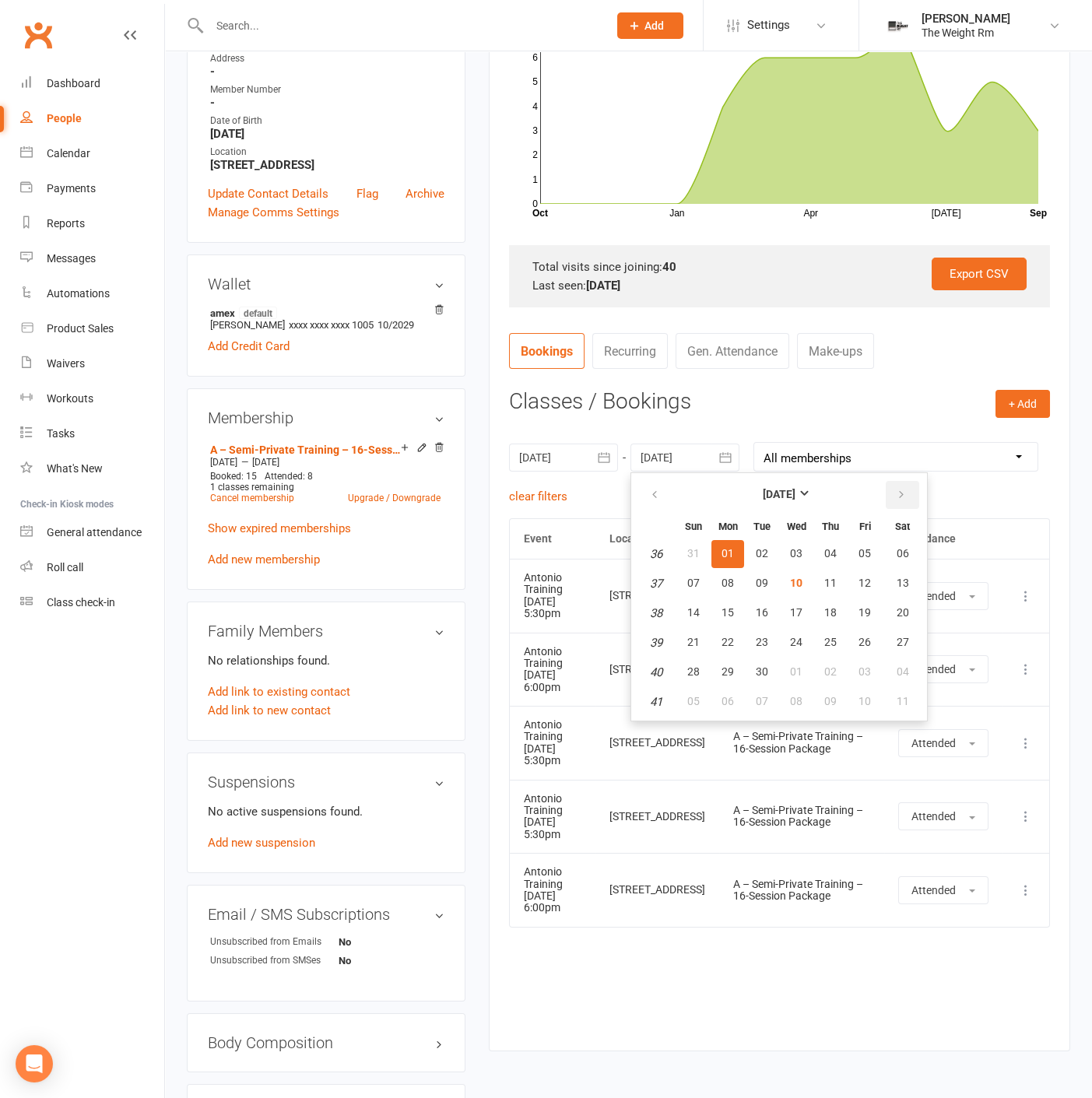
click at [896, 495] on icon "button" at bounding box center [901, 494] width 10 height 12
click at [662, 490] on button "button" at bounding box center [655, 495] width 33 height 28
click at [770, 549] on button "02" at bounding box center [761, 555] width 32 height 28
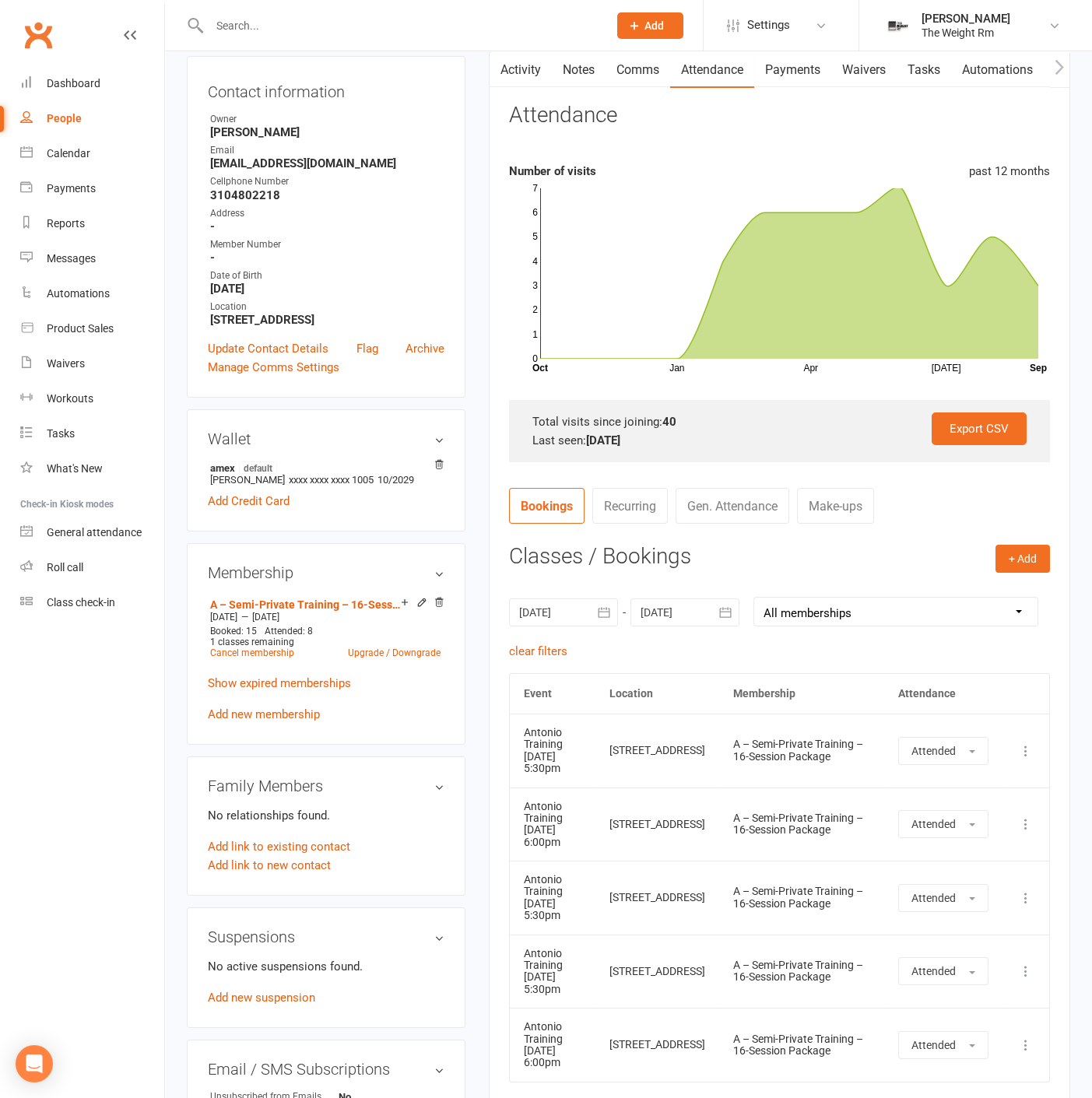
scroll to position [345, 0]
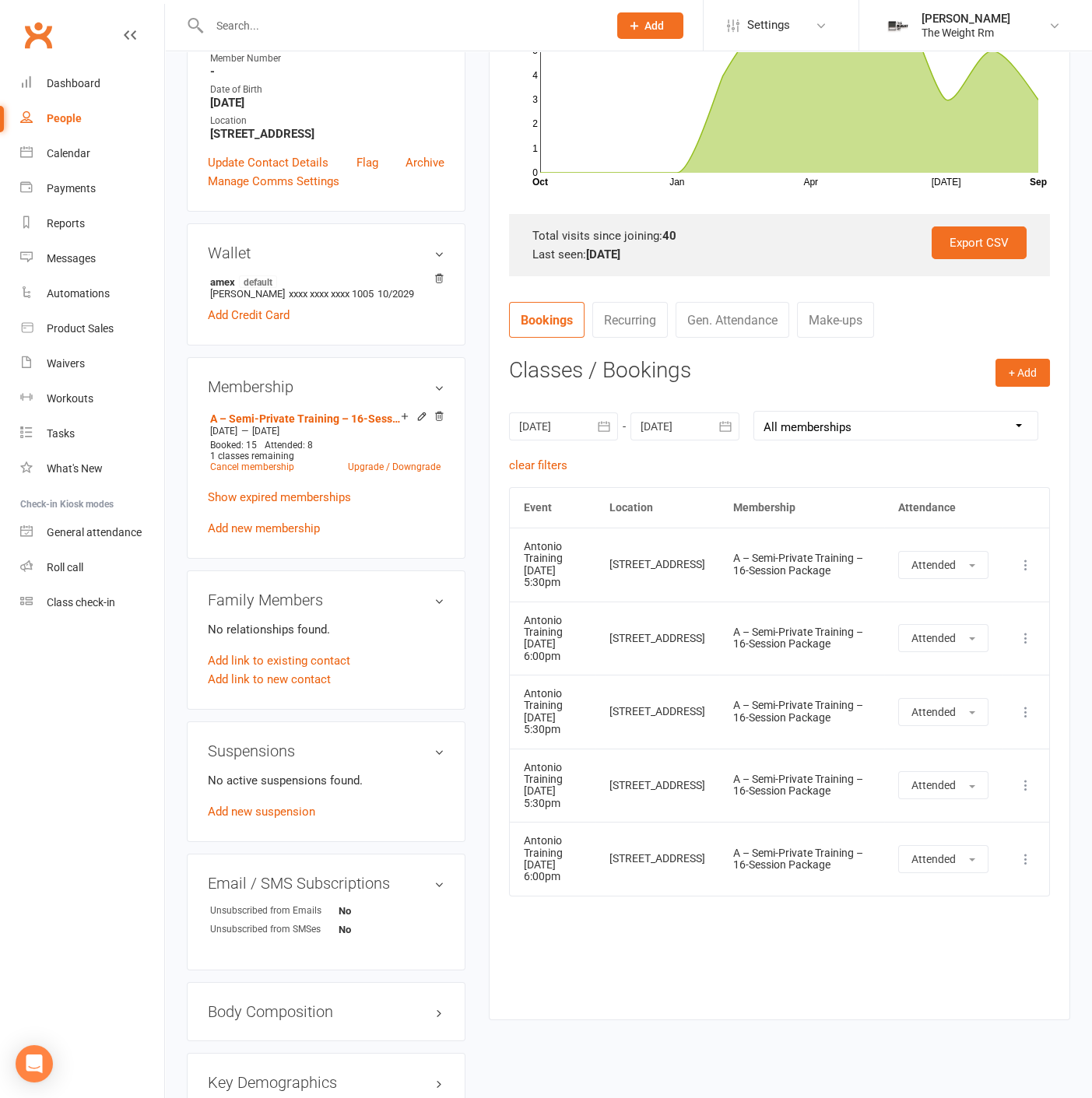
click at [600, 428] on icon "button" at bounding box center [604, 427] width 15 height 15
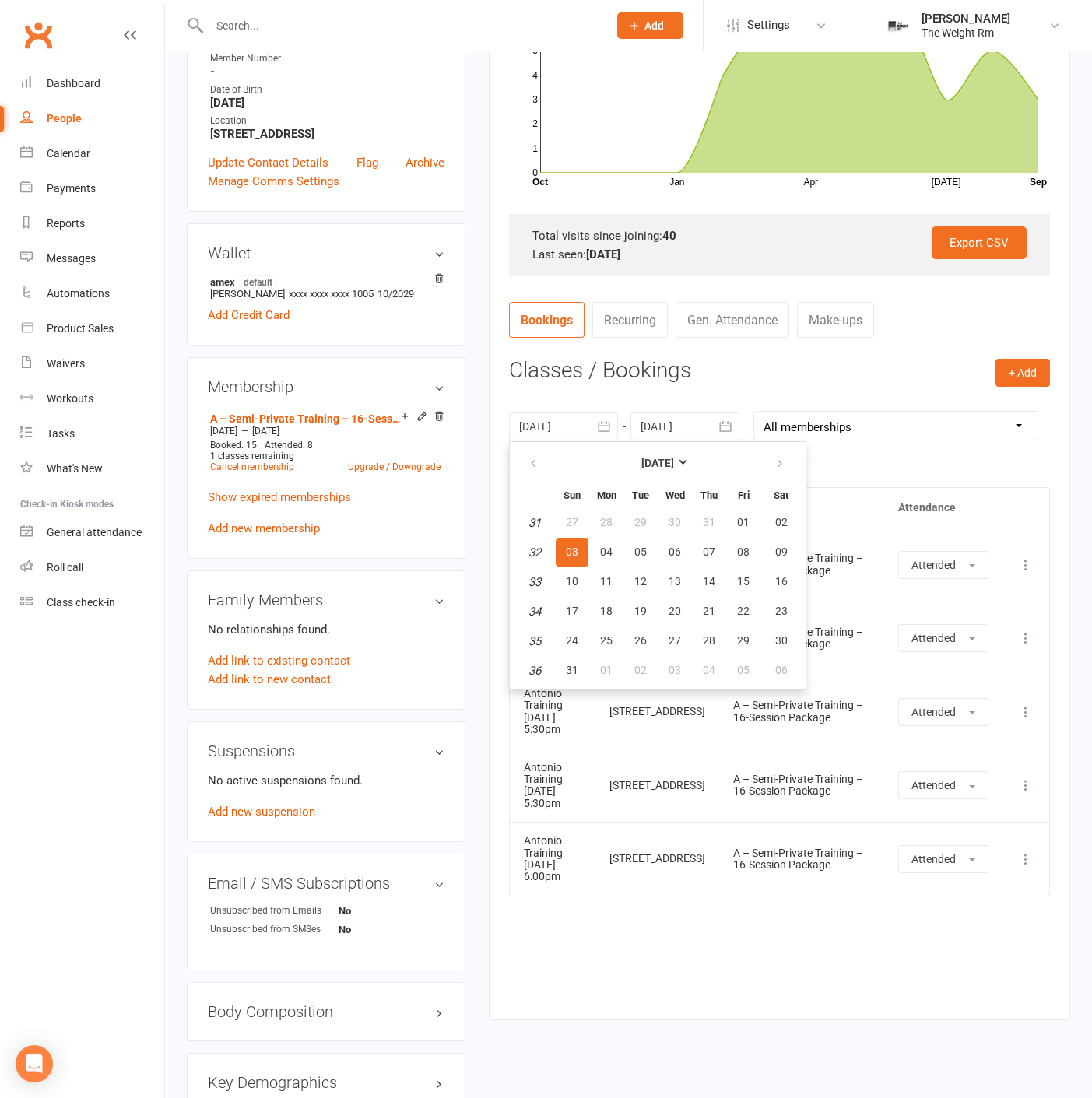
click at [617, 996] on div "Activity Notes Comms Attendance Payments Waivers Tasks Automations Workouts Mob…" at bounding box center [778, 442] width 581 height 1154
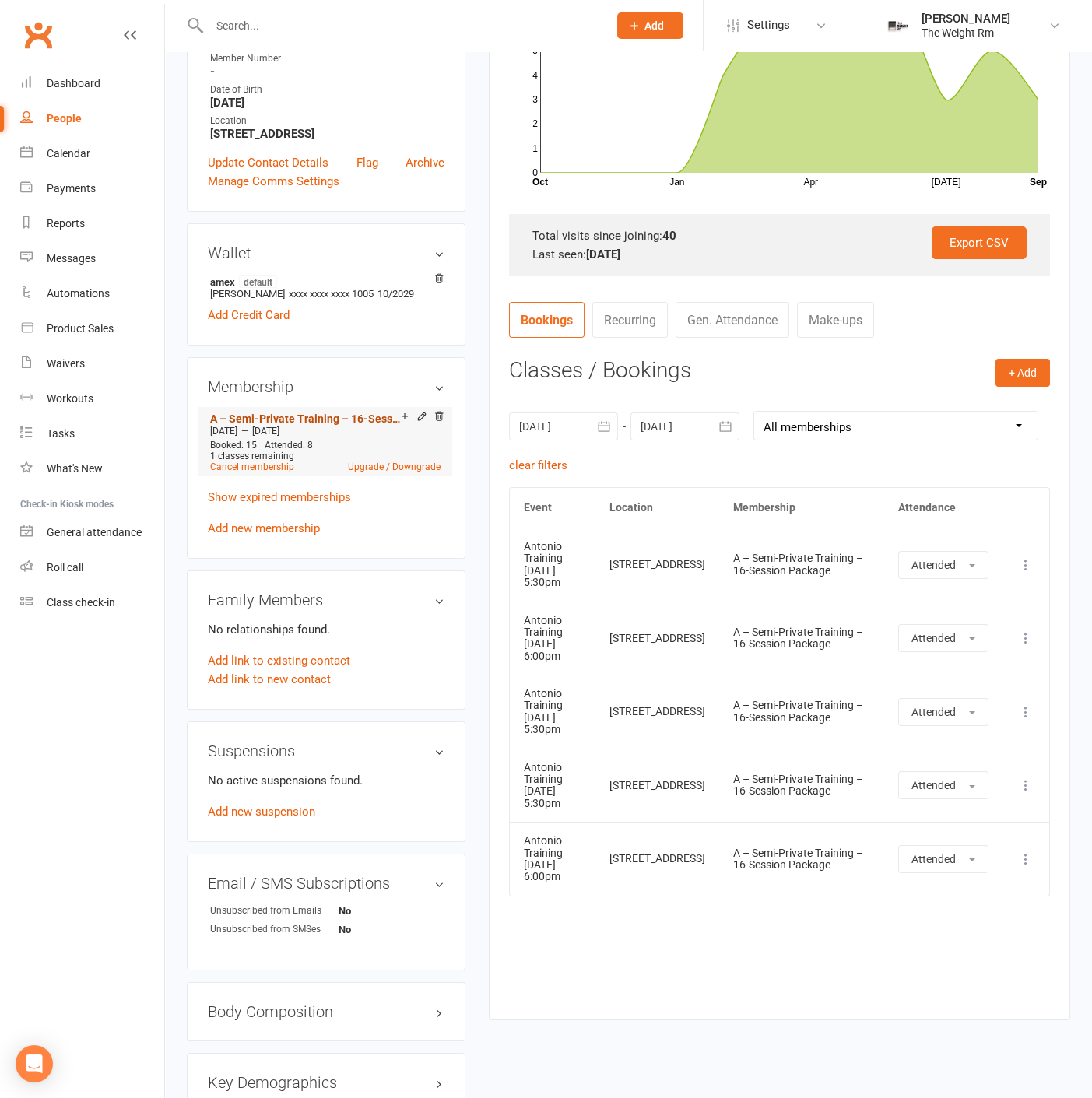
click at [298, 425] on link "A – Semi-Private Training – 16-Session Package" at bounding box center [305, 418] width 191 height 12
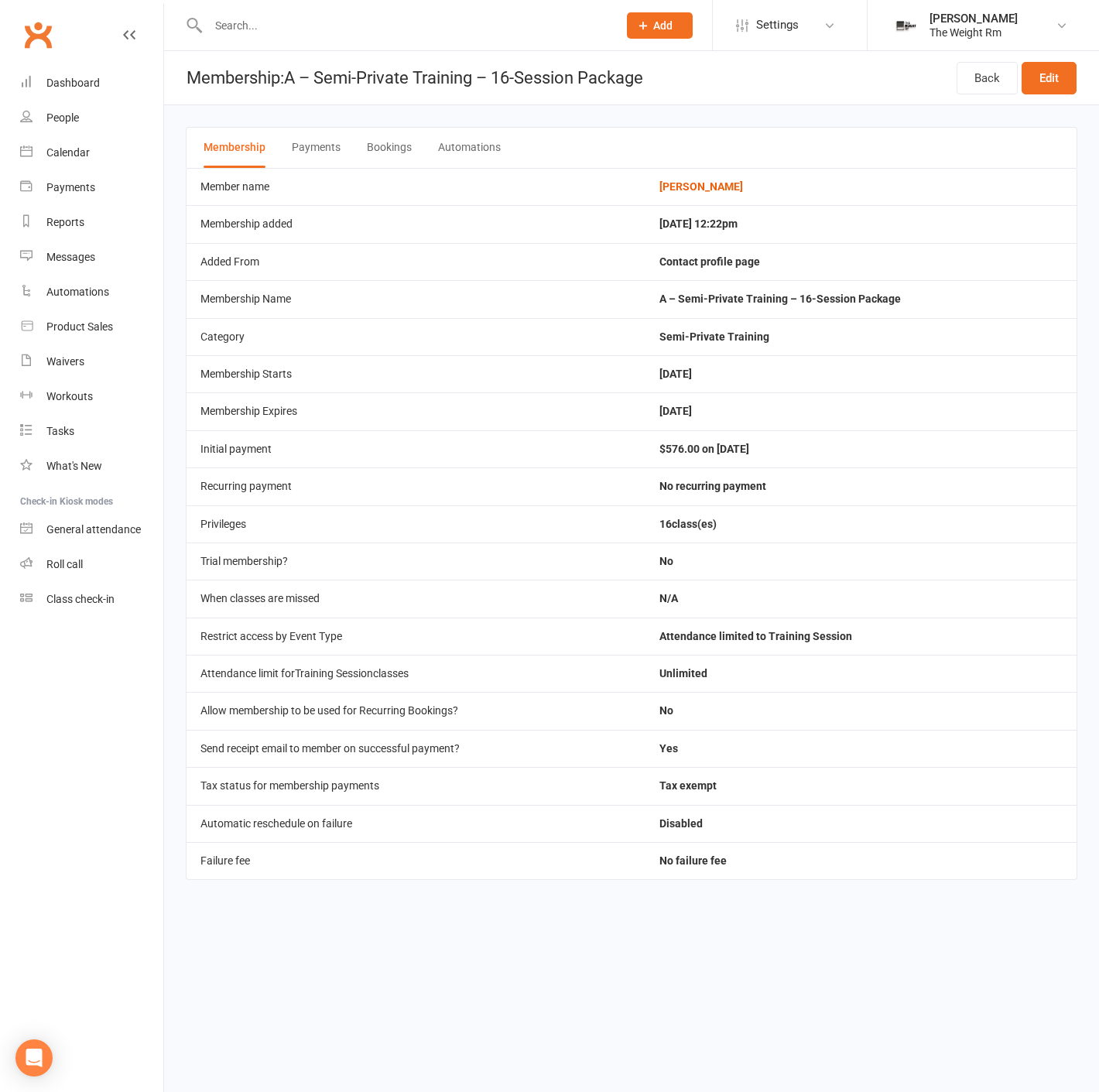
click at [386, 130] on button "Bookings" at bounding box center [390, 147] width 45 height 41
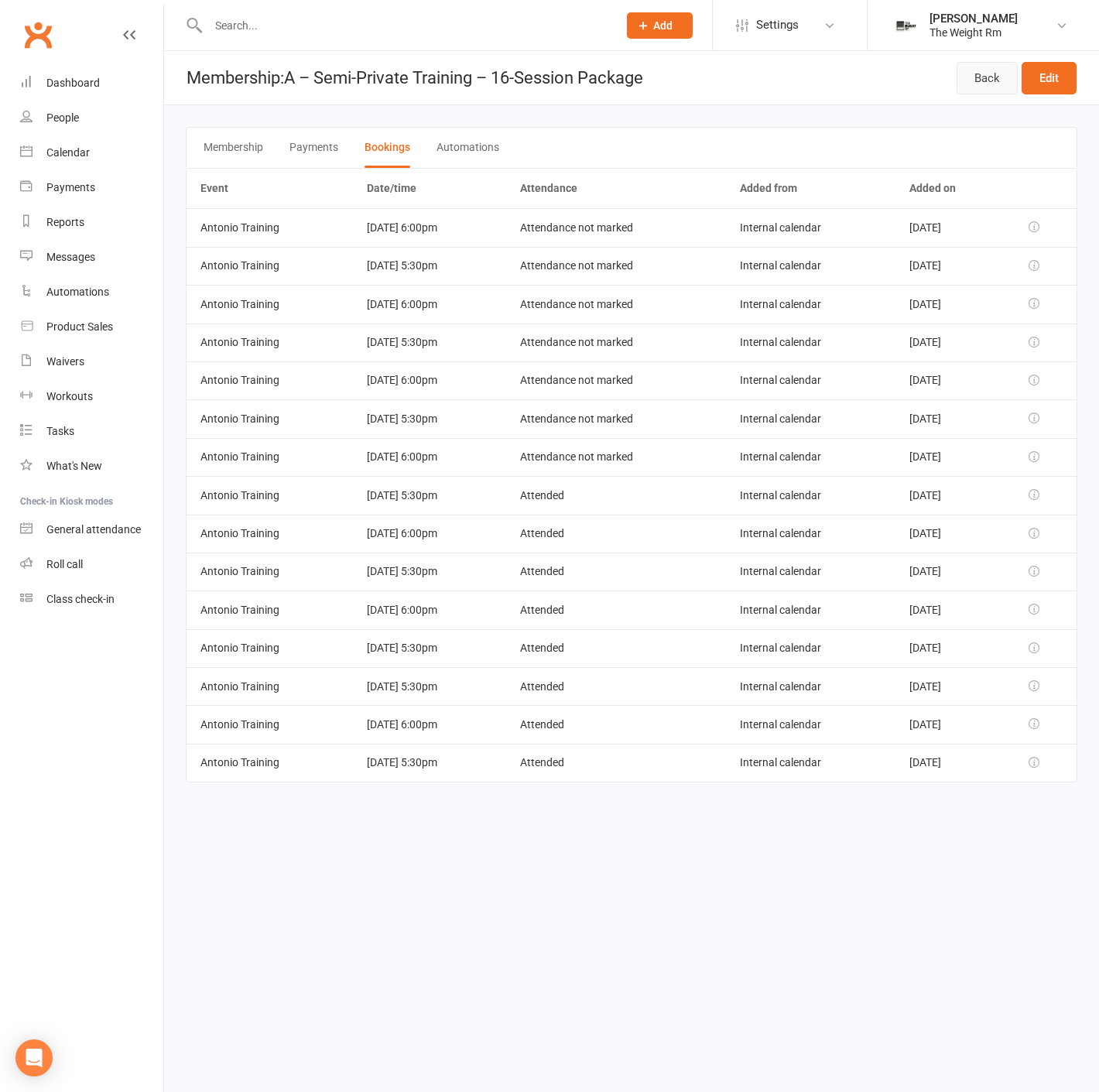
click at [984, 66] on link "Back" at bounding box center [987, 78] width 61 height 32
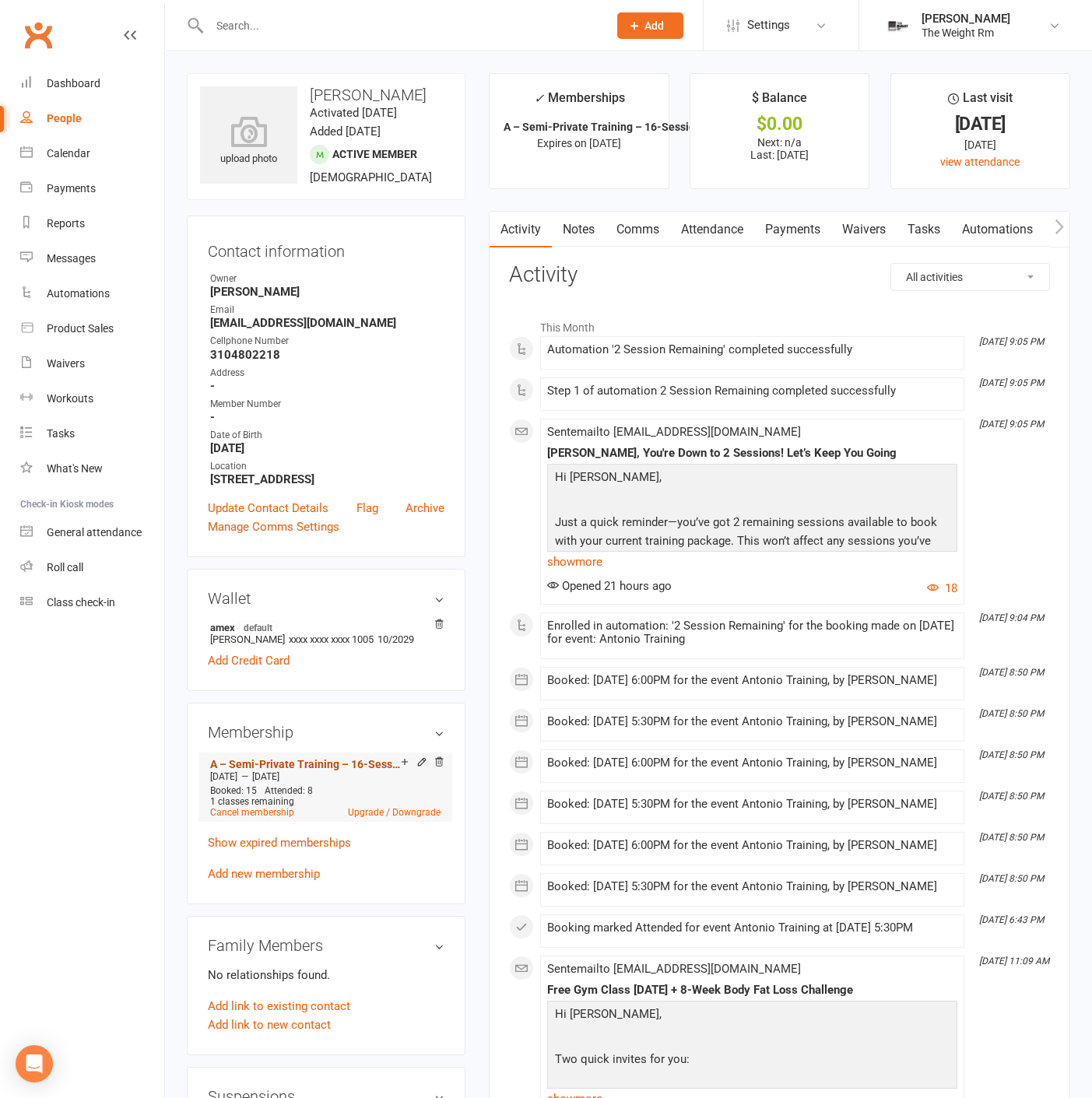
click at [358, 771] on link "A – Semi-Private Training – 16-Session Package" at bounding box center [305, 763] width 191 height 12
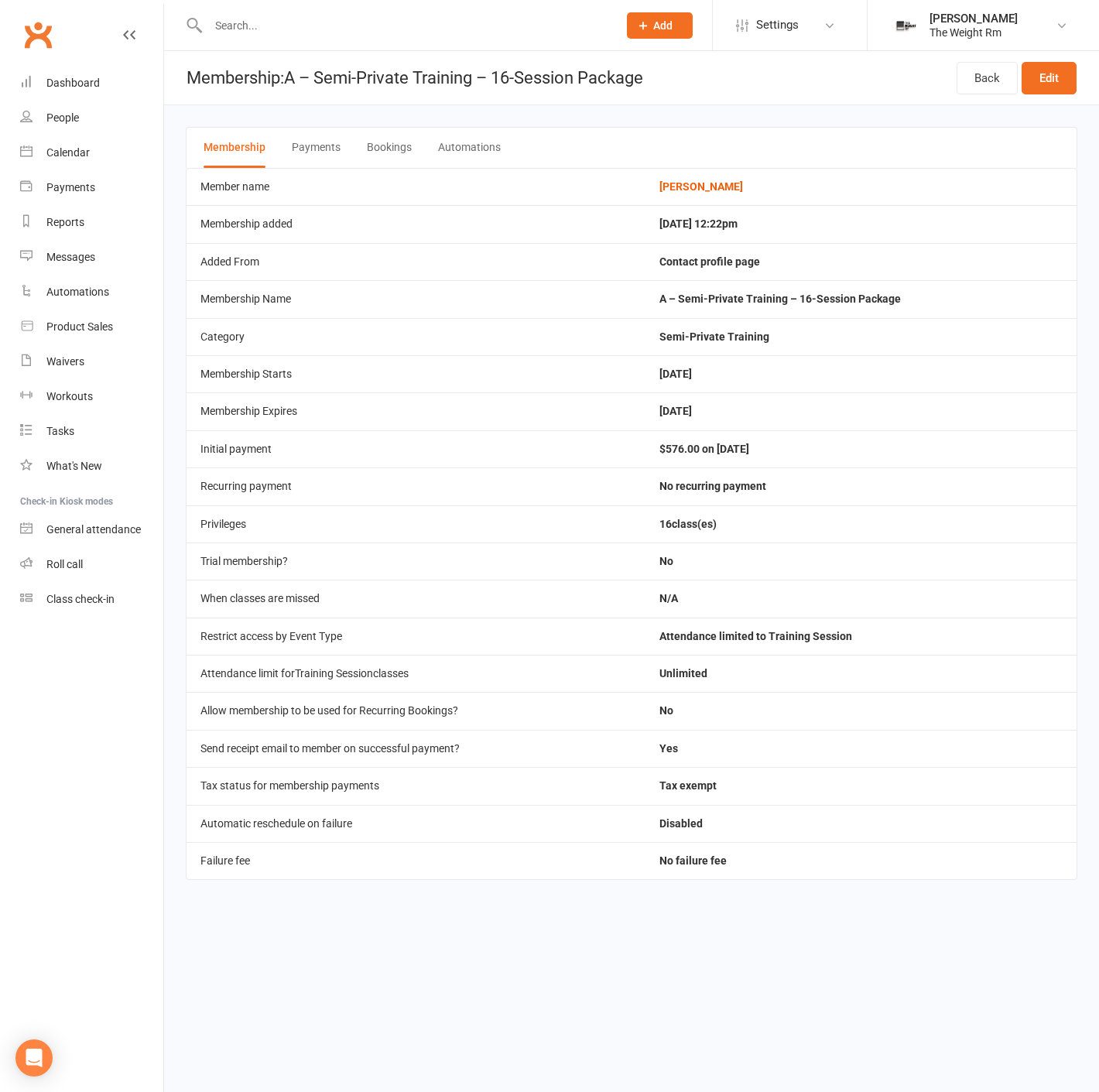
click at [379, 158] on button "Bookings" at bounding box center [390, 147] width 45 height 41
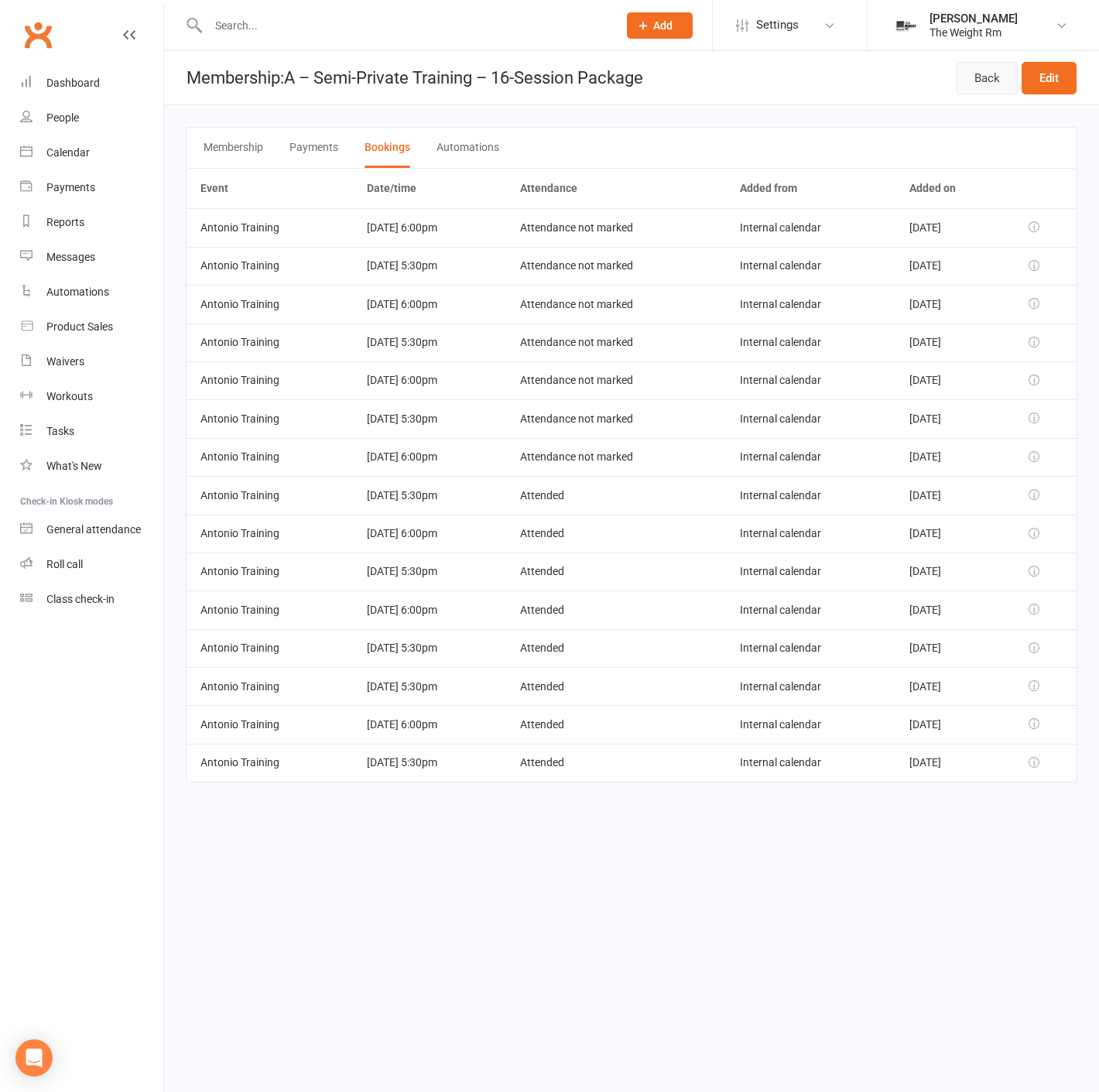
click at [1000, 77] on link "Back" at bounding box center [987, 78] width 61 height 32
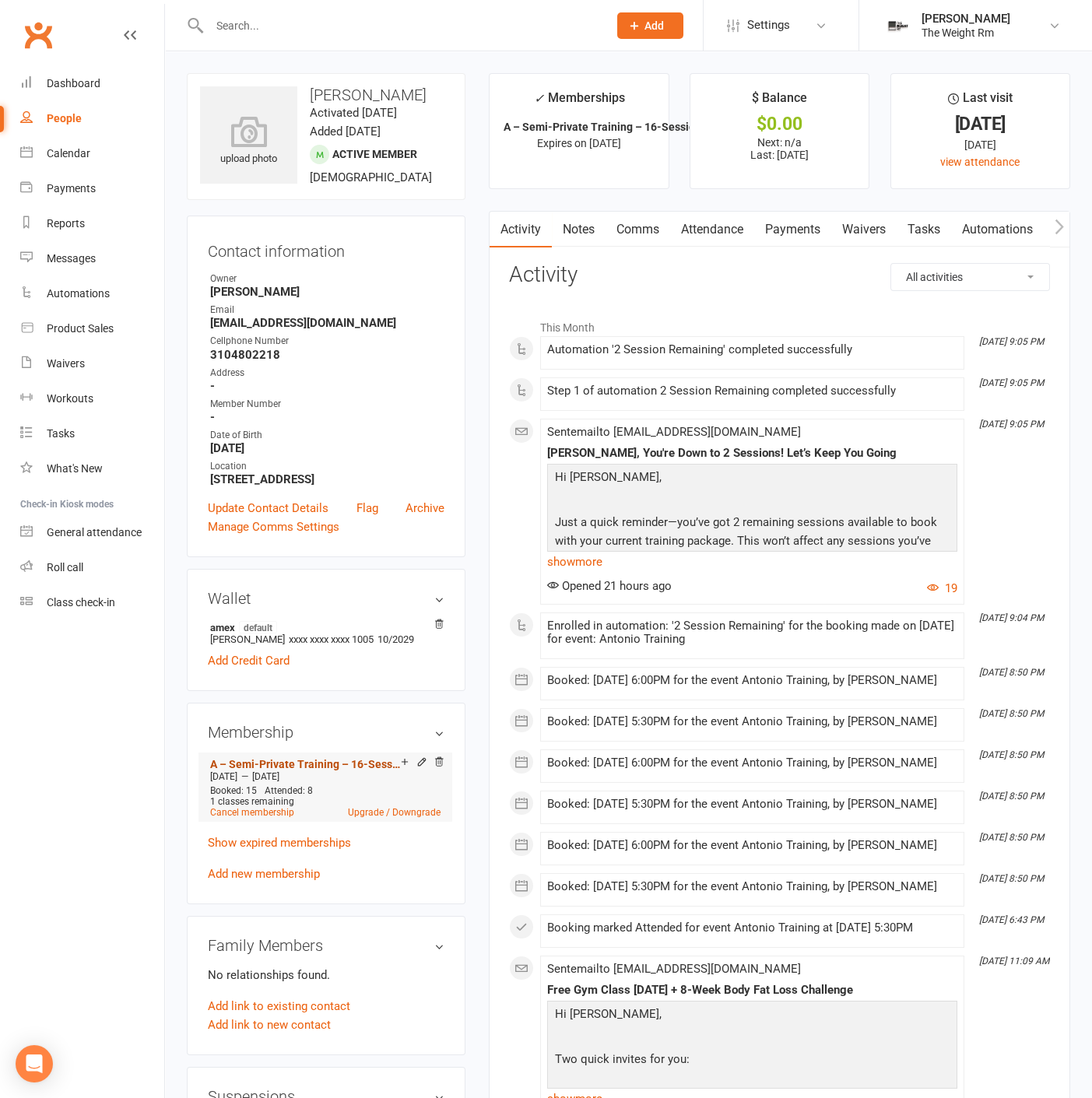
click at [310, 771] on link "A – Semi-Private Training – 16-Session Package" at bounding box center [305, 763] width 191 height 12
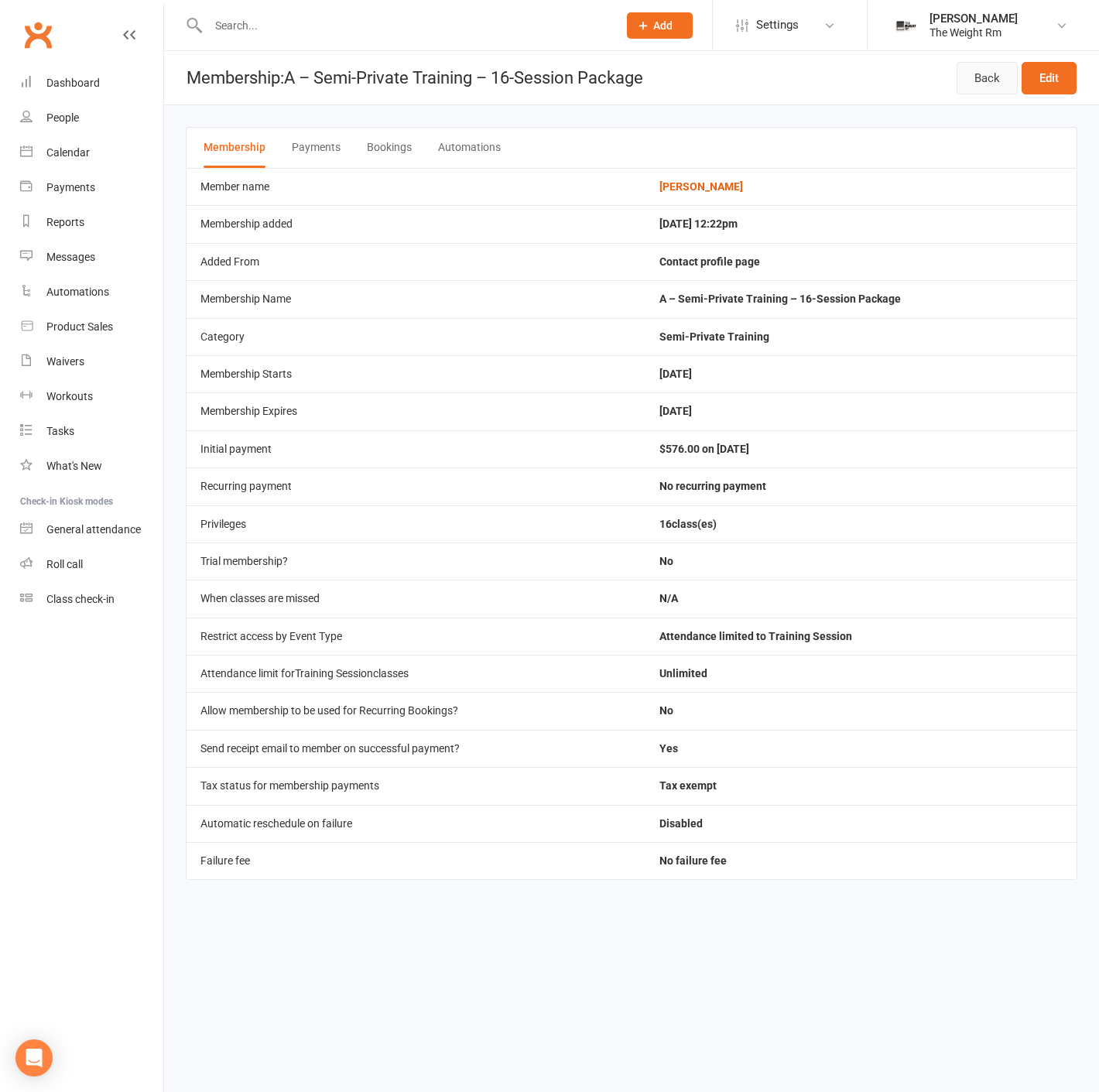
click at [985, 77] on link "Back" at bounding box center [987, 78] width 61 height 32
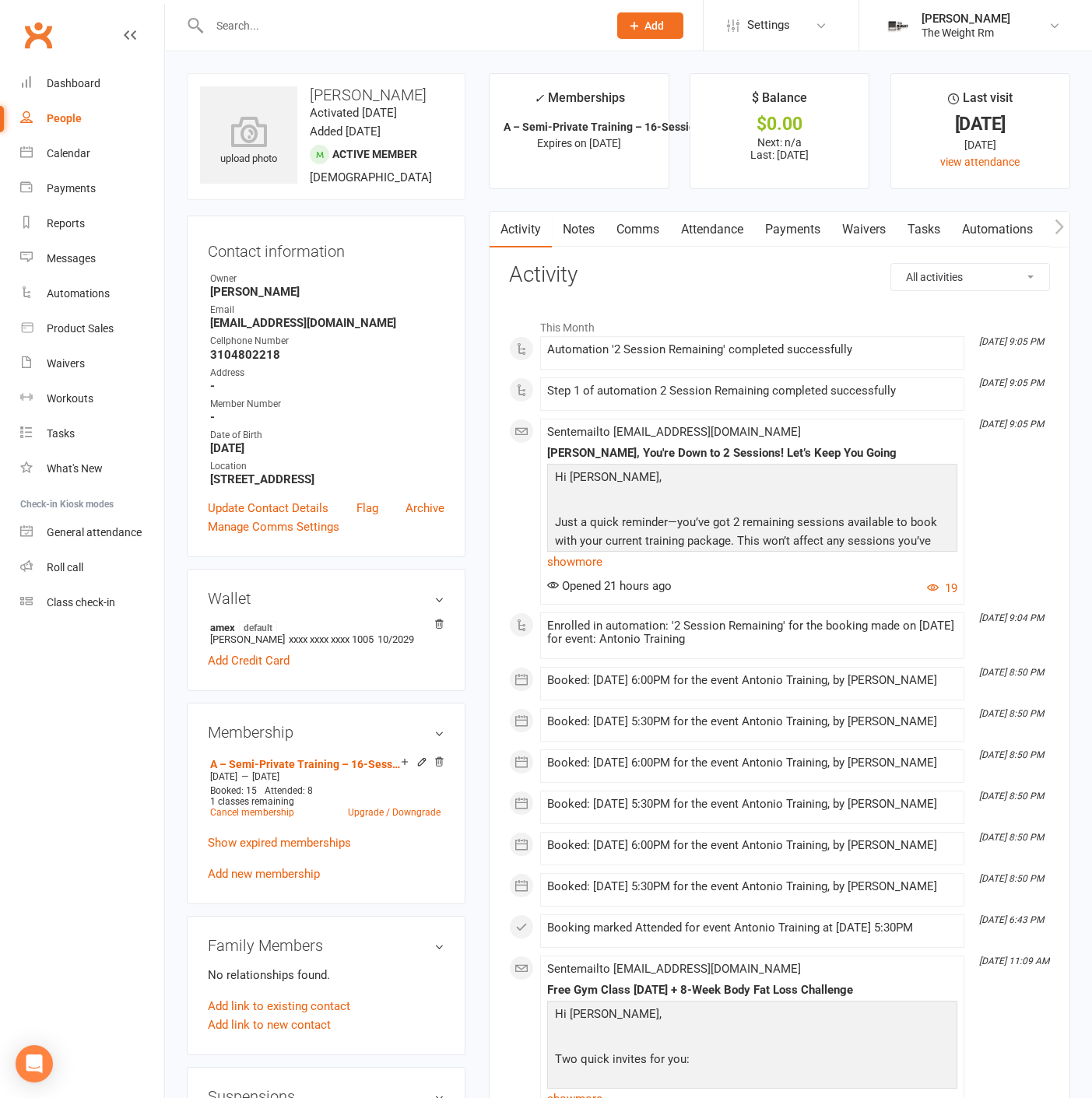
drag, startPoint x: 718, startPoint y: 230, endPoint x: 718, endPoint y: 246, distance: 16.0
click at [719, 230] on link "Attendance" at bounding box center [712, 229] width 84 height 36
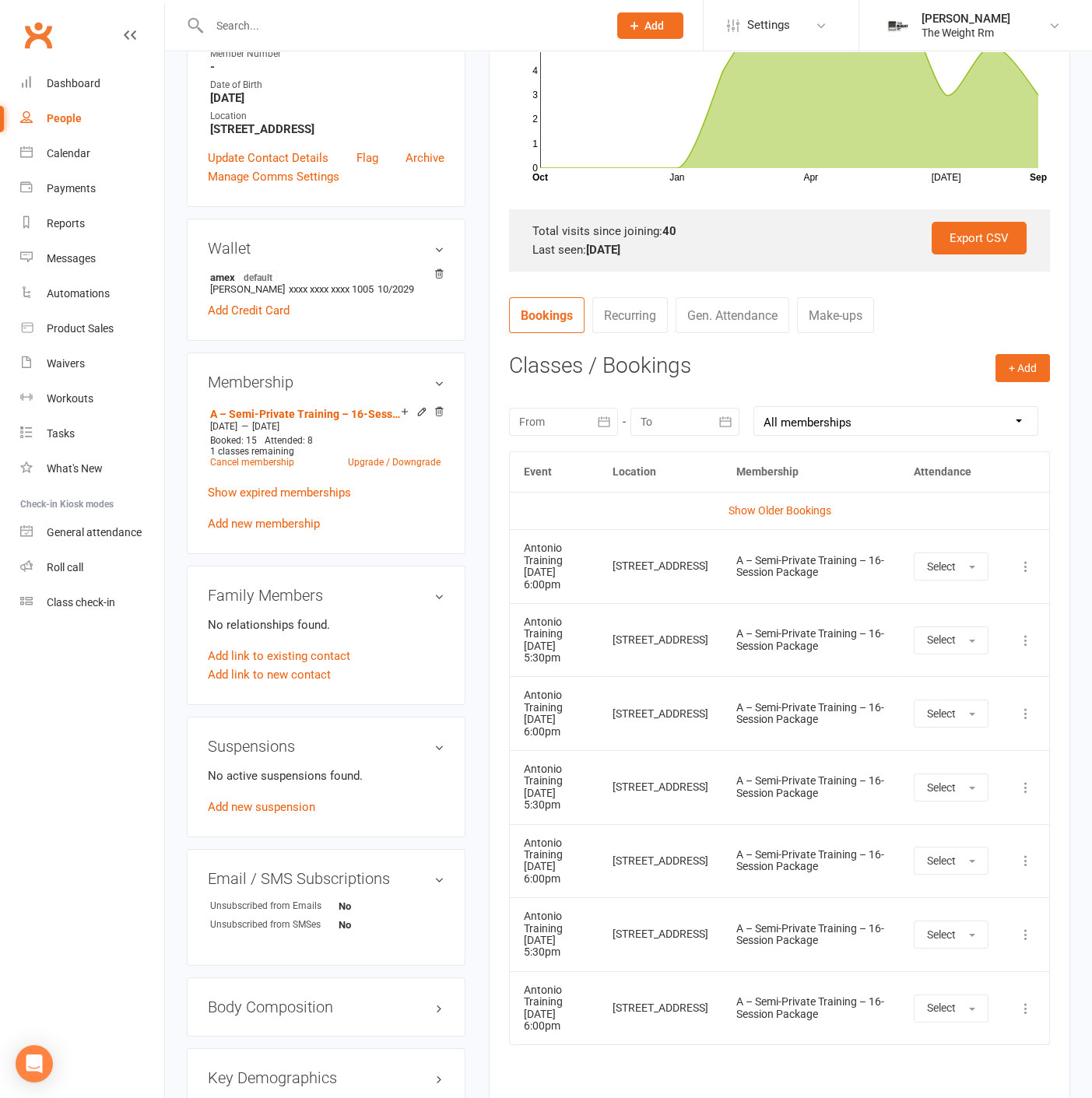
scroll to position [432, 0]
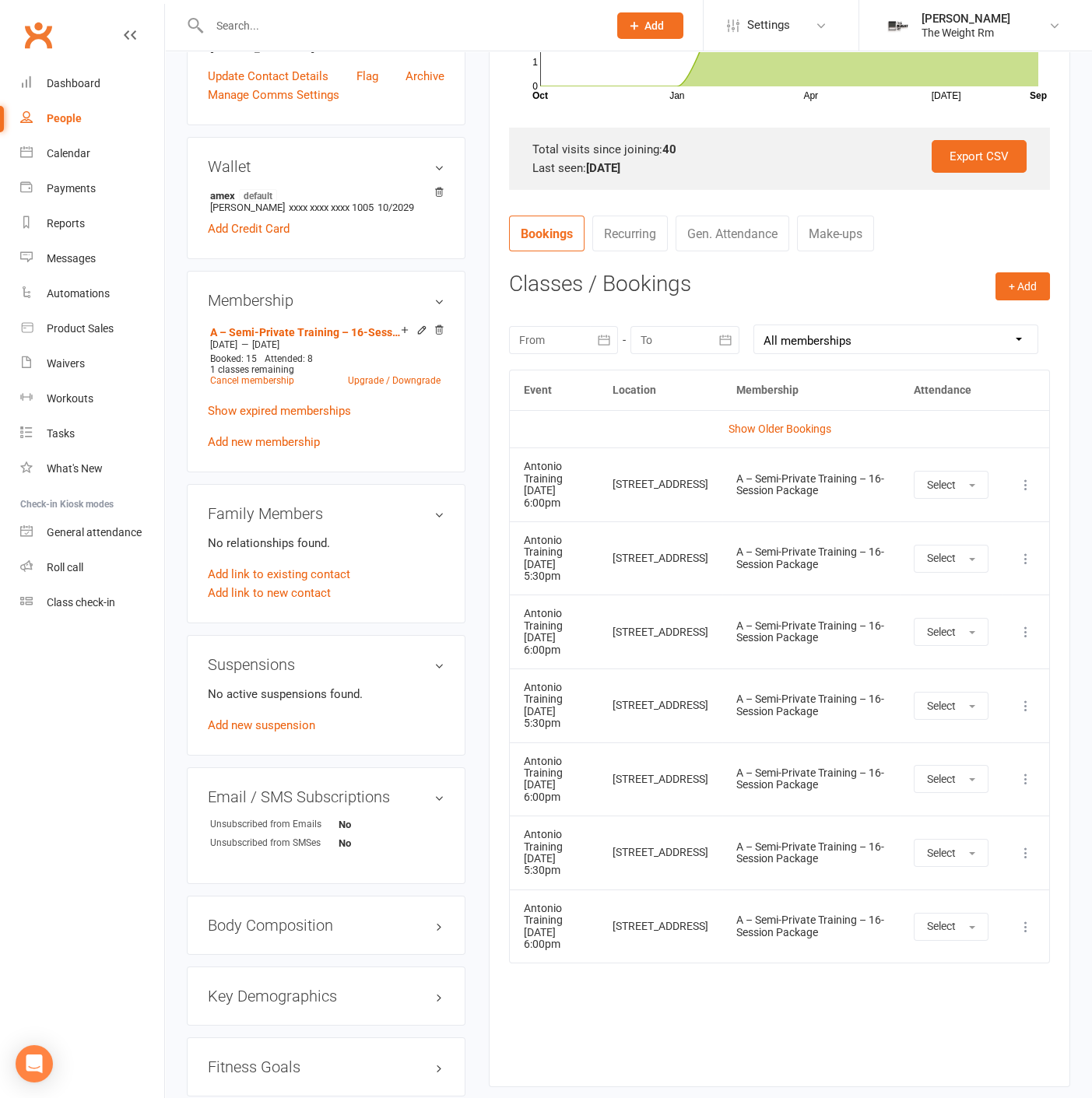
click at [587, 345] on div at bounding box center [563, 340] width 109 height 28
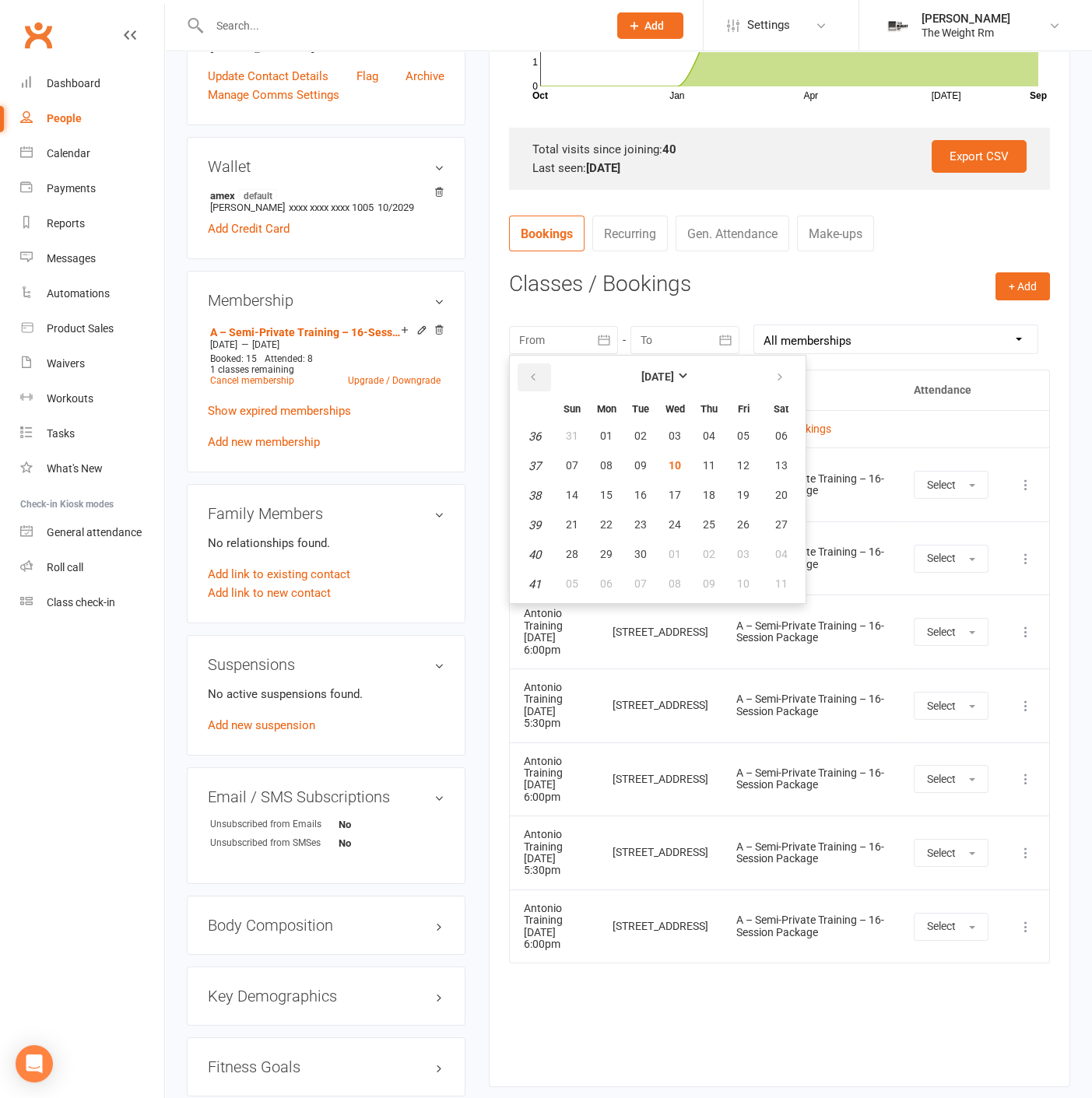
click at [533, 383] on button "button" at bounding box center [534, 377] width 33 height 28
click at [649, 468] on button "05" at bounding box center [640, 467] width 32 height 28
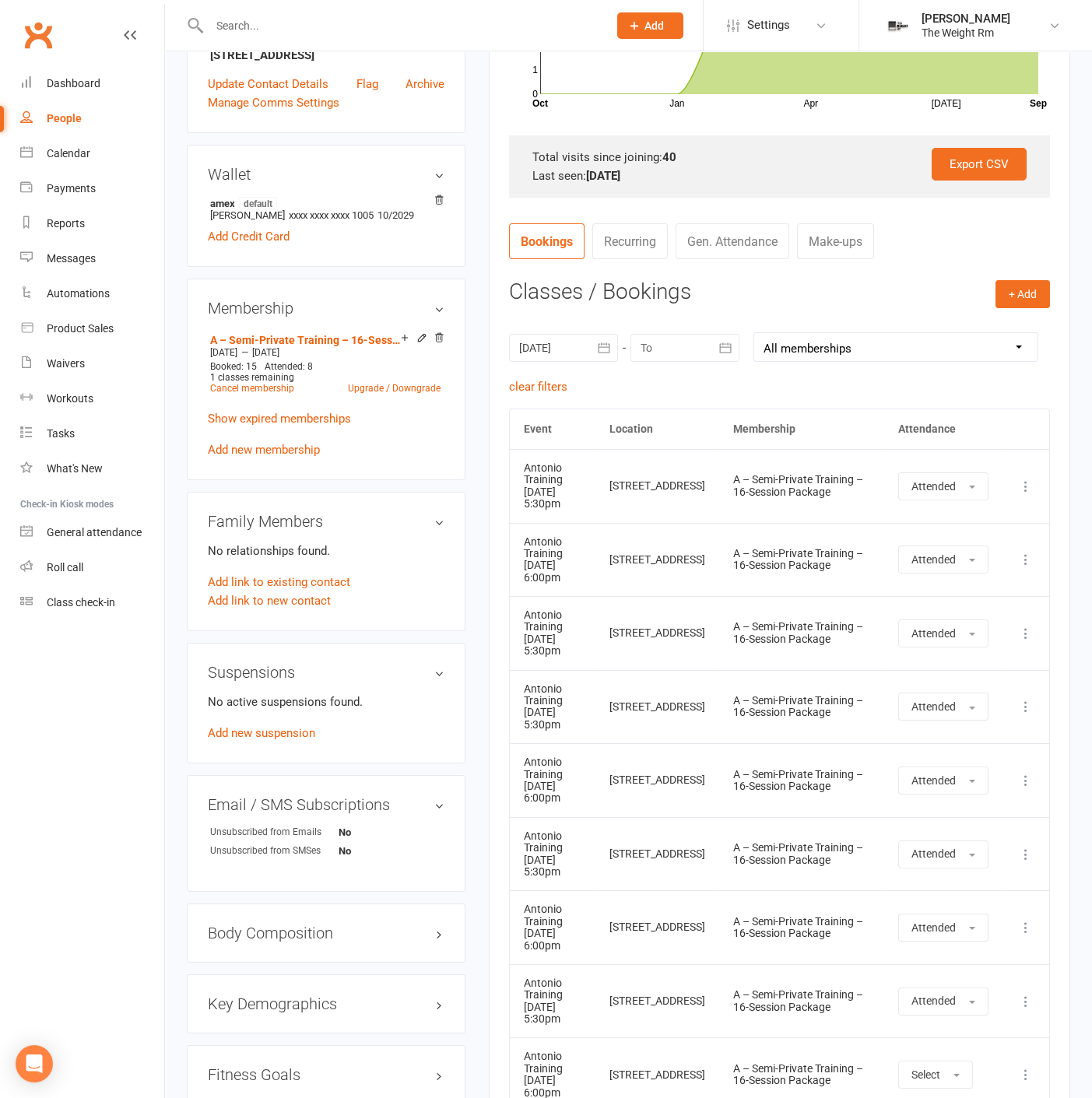
scroll to position [401, 0]
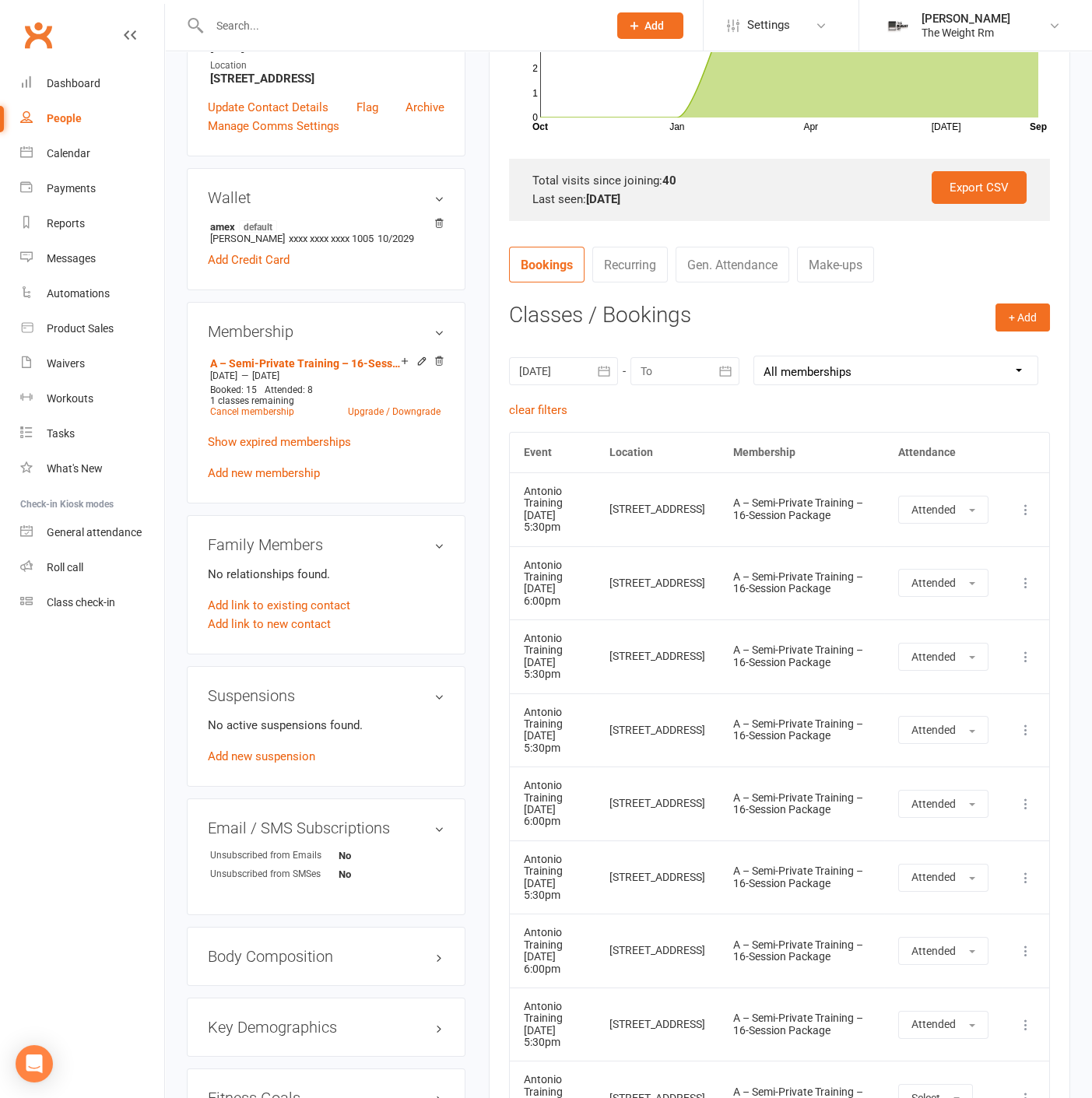
click at [567, 362] on div at bounding box center [563, 372] width 109 height 28
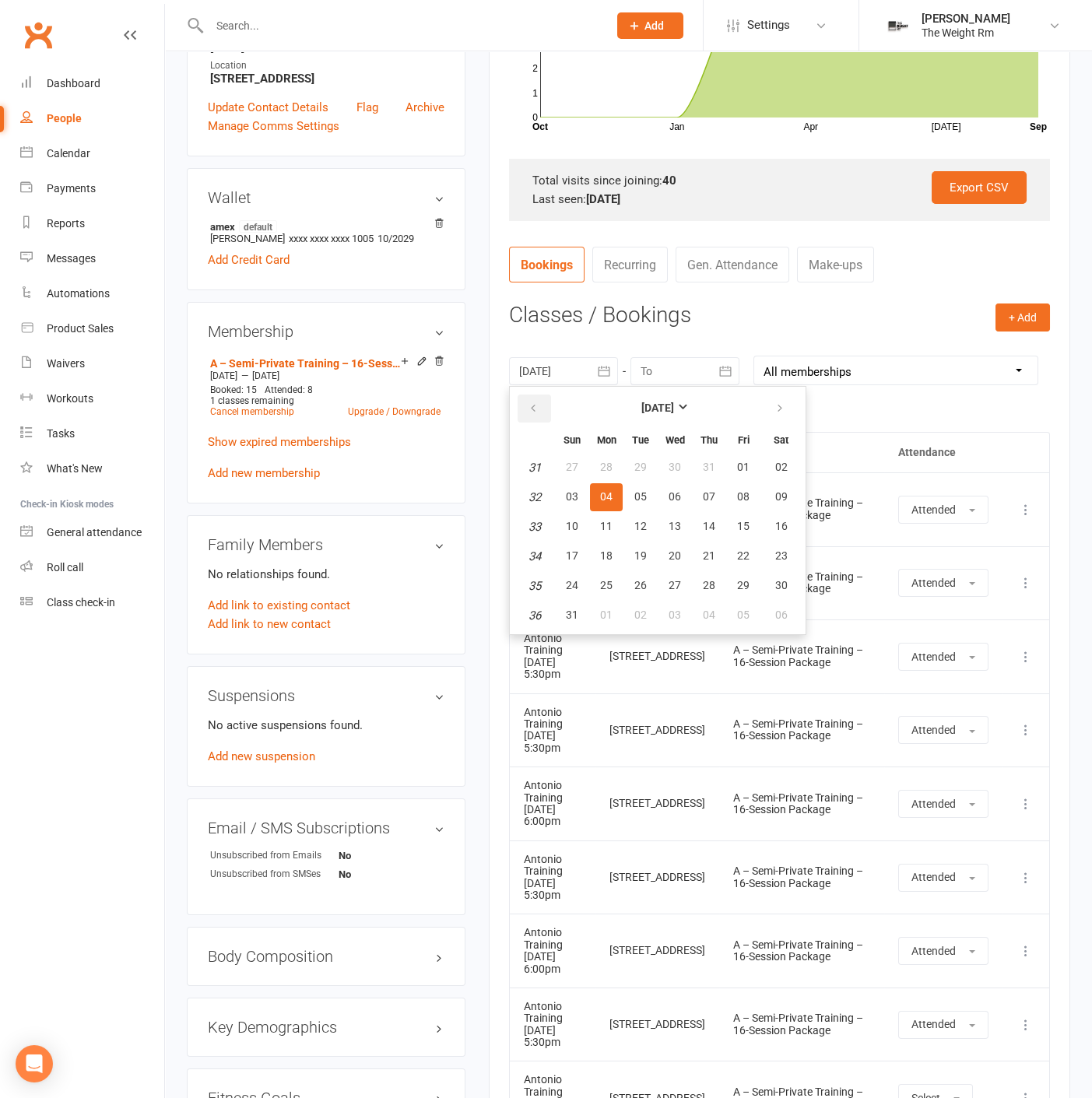
click at [534, 402] on icon "button" at bounding box center [532, 408] width 10 height 12
click at [686, 522] on button "16" at bounding box center [674, 527] width 32 height 28
type input "[DATE]"
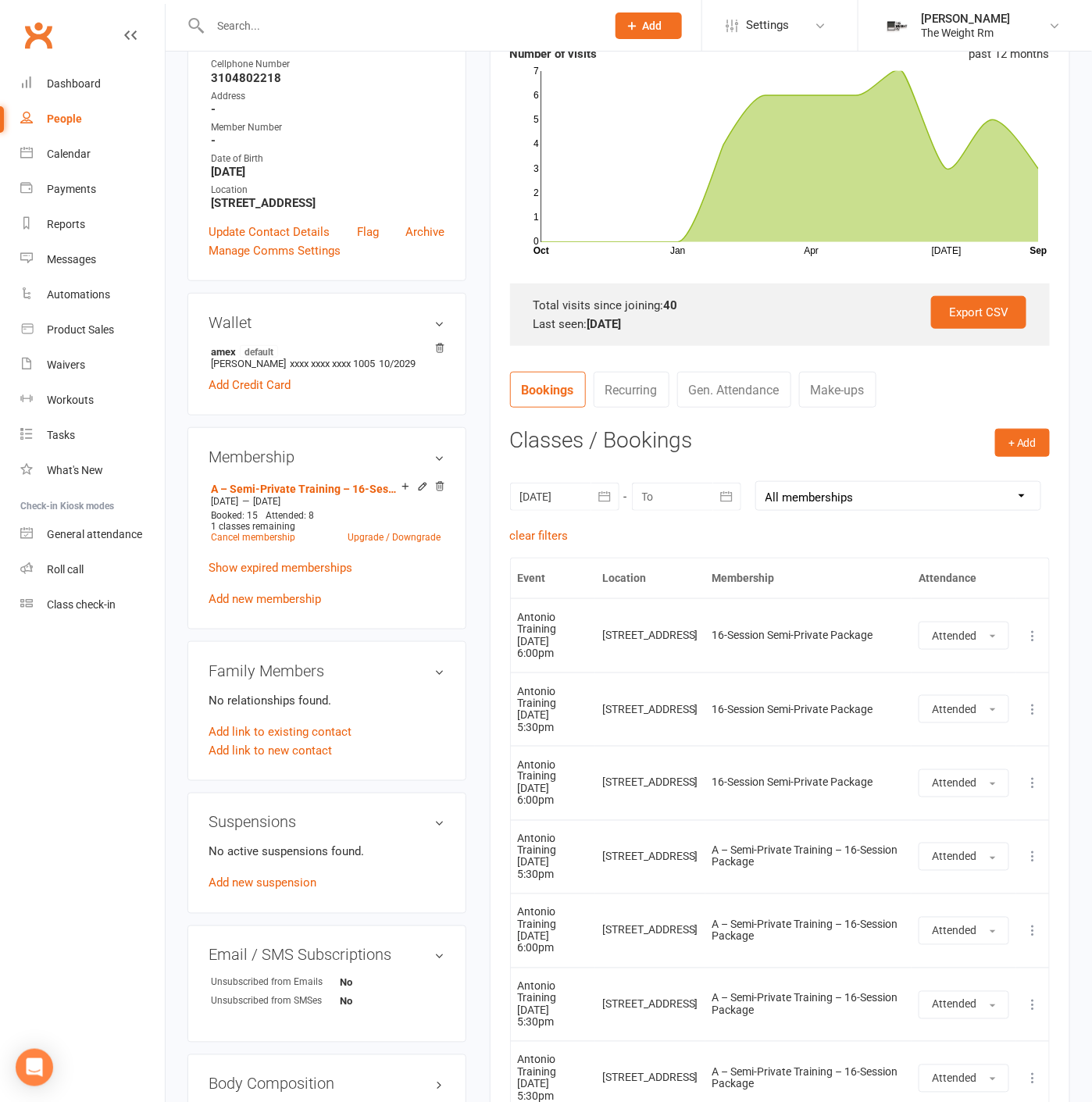
scroll to position [183, 0]
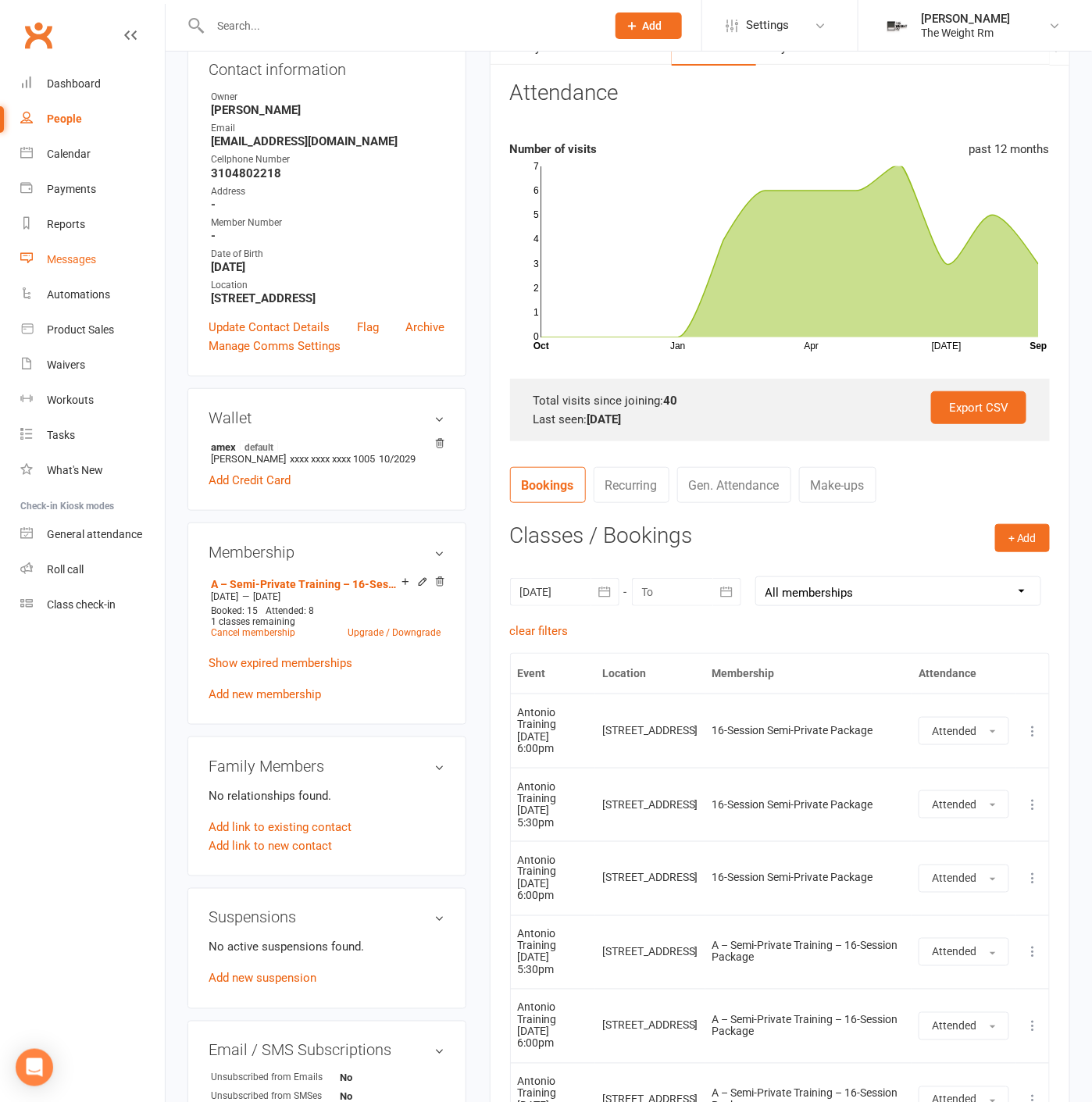
click at [98, 255] on link "Messages" at bounding box center [92, 259] width 145 height 35
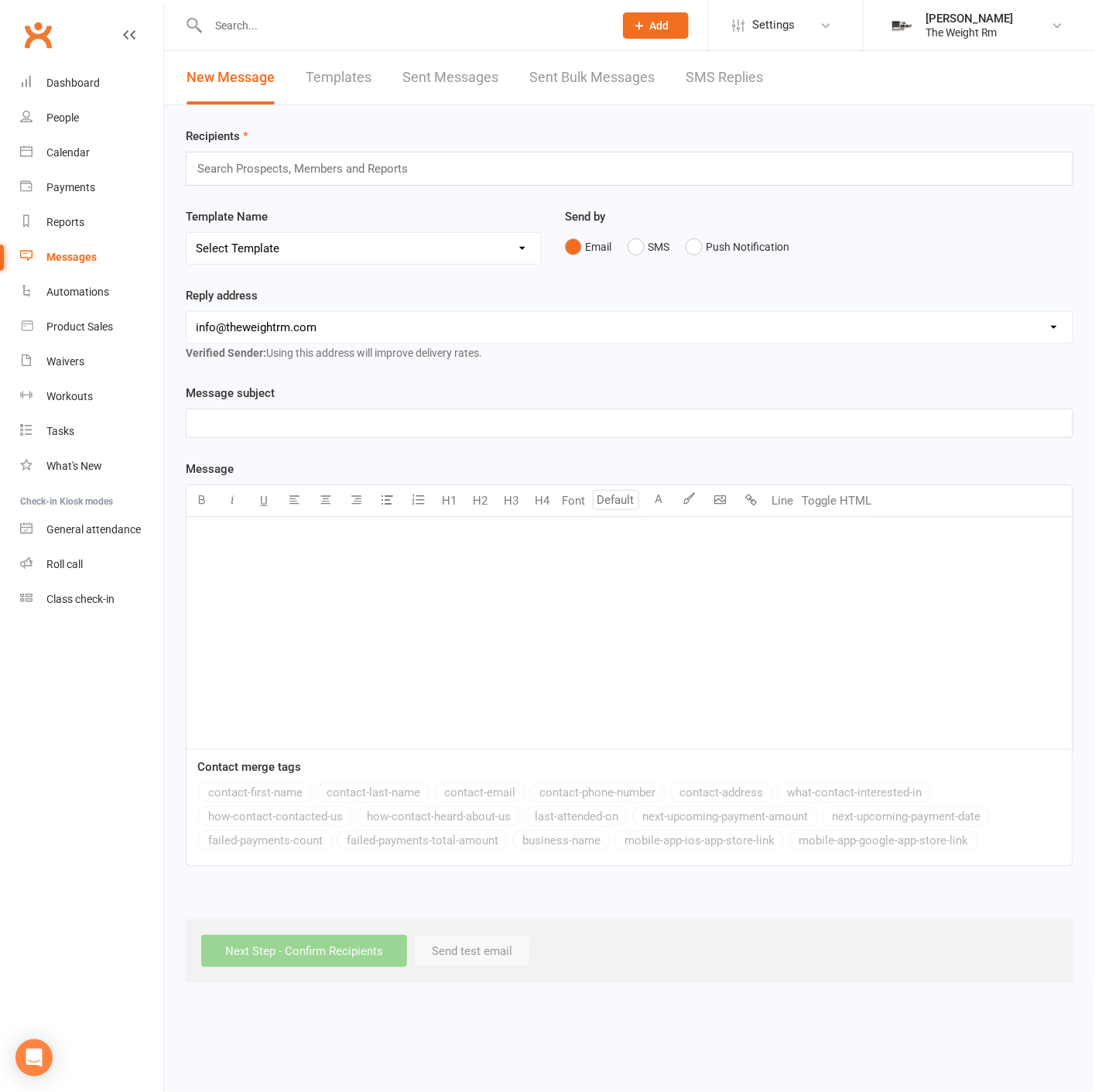
click at [587, 75] on link "Sent Bulk Messages" at bounding box center [591, 77] width 125 height 54
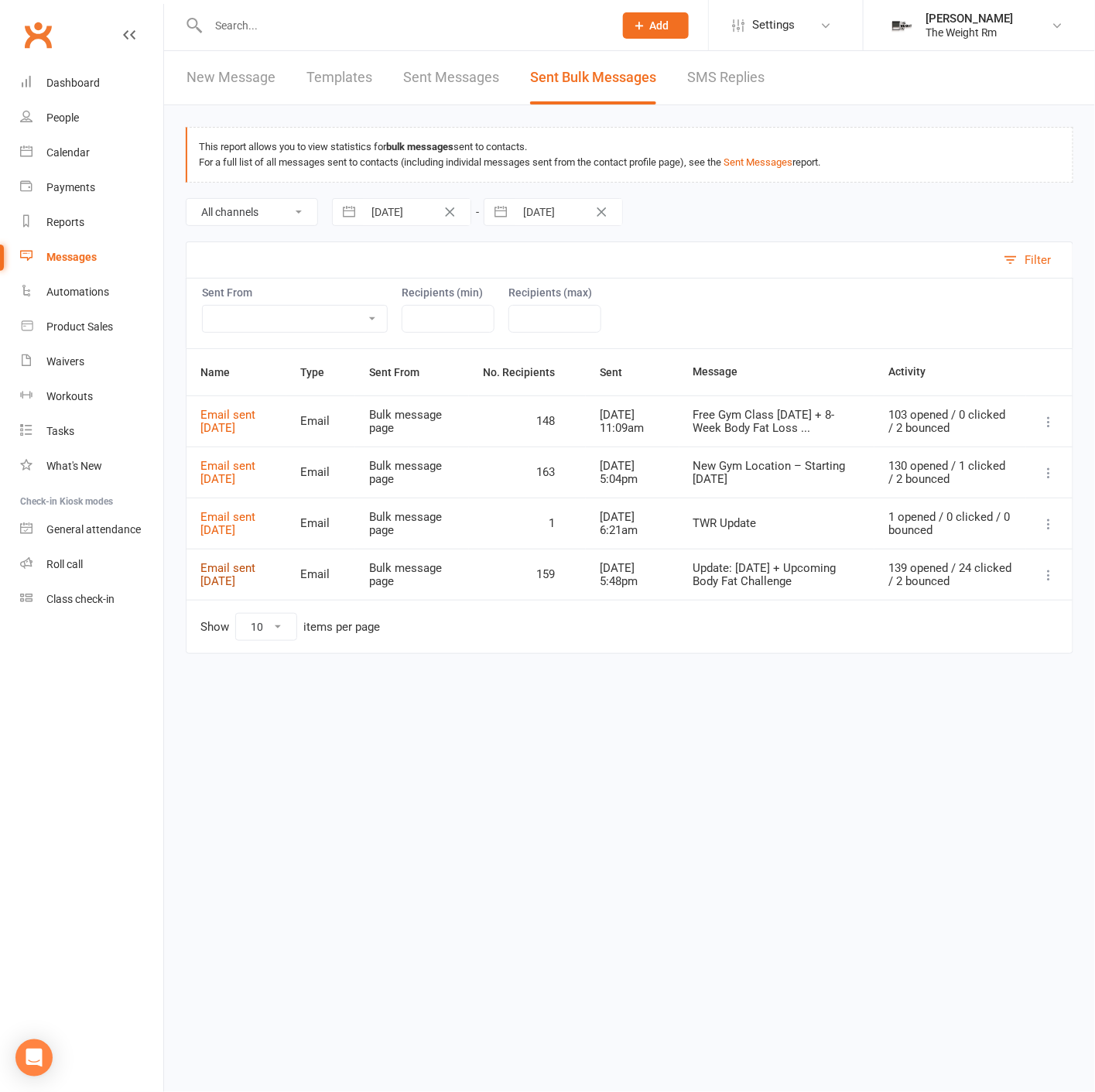
click at [238, 572] on link "Email sent [DATE]" at bounding box center [228, 574] width 55 height 27
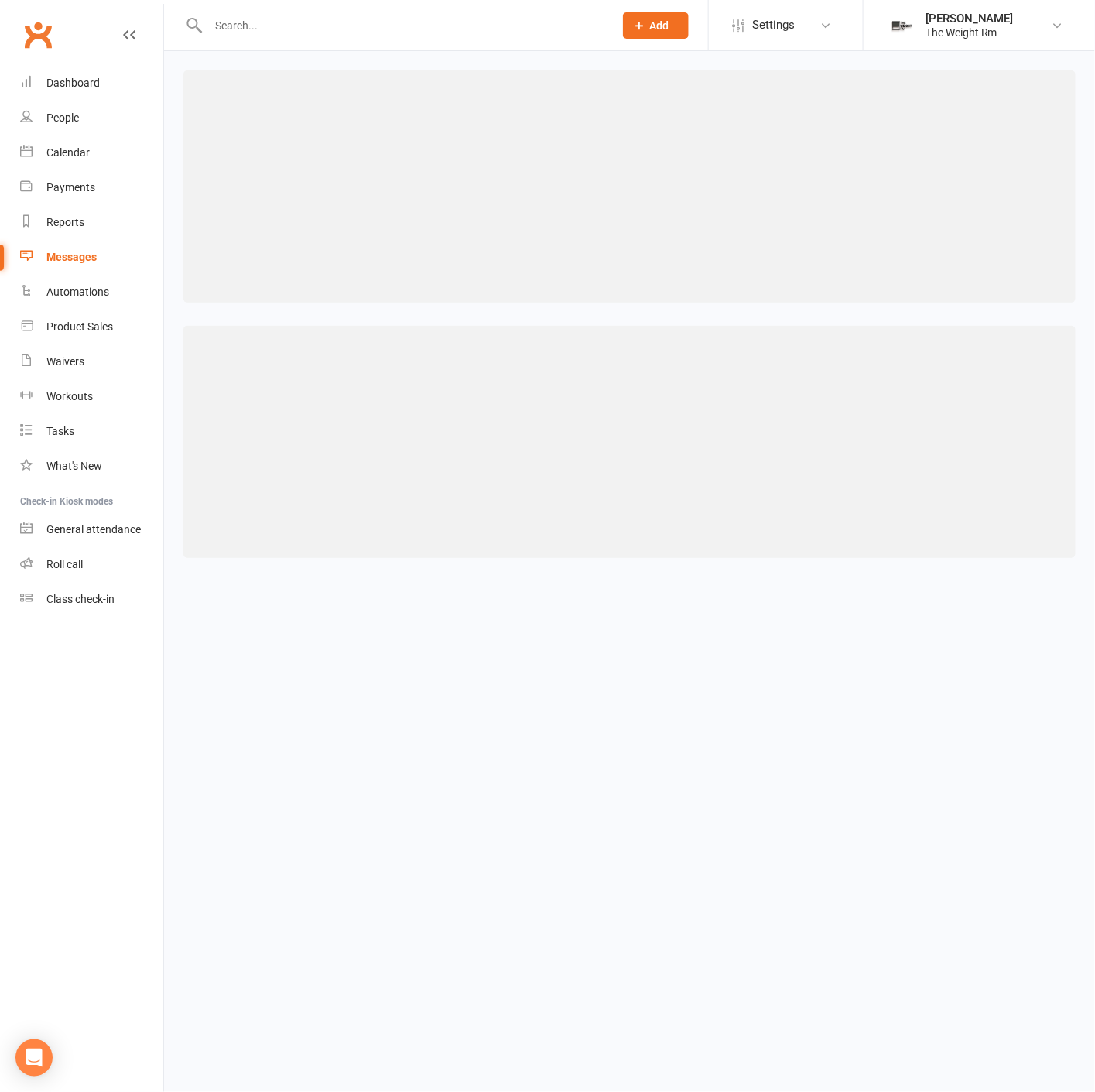
select select "100"
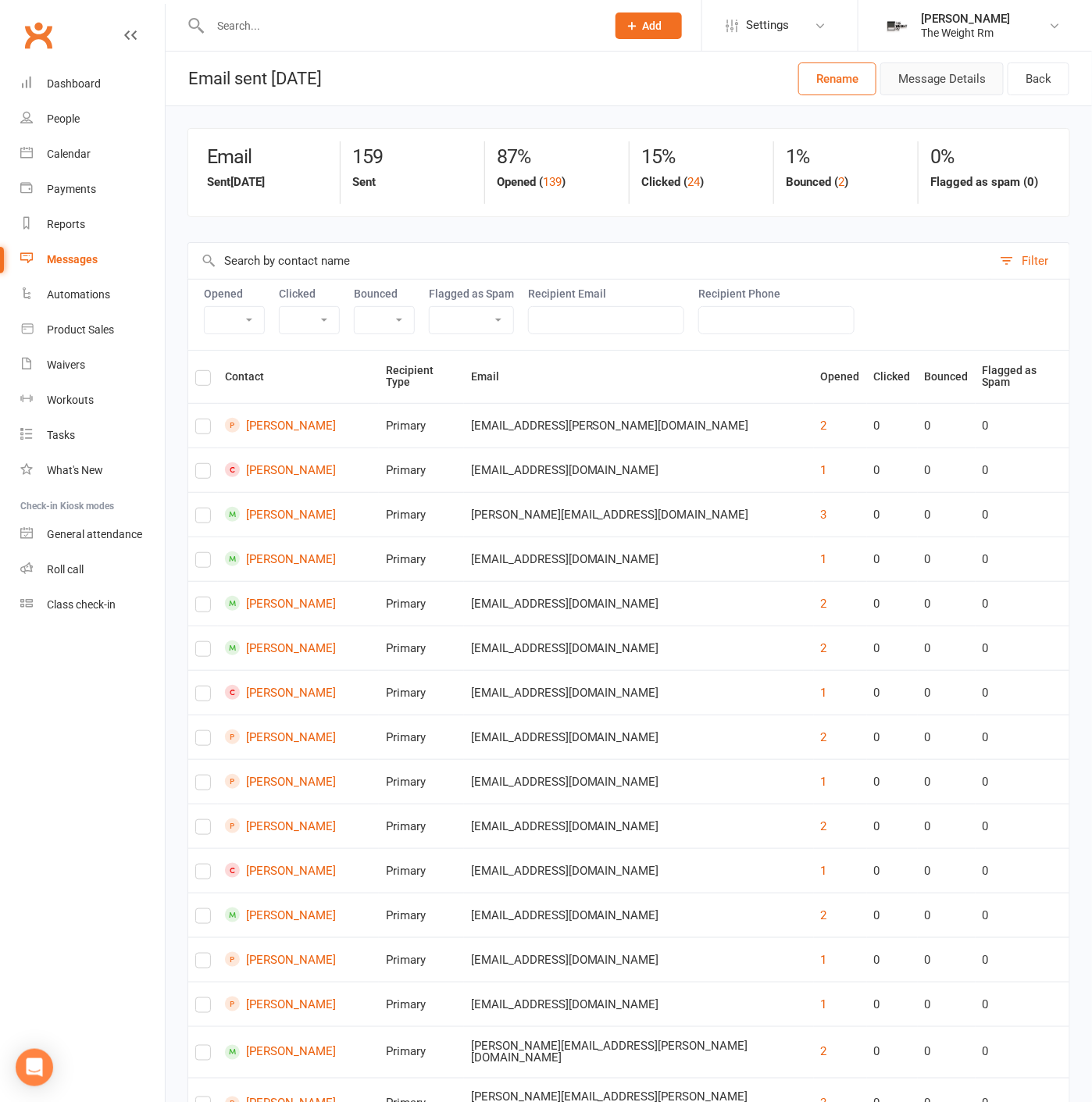
click at [940, 88] on button "Message Details" at bounding box center [943, 79] width 124 height 32
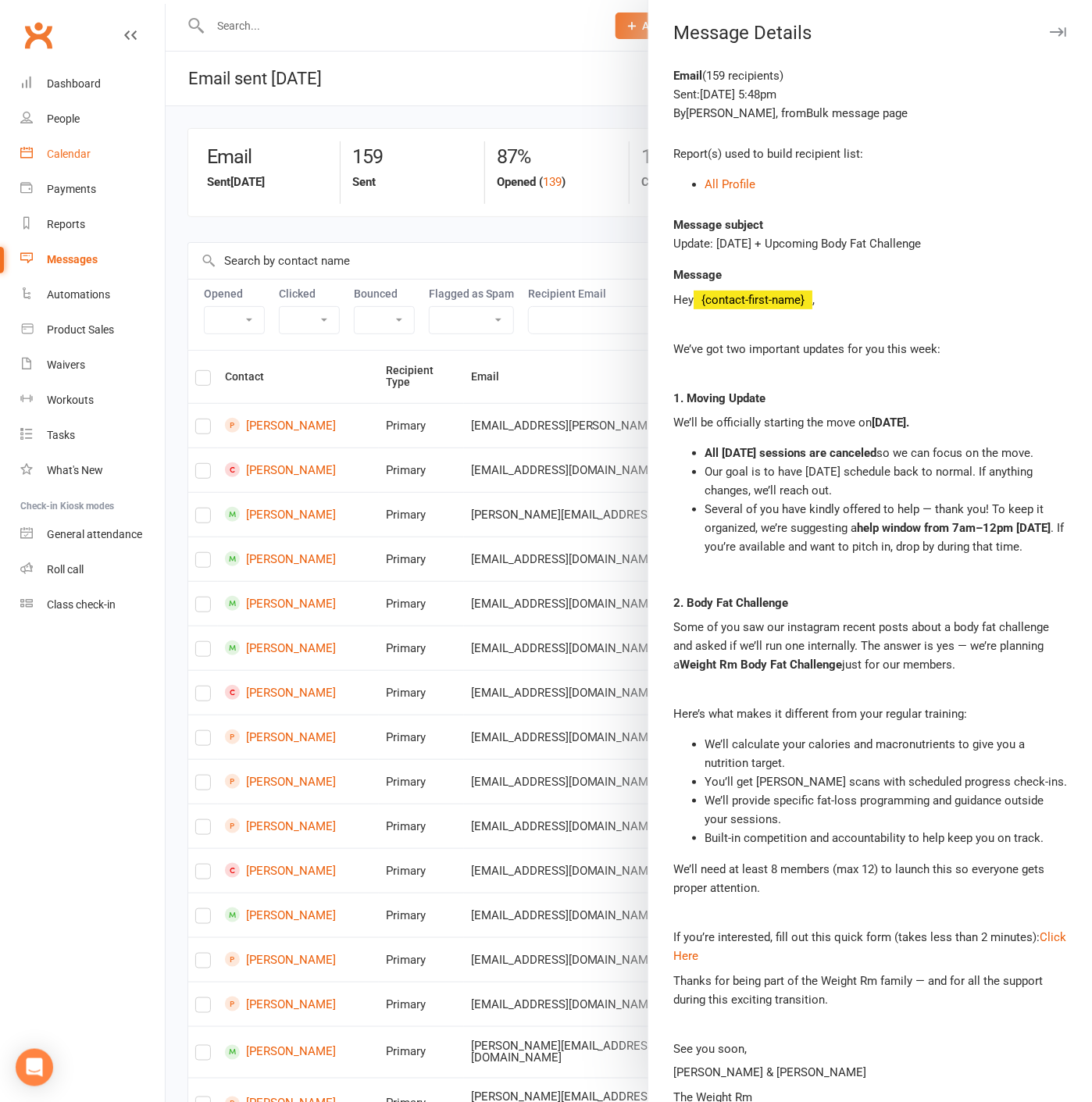
click at [135, 138] on link "Calendar" at bounding box center [92, 154] width 145 height 35
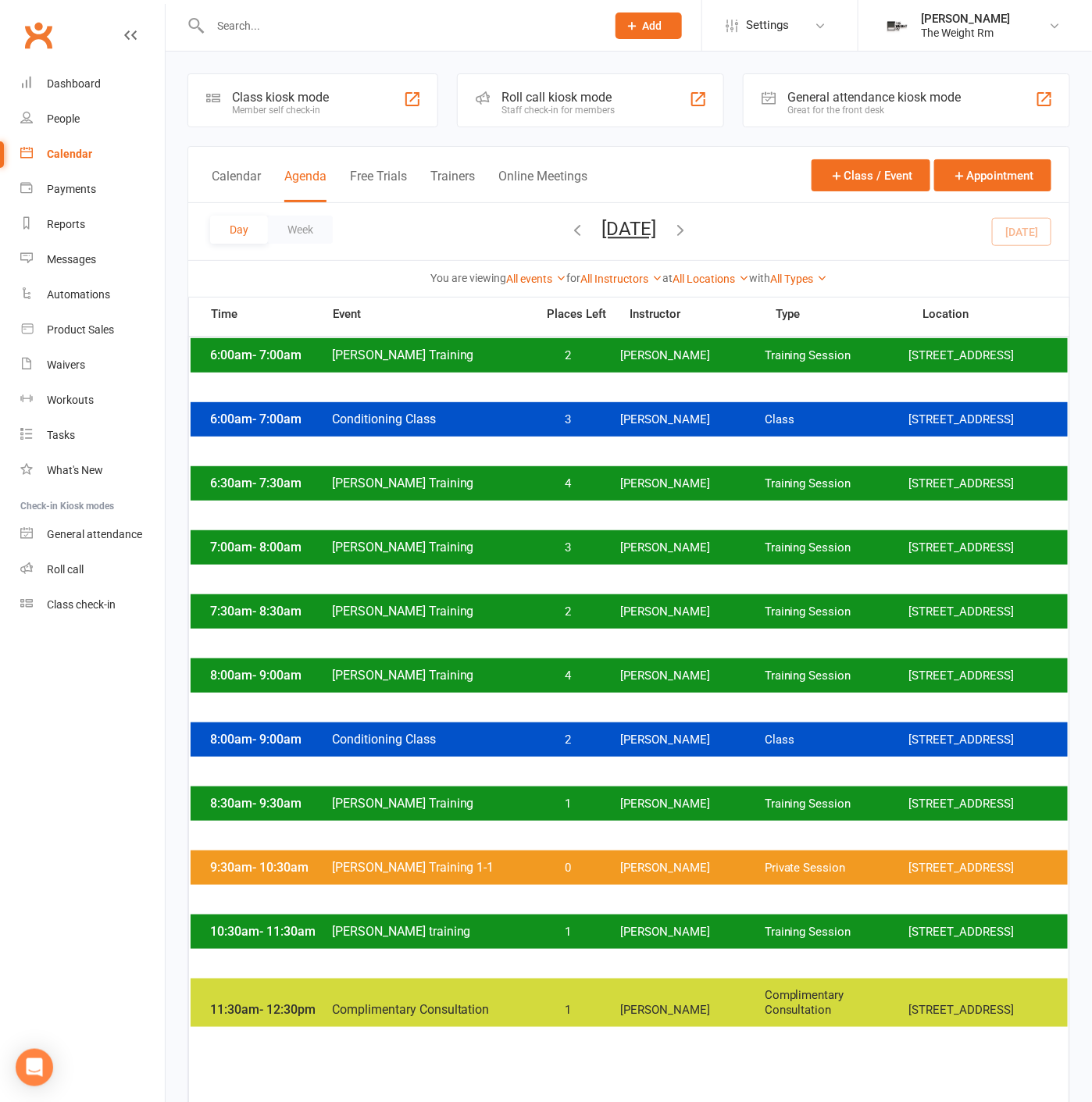
click at [655, 230] on button "[DATE]" at bounding box center [628, 228] width 54 height 22
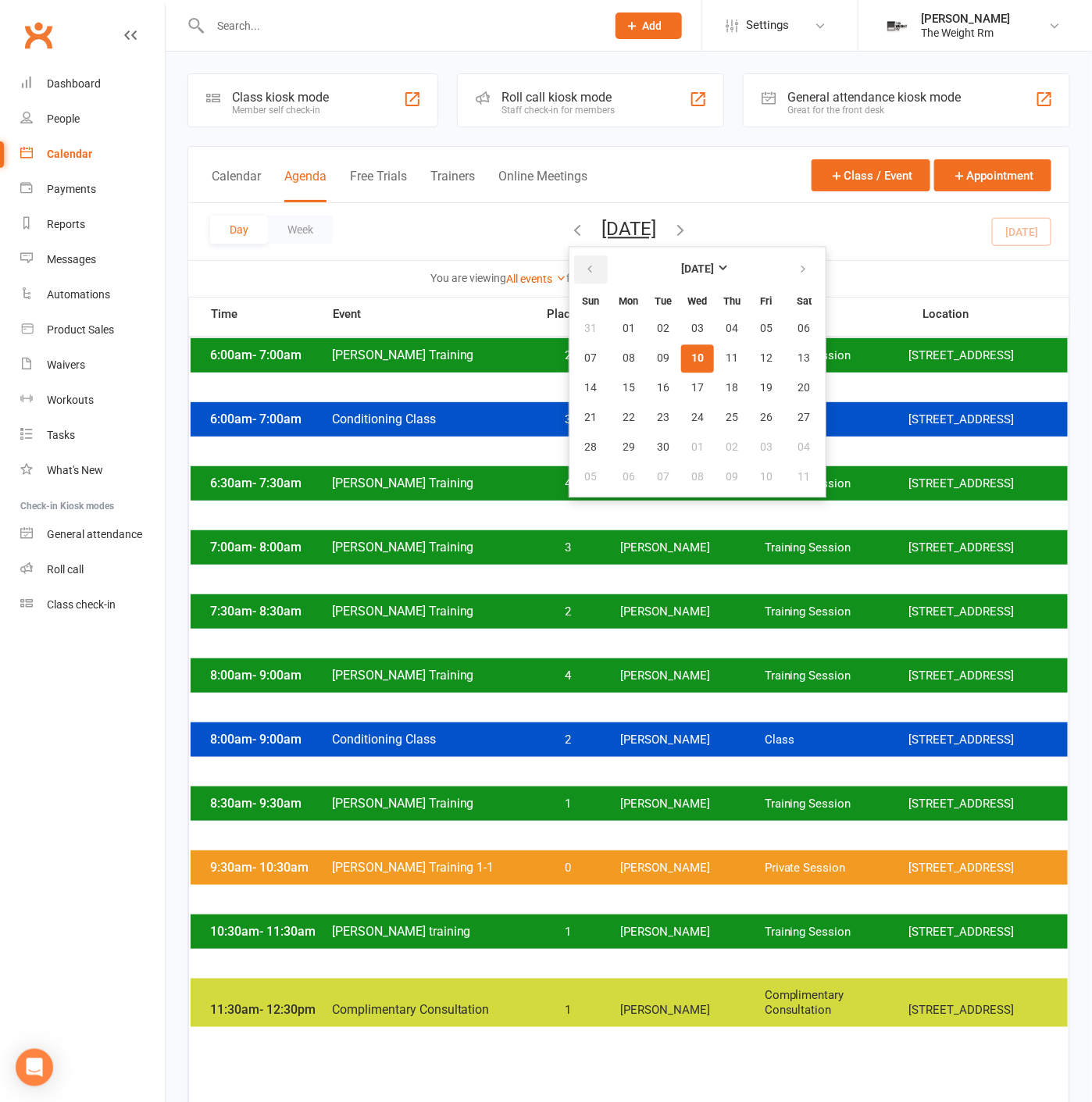
click at [574, 259] on button "button" at bounding box center [590, 269] width 33 height 29
click at [657, 443] on span "26" at bounding box center [663, 447] width 12 height 12
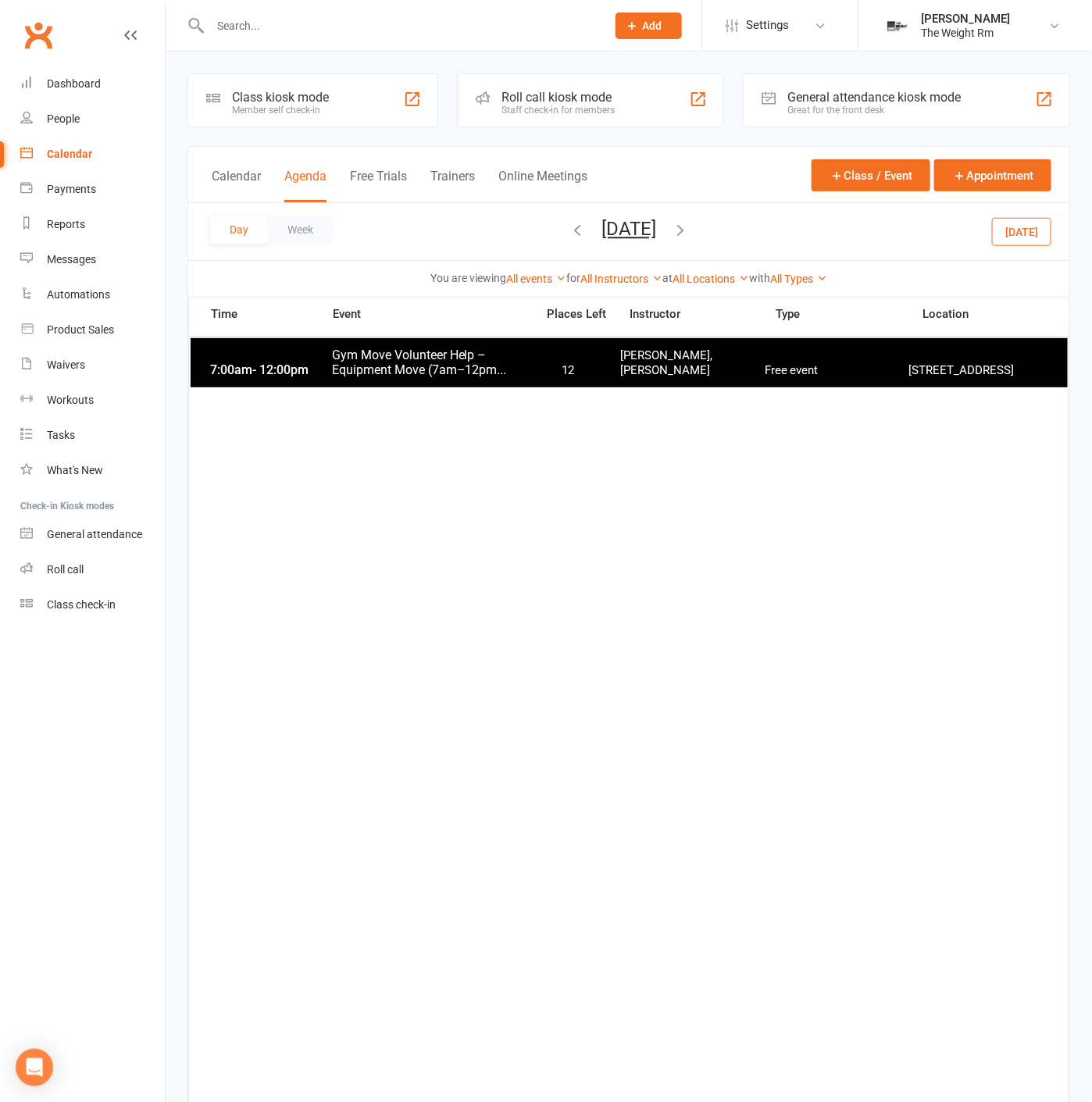
click at [596, 368] on span "12" at bounding box center [568, 371] width 82 height 15
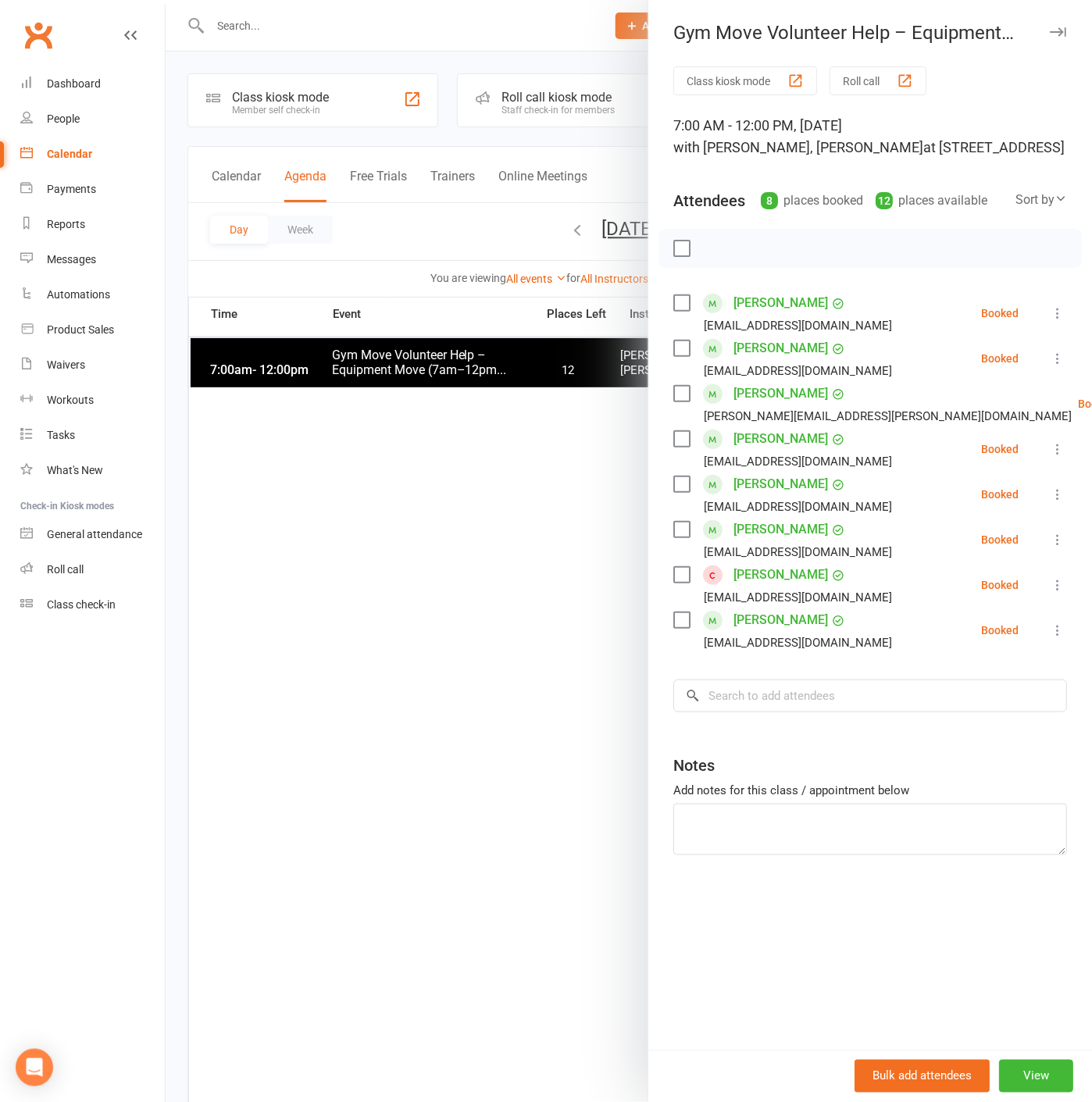
click at [516, 368] on div at bounding box center [628, 551] width 926 height 1102
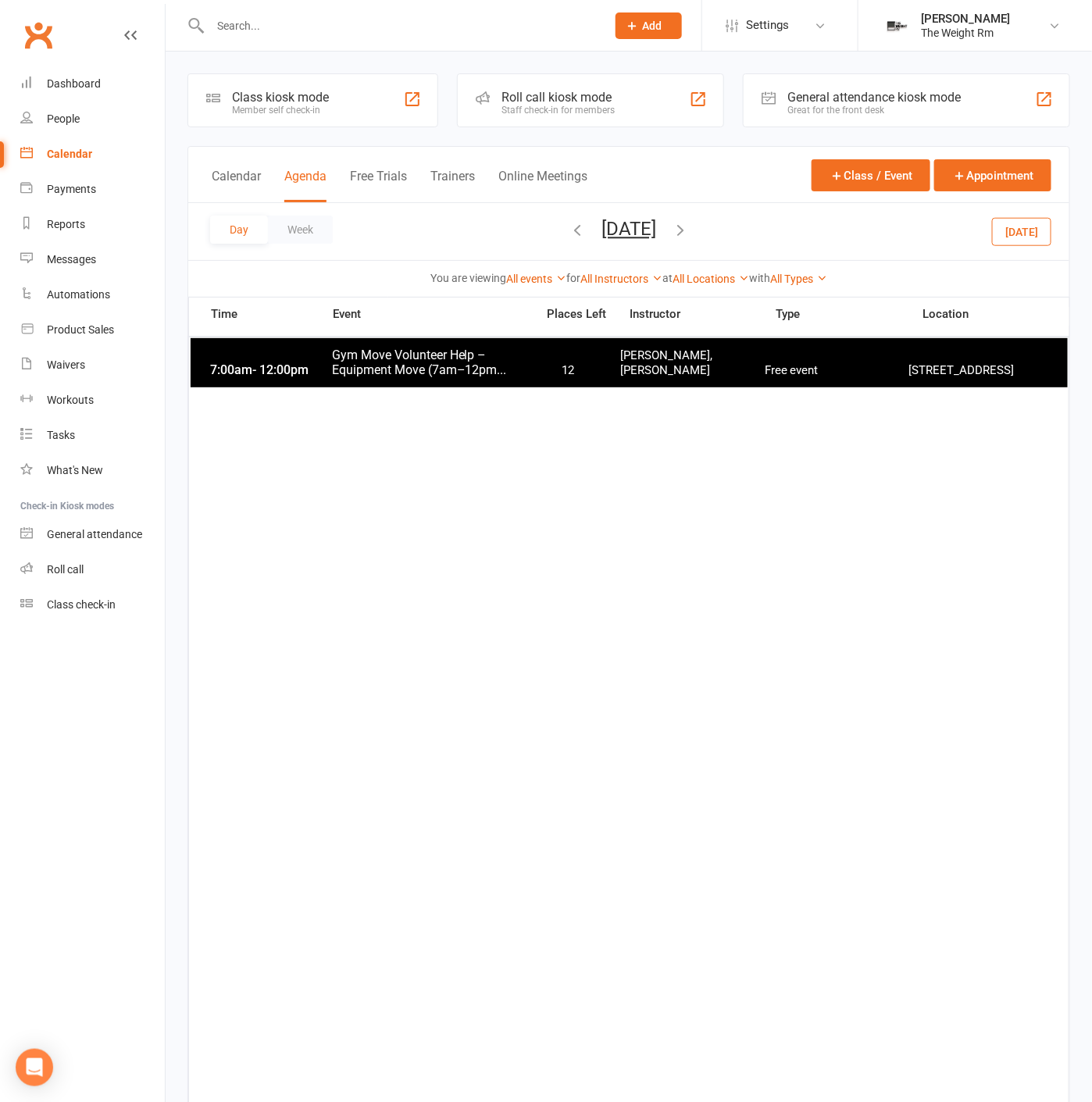
click at [326, 40] on div at bounding box center [391, 25] width 407 height 50
click at [256, 20] on input "text" at bounding box center [401, 26] width 390 height 22
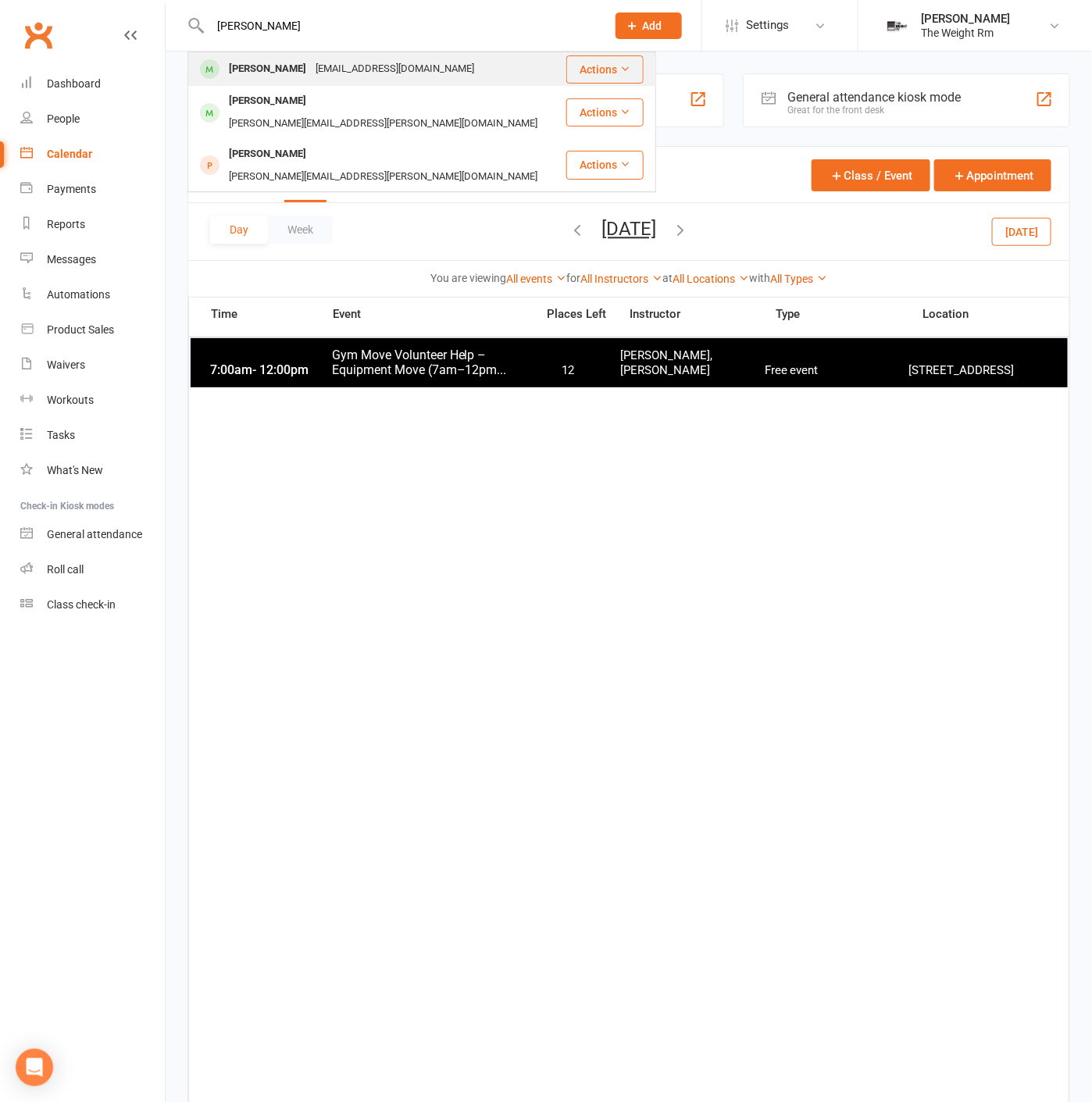
type input "[PERSON_NAME]"
click at [308, 54] on div "[PERSON_NAME] [EMAIL_ADDRESS][DOMAIN_NAME]" at bounding box center [377, 69] width 376 height 32
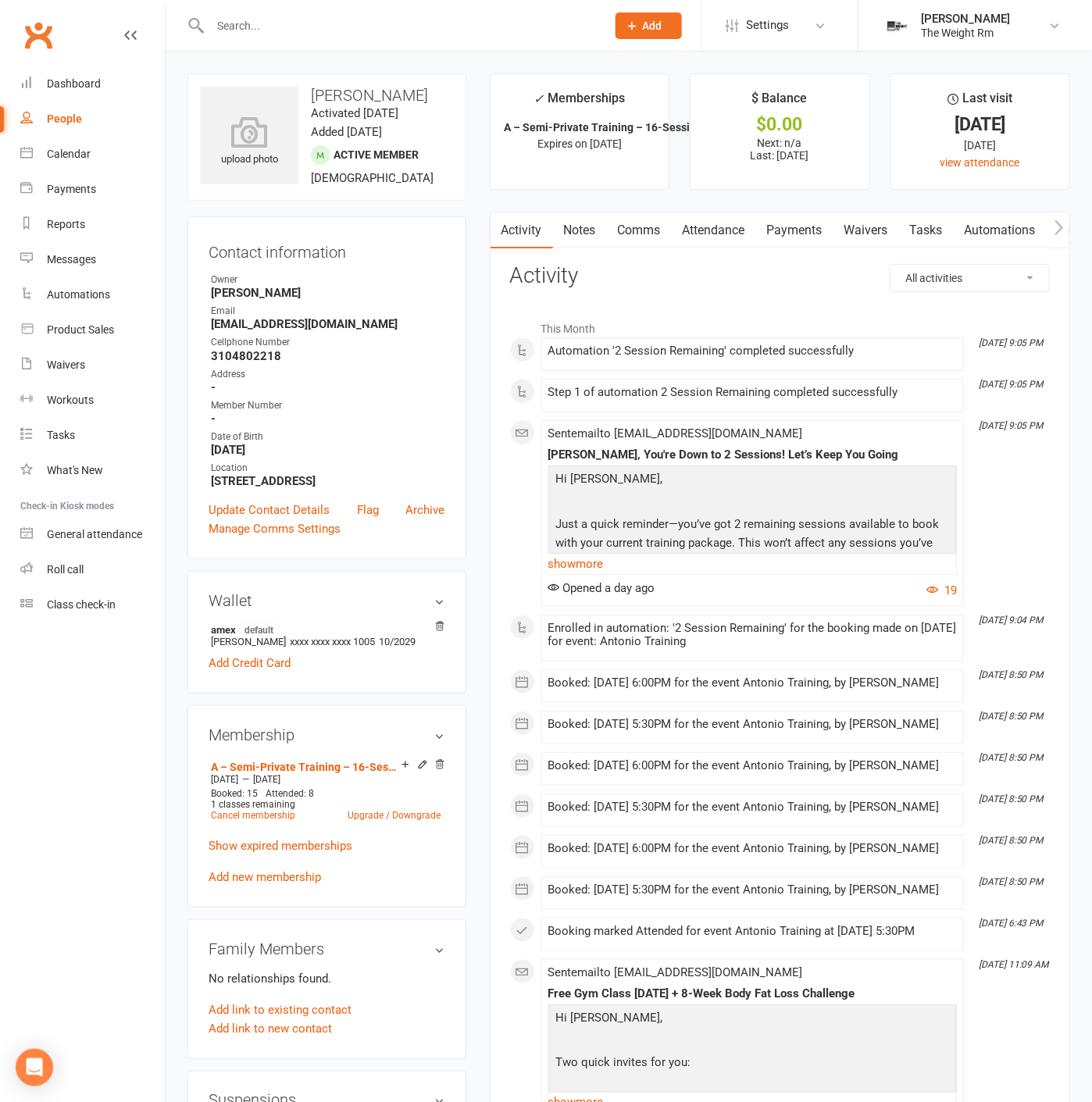
click at [707, 237] on link "Attendance" at bounding box center [714, 230] width 85 height 36
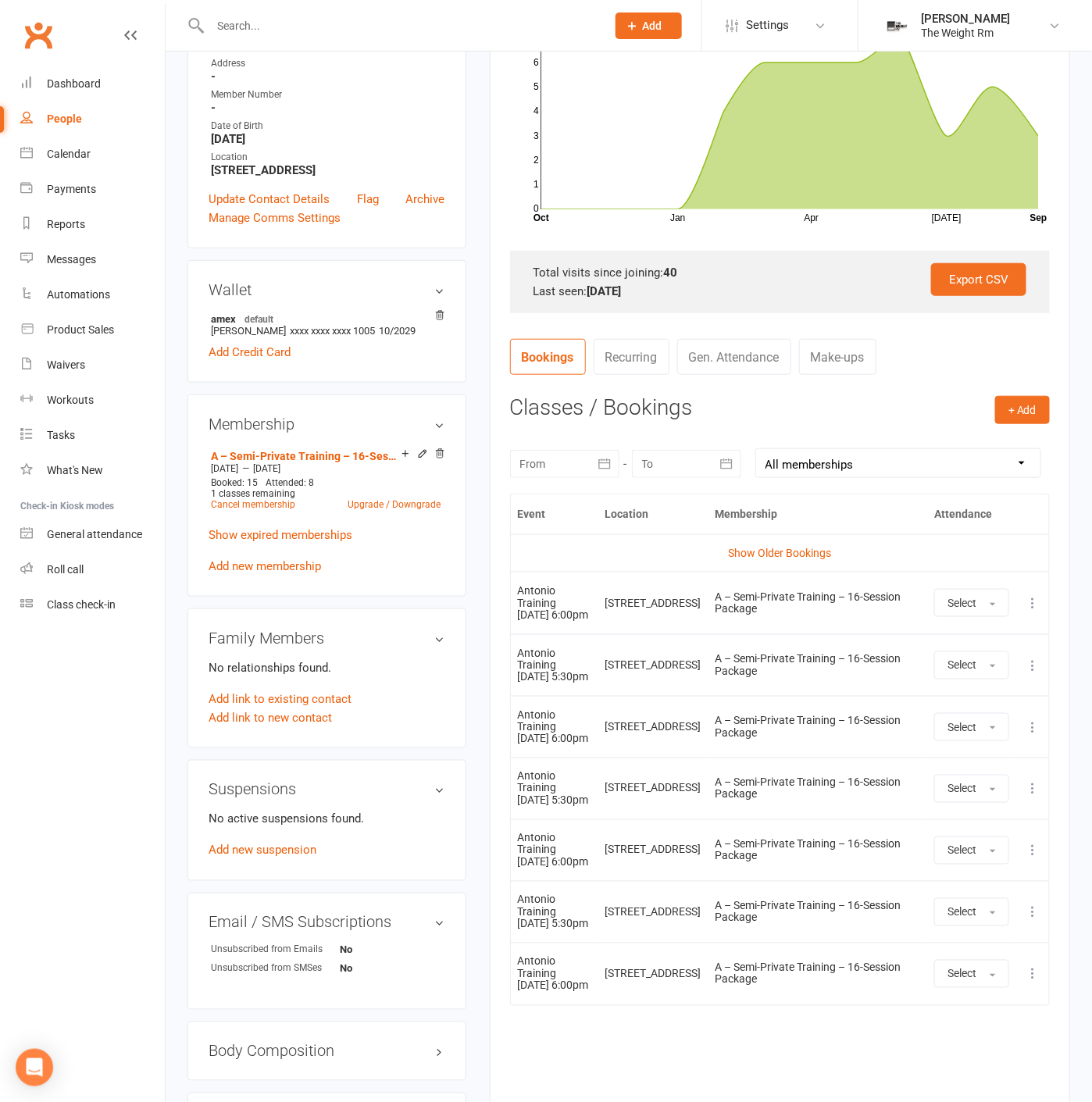
scroll to position [521, 0]
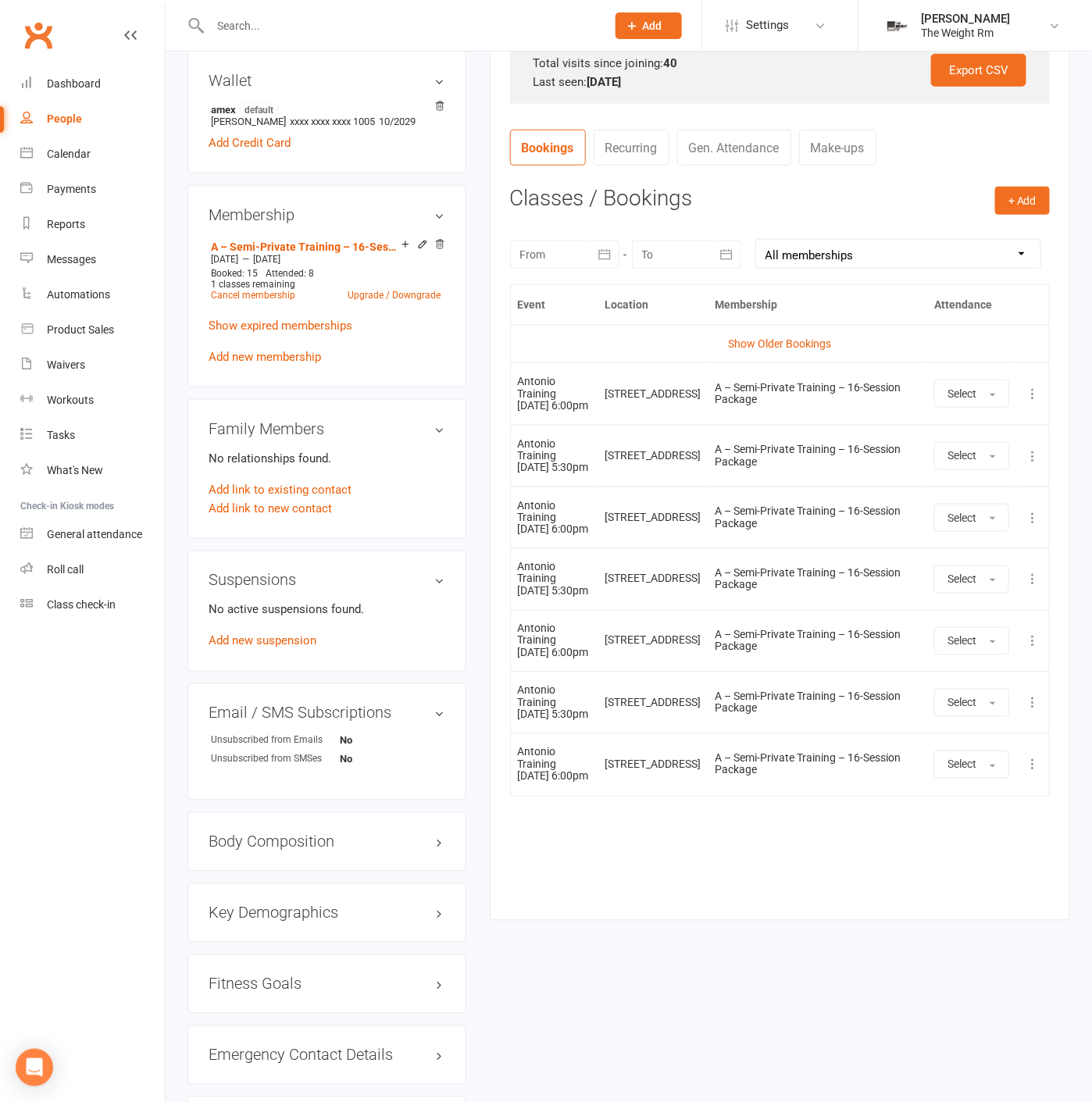
click at [608, 255] on icon "button" at bounding box center [605, 254] width 15 height 15
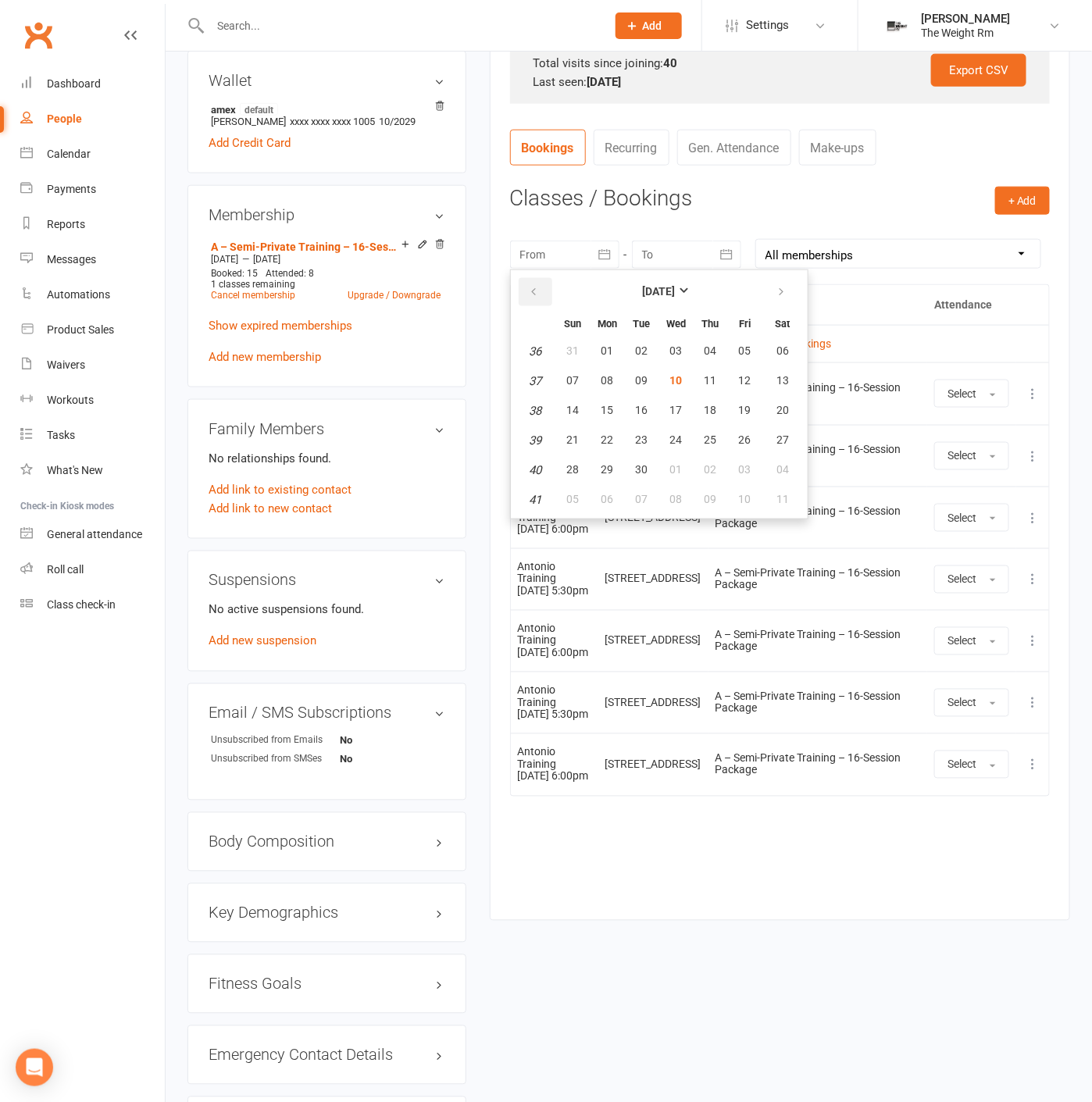
click at [546, 290] on button "button" at bounding box center [535, 292] width 33 height 29
click at [582, 456] on button "24" at bounding box center [573, 470] width 32 height 29
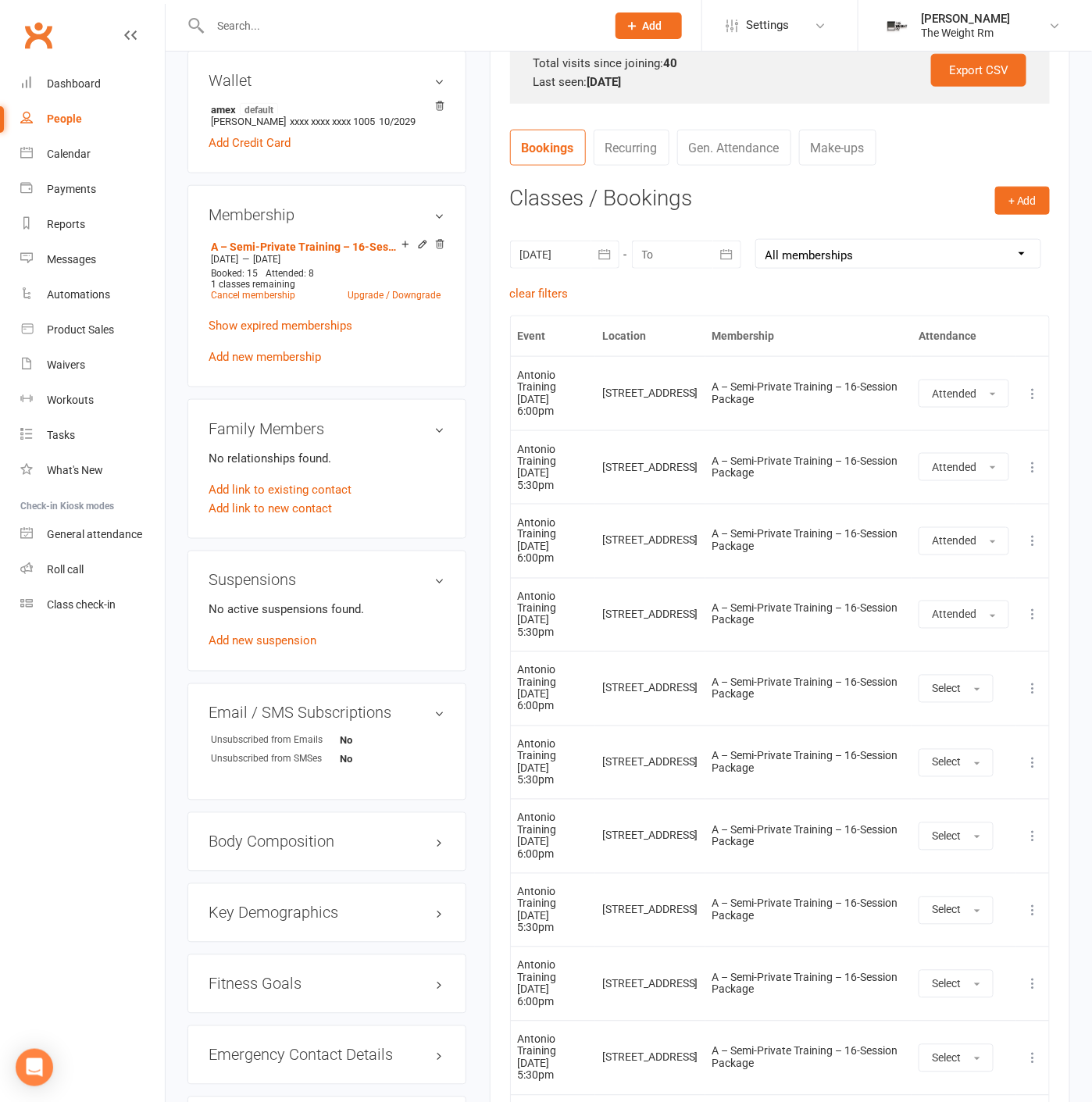
click at [586, 241] on div at bounding box center [565, 255] width 109 height 29
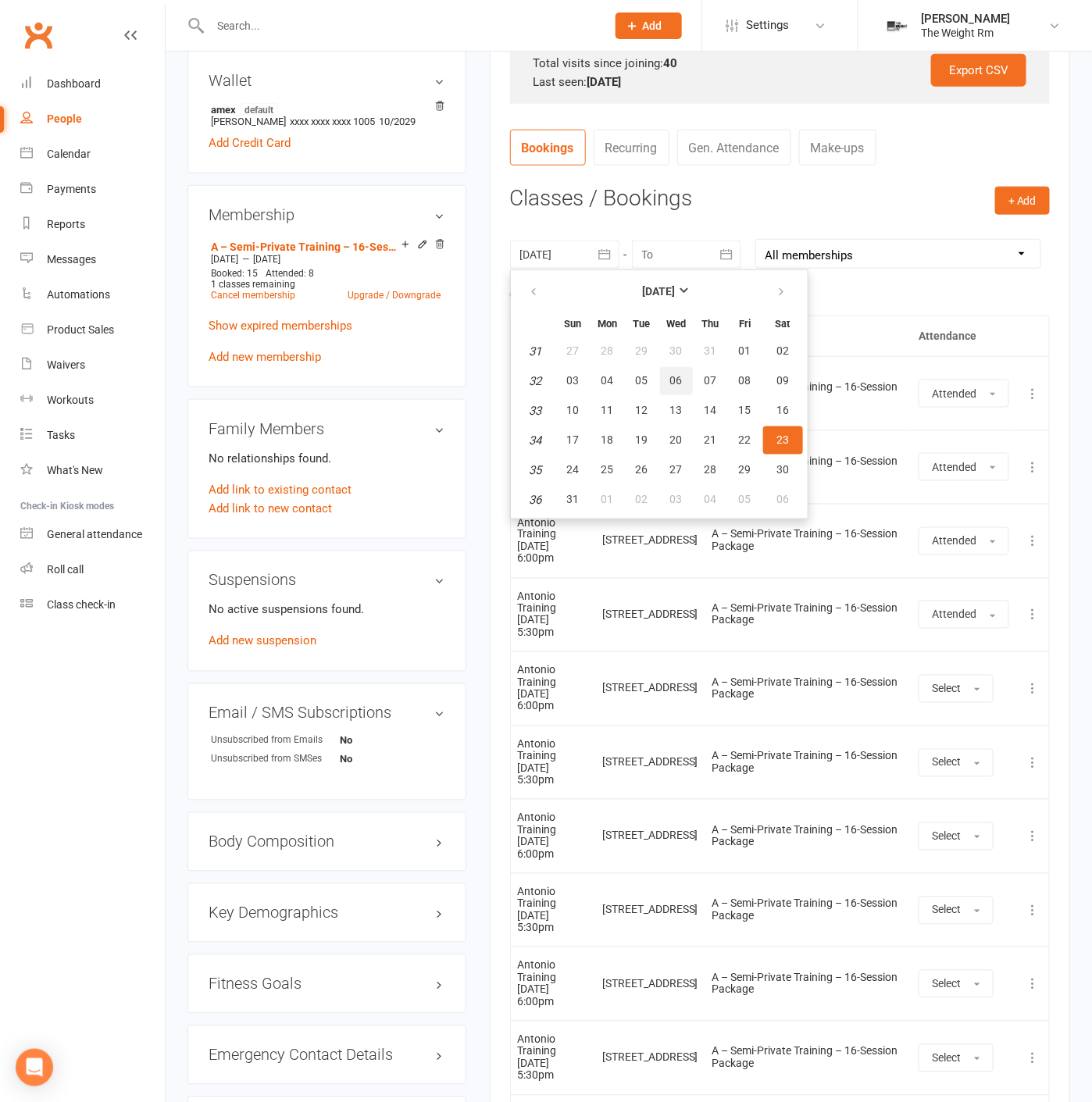
click at [676, 382] on span "06" at bounding box center [676, 380] width 12 height 12
type input "[DATE]"
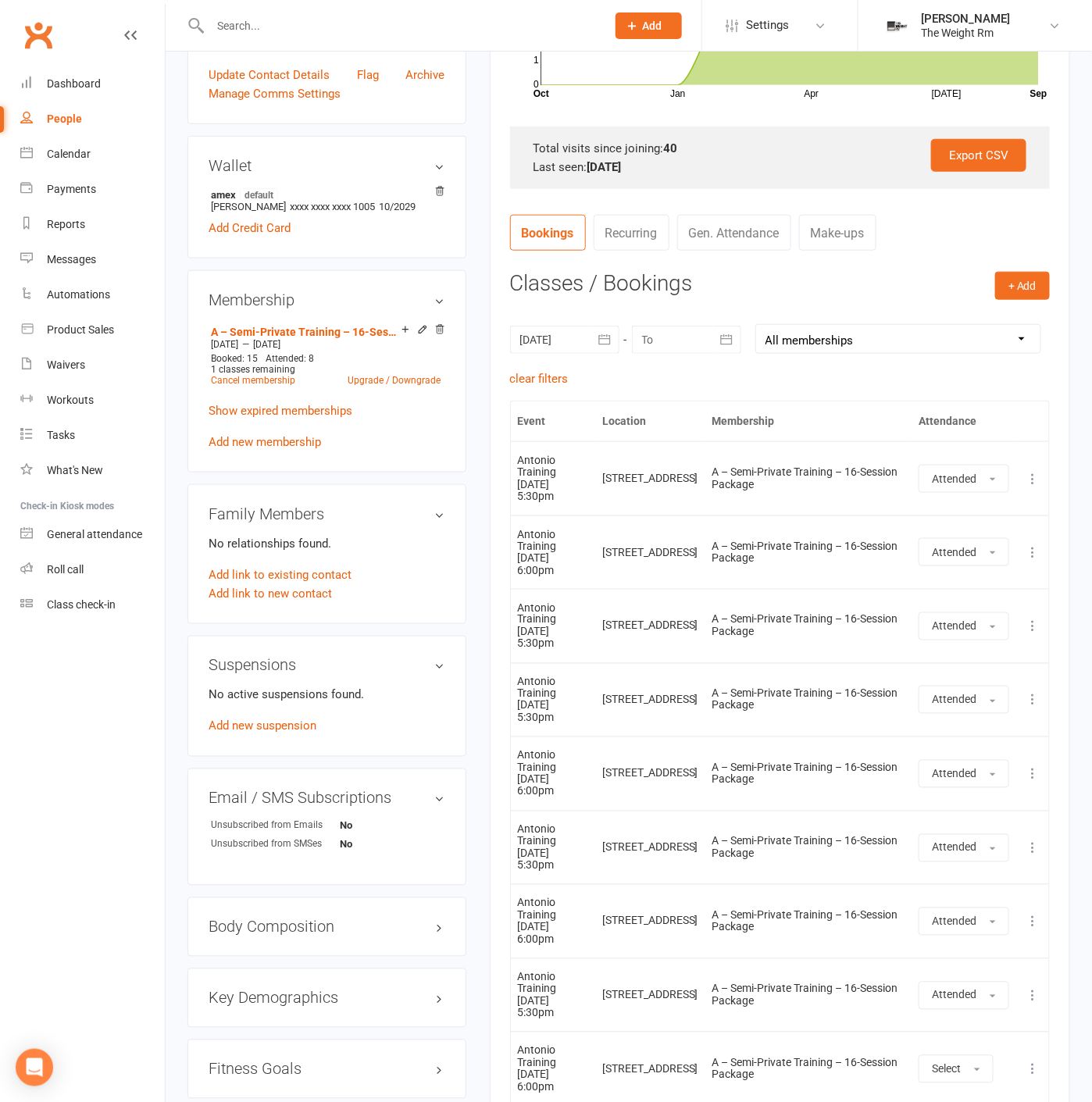
scroll to position [434, 0]
